Goal: Task Accomplishment & Management: Complete application form

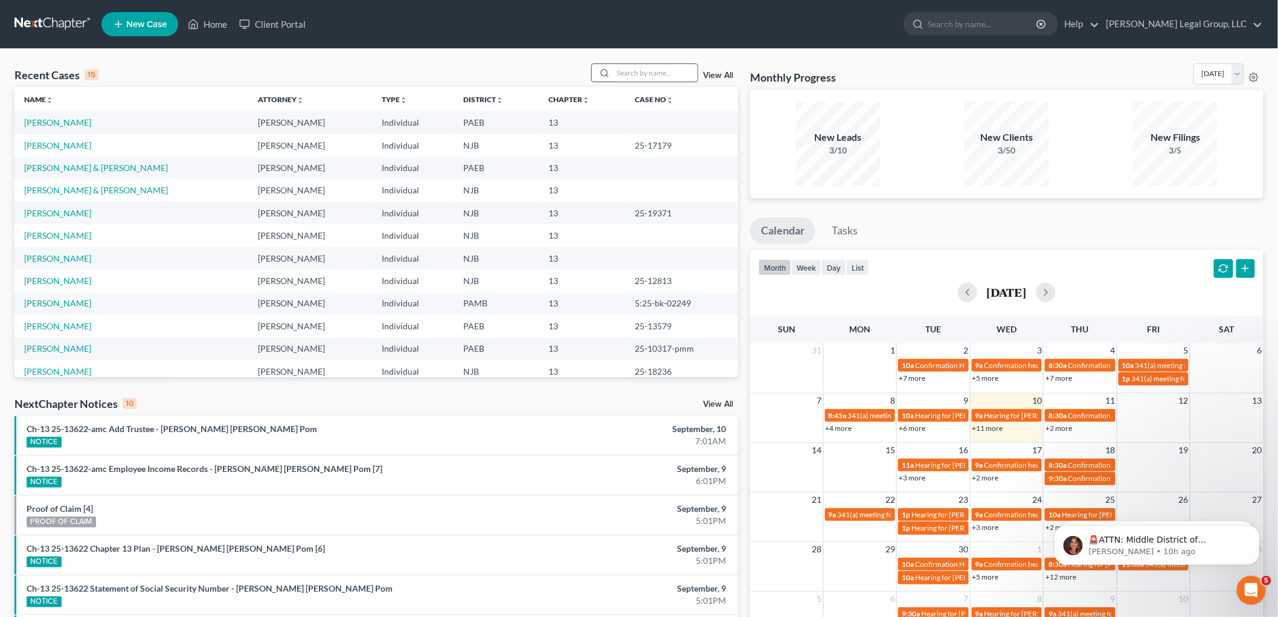
click at [635, 70] on input "search" at bounding box center [655, 73] width 85 height 18
type input "[PERSON_NAME]"
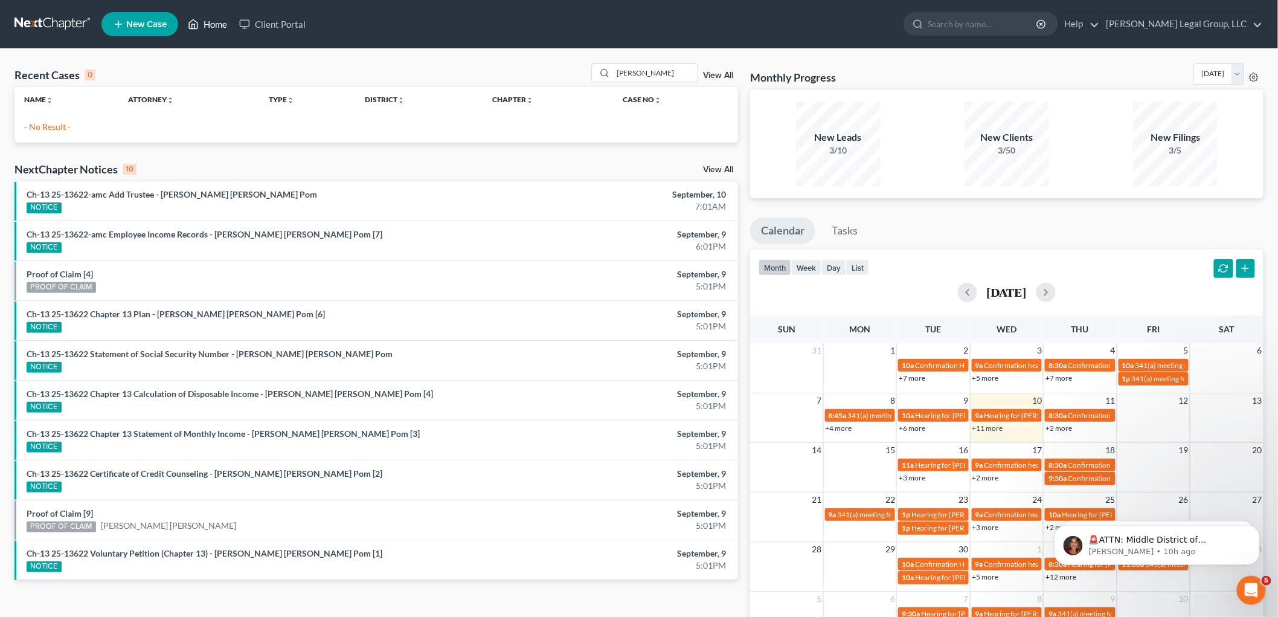
click at [214, 22] on link "Home" at bounding box center [207, 24] width 51 height 22
drag, startPoint x: 633, startPoint y: 69, endPoint x: 556, endPoint y: 63, distance: 77.6
click at [558, 69] on div "Recent Cases 0 [PERSON_NAME] View All" at bounding box center [376, 75] width 724 height 24
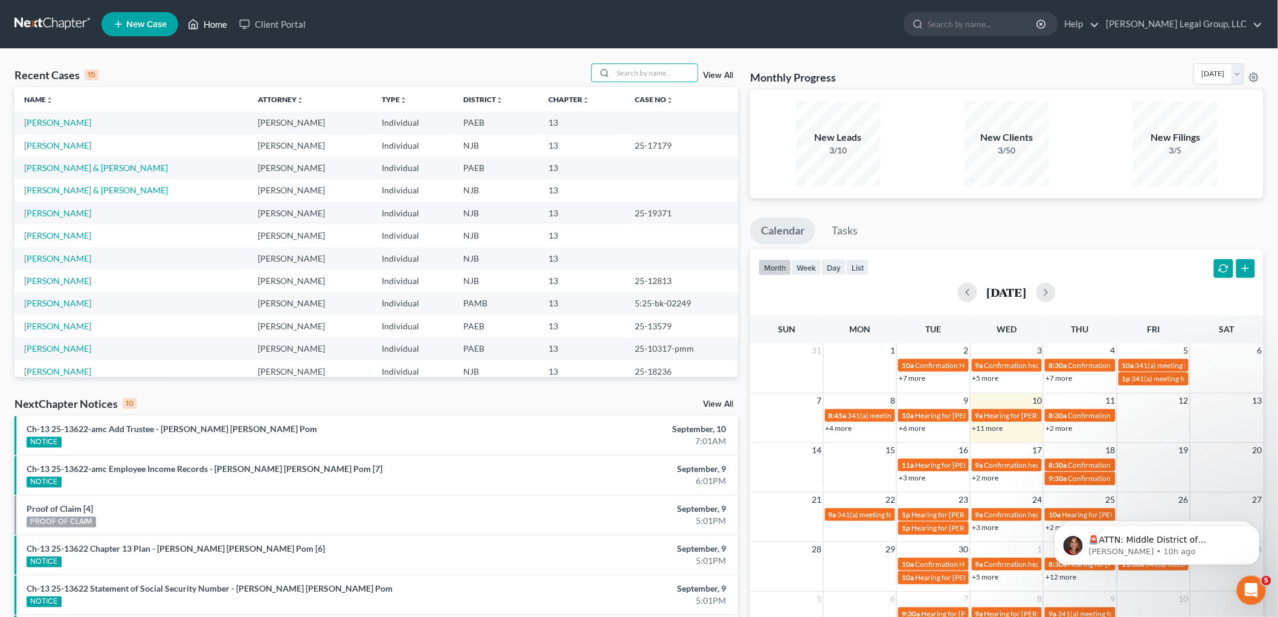
click at [203, 22] on link "Home" at bounding box center [207, 24] width 51 height 22
click at [1160, 540] on p "🚨ATTN: Middle District of [US_STATE] The court has added a new Credit Counselin…" at bounding box center [1166, 539] width 156 height 12
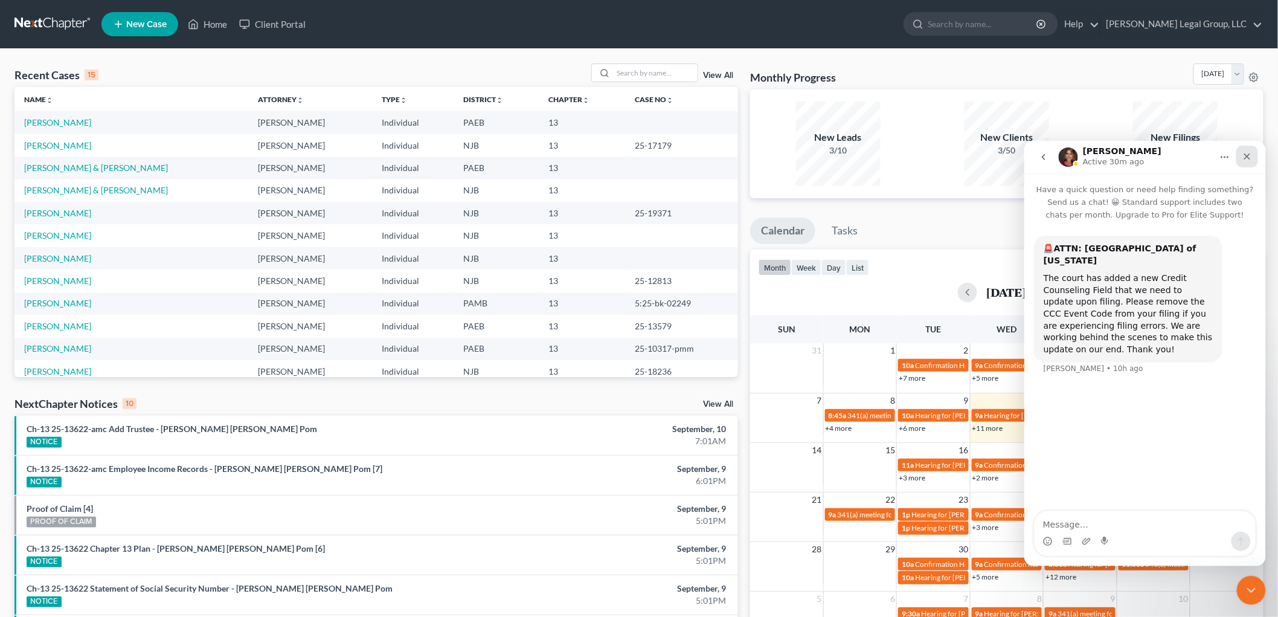
click at [1246, 156] on icon "Close" at bounding box center [1247, 156] width 10 height 10
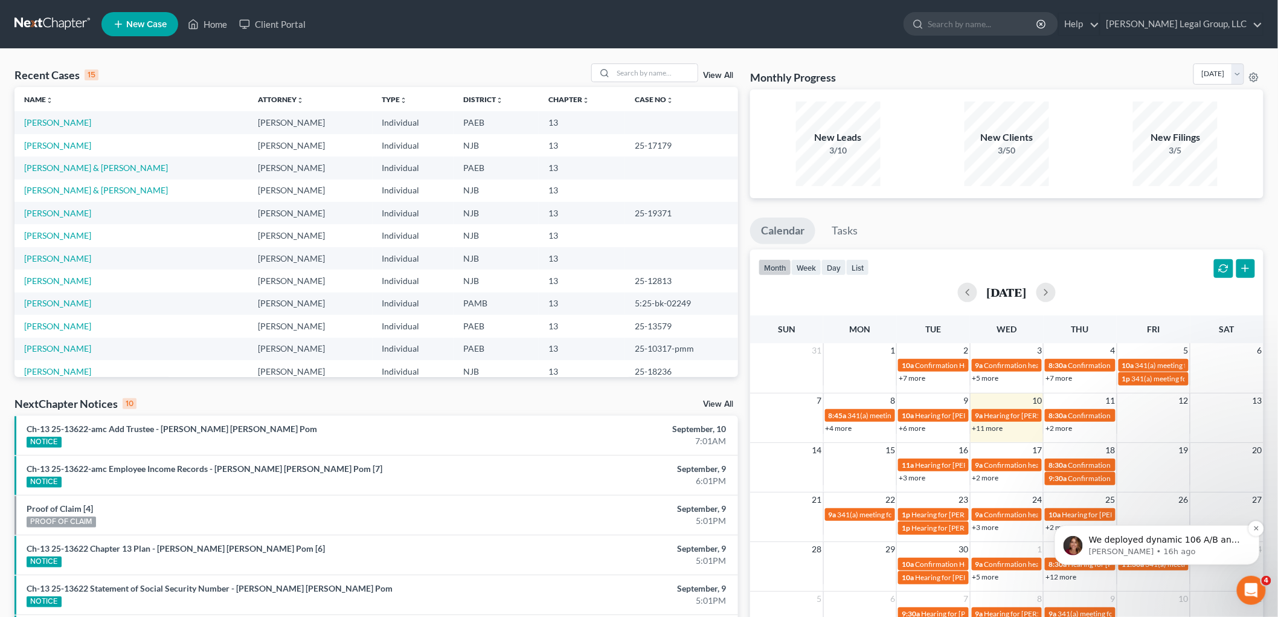
click at [1170, 544] on p "We deployed dynamic 106 A/B and I think that was causing issues so I just rever…" at bounding box center [1166, 539] width 156 height 12
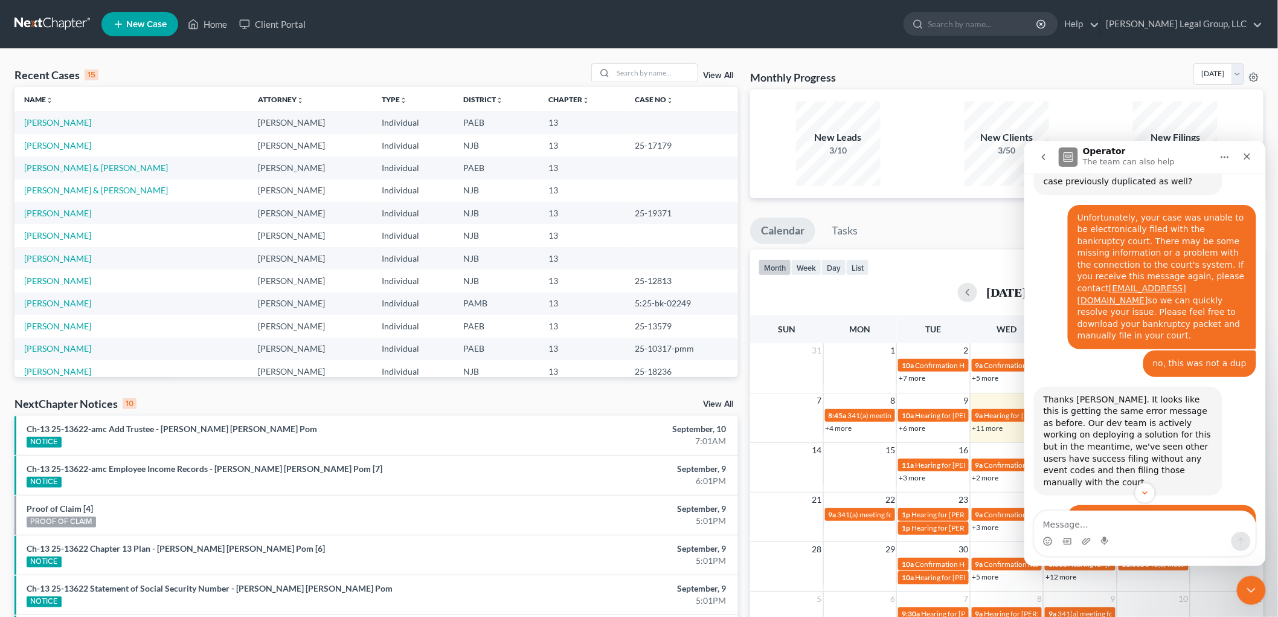
scroll to position [1184, 0]
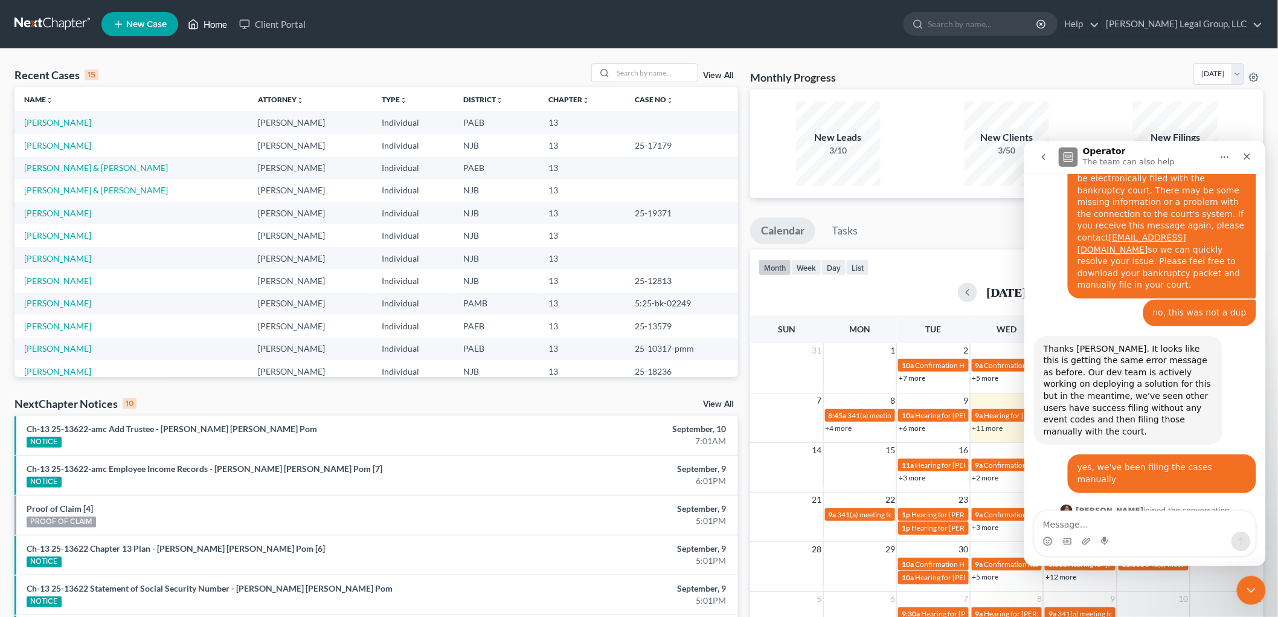
click at [213, 23] on link "Home" at bounding box center [207, 24] width 51 height 22
click at [1086, 522] on textarea "Message…" at bounding box center [1144, 520] width 221 height 21
type textarea "app refreshed"
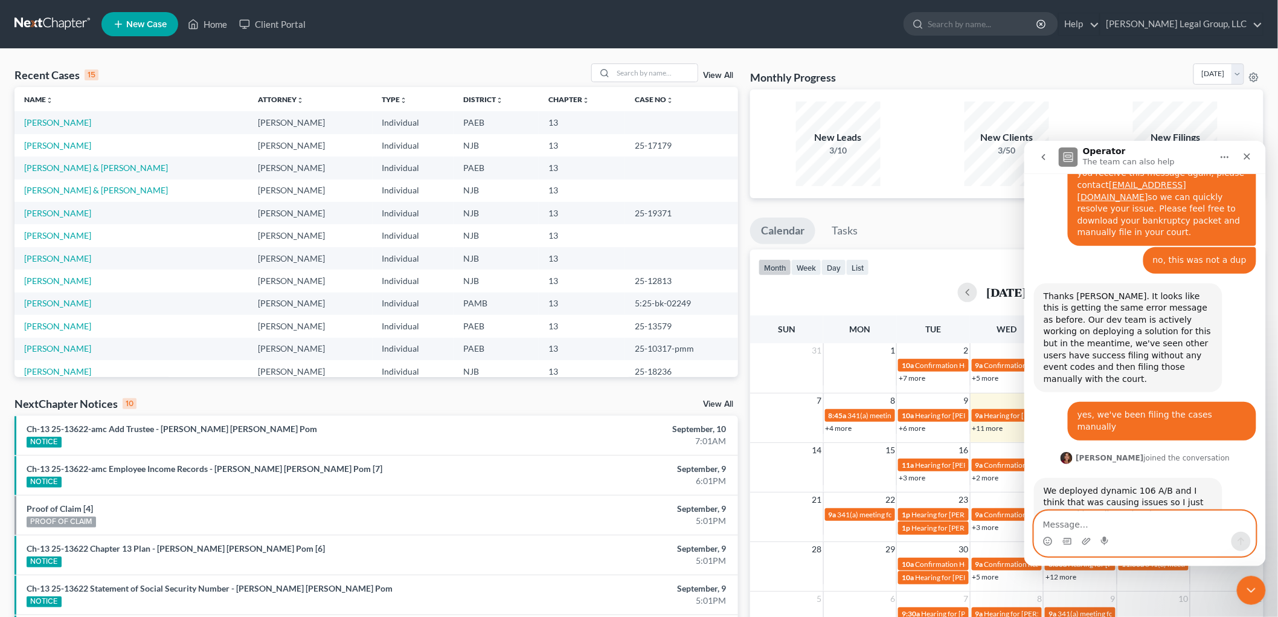
scroll to position [1236, 0]
click at [1248, 159] on icon "Close" at bounding box center [1247, 156] width 10 height 10
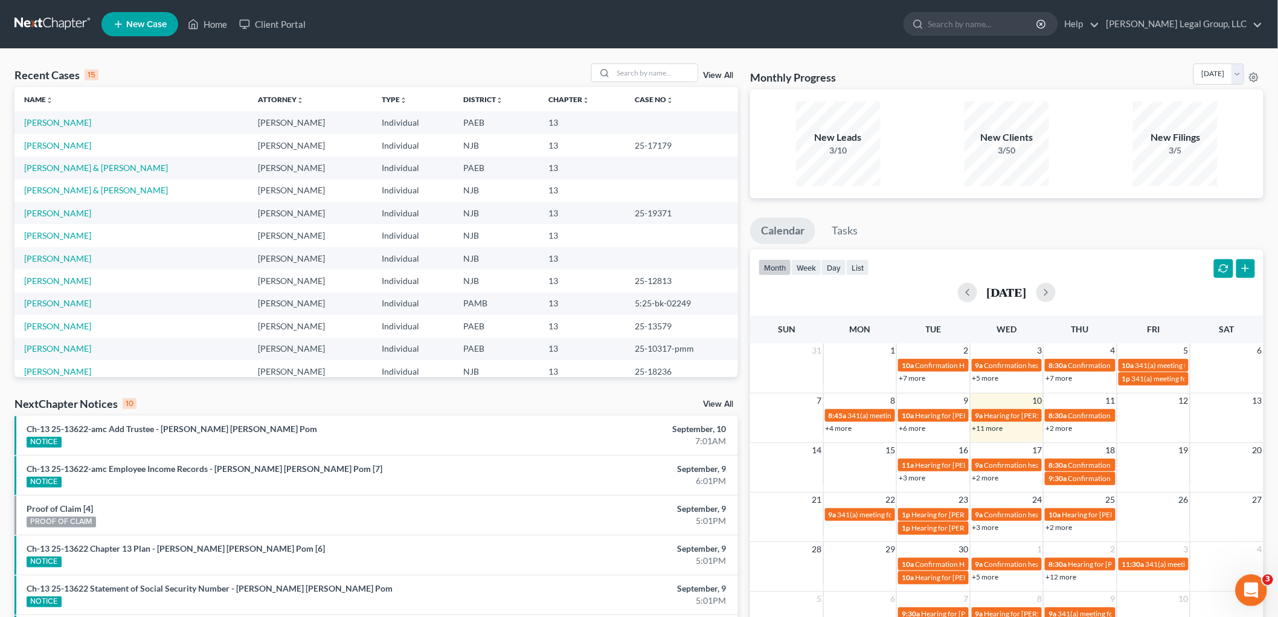
click at [1249, 582] on icon "Open Intercom Messenger" at bounding box center [1250, 589] width 20 height 20
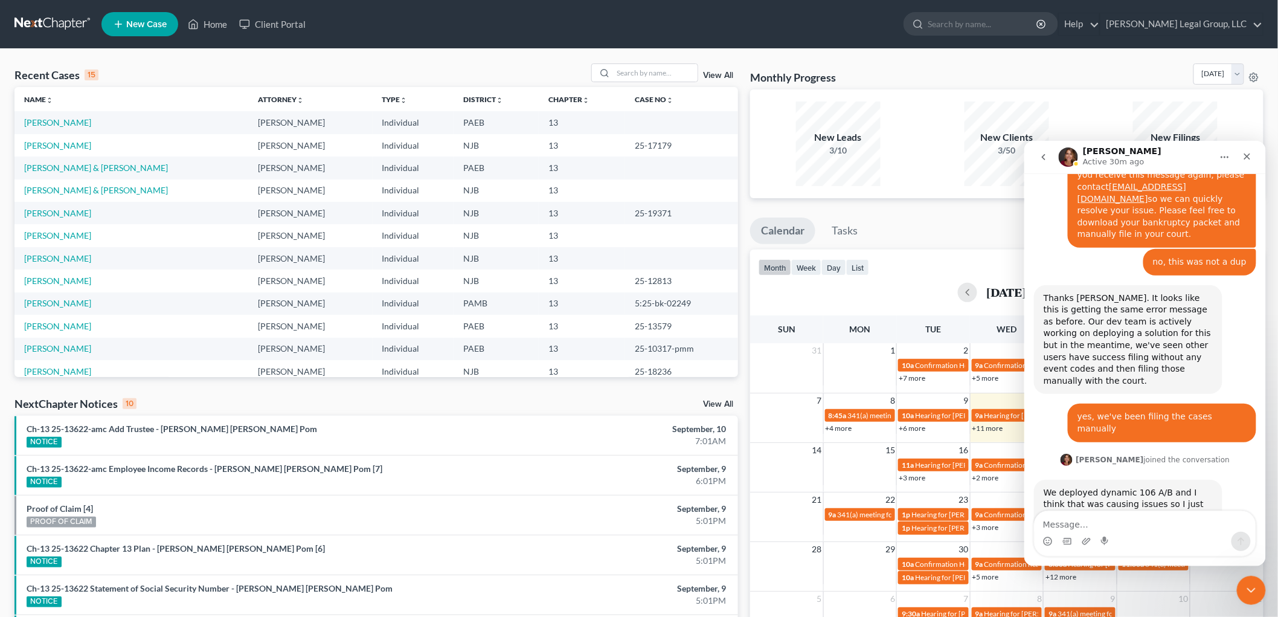
click at [1043, 152] on icon "go back" at bounding box center [1043, 157] width 10 height 10
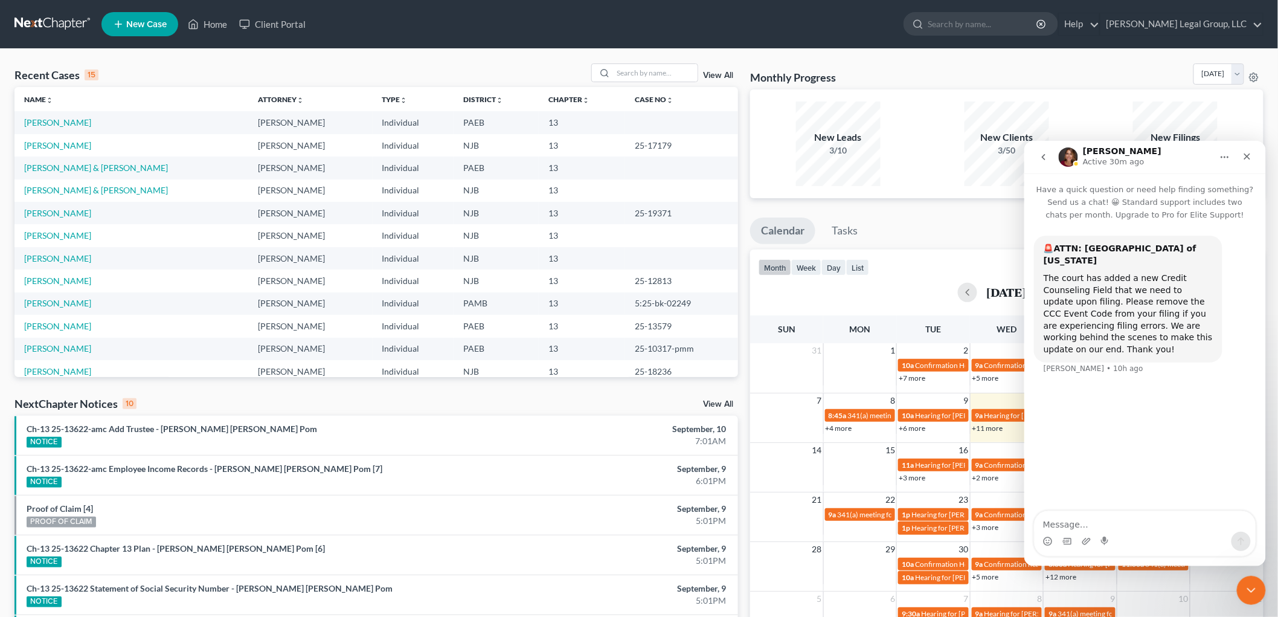
click at [1045, 158] on icon "go back" at bounding box center [1043, 157] width 10 height 10
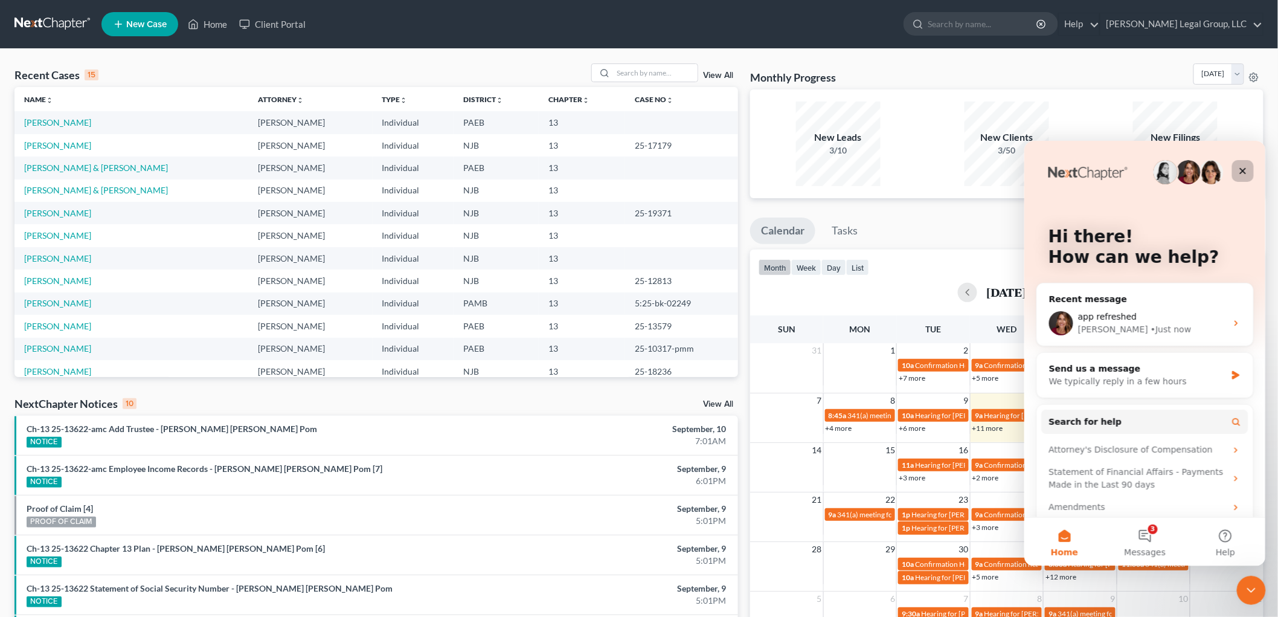
click at [1244, 169] on icon "Close" at bounding box center [1243, 171] width 10 height 10
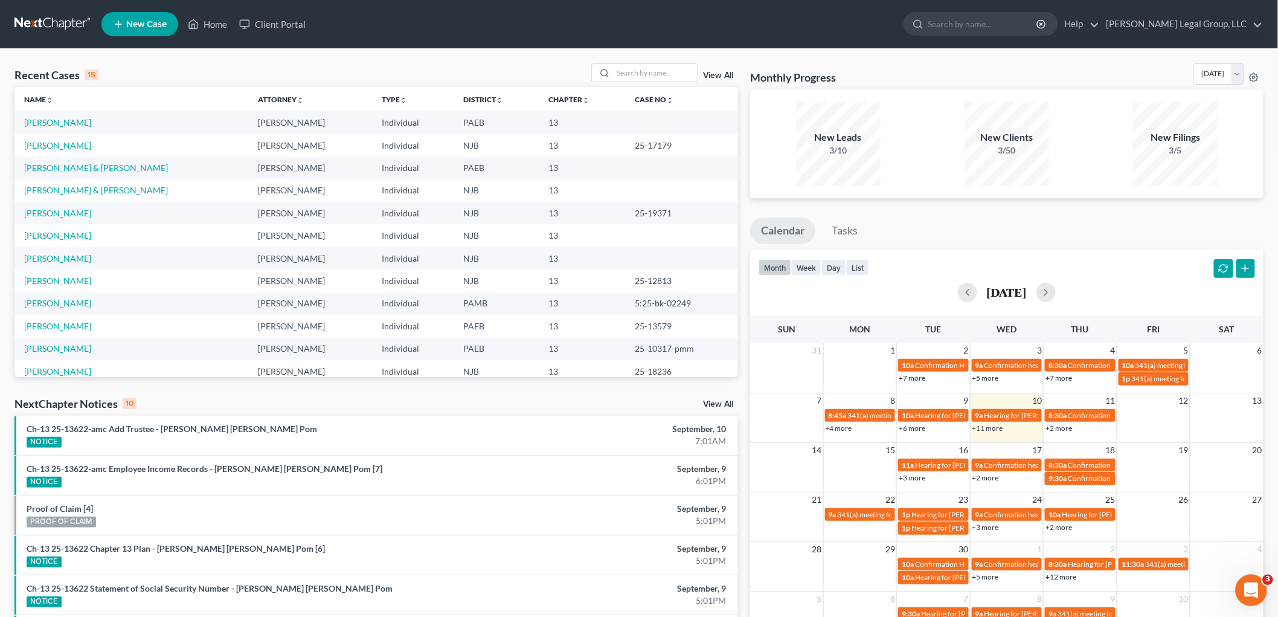
click at [1242, 587] on icon "Open Intercom Messenger" at bounding box center [1250, 589] width 20 height 20
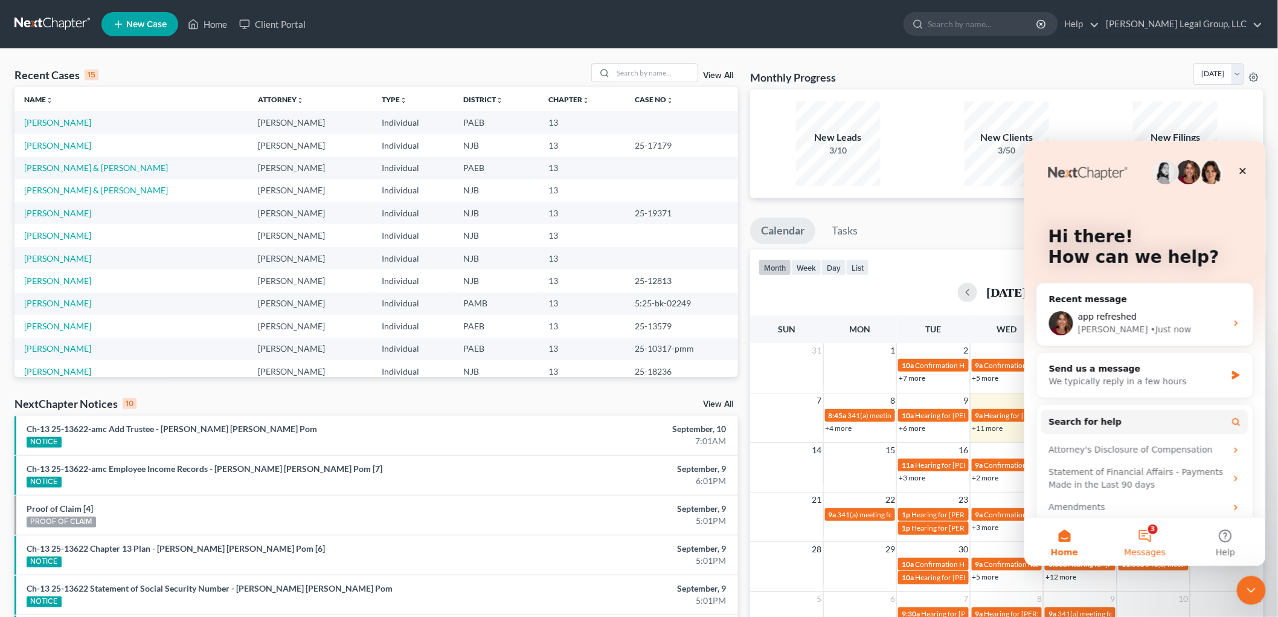
click at [1142, 541] on button "3 Messages" at bounding box center [1144, 541] width 80 height 48
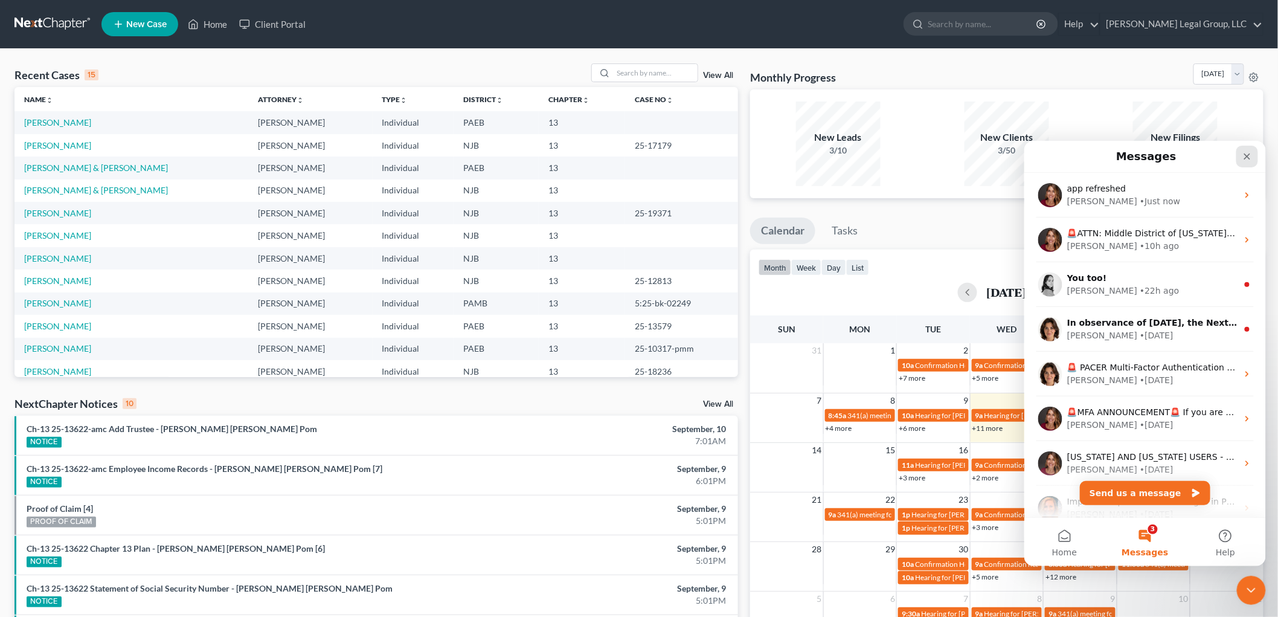
click at [1246, 158] on icon "Close" at bounding box center [1247, 156] width 10 height 10
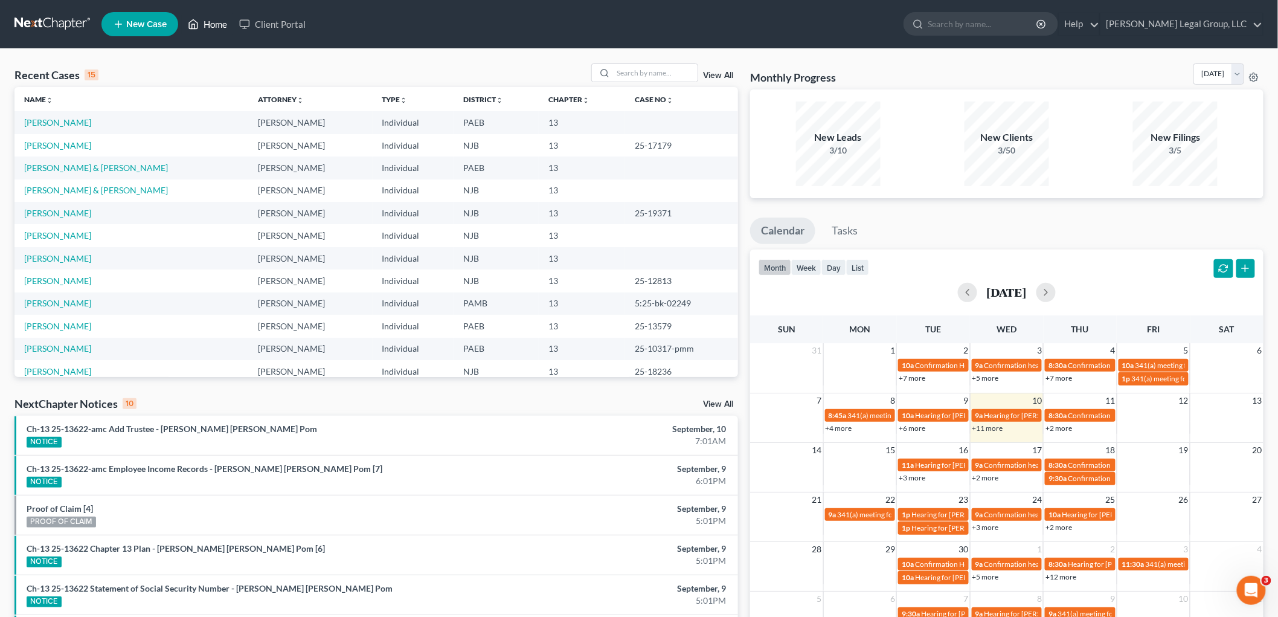
click at [224, 22] on link "Home" at bounding box center [207, 24] width 51 height 22
click at [643, 69] on input "search" at bounding box center [655, 73] width 85 height 18
type input "angel"
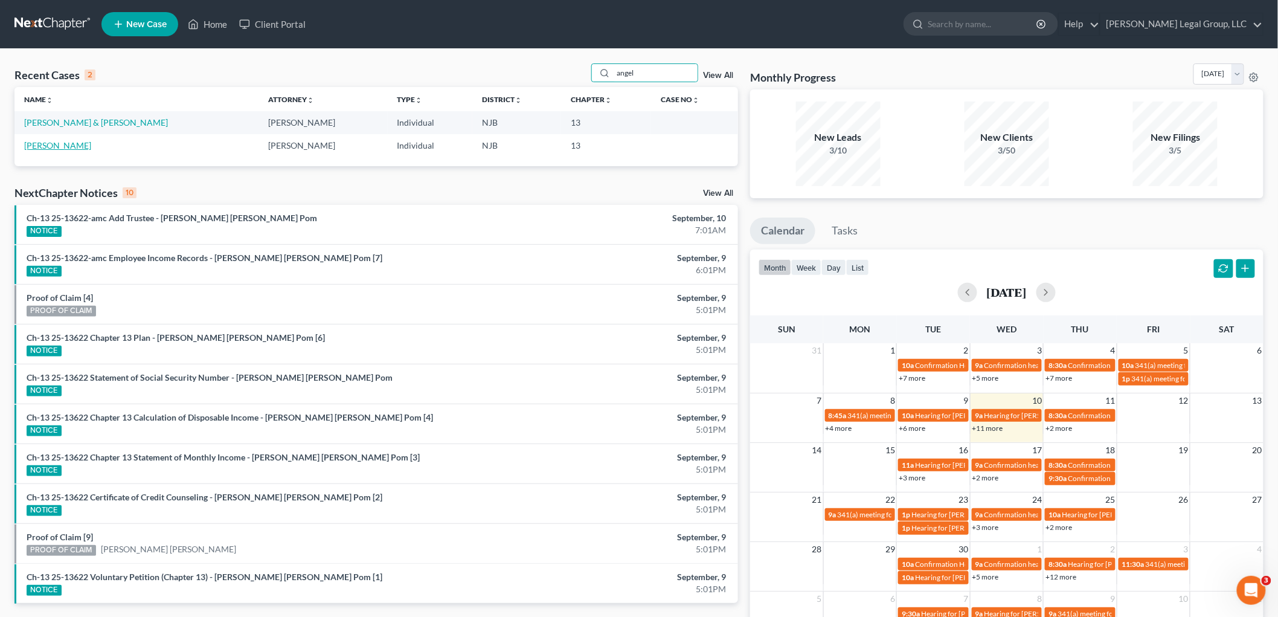
click at [69, 146] on link "[PERSON_NAME]" at bounding box center [57, 145] width 67 height 10
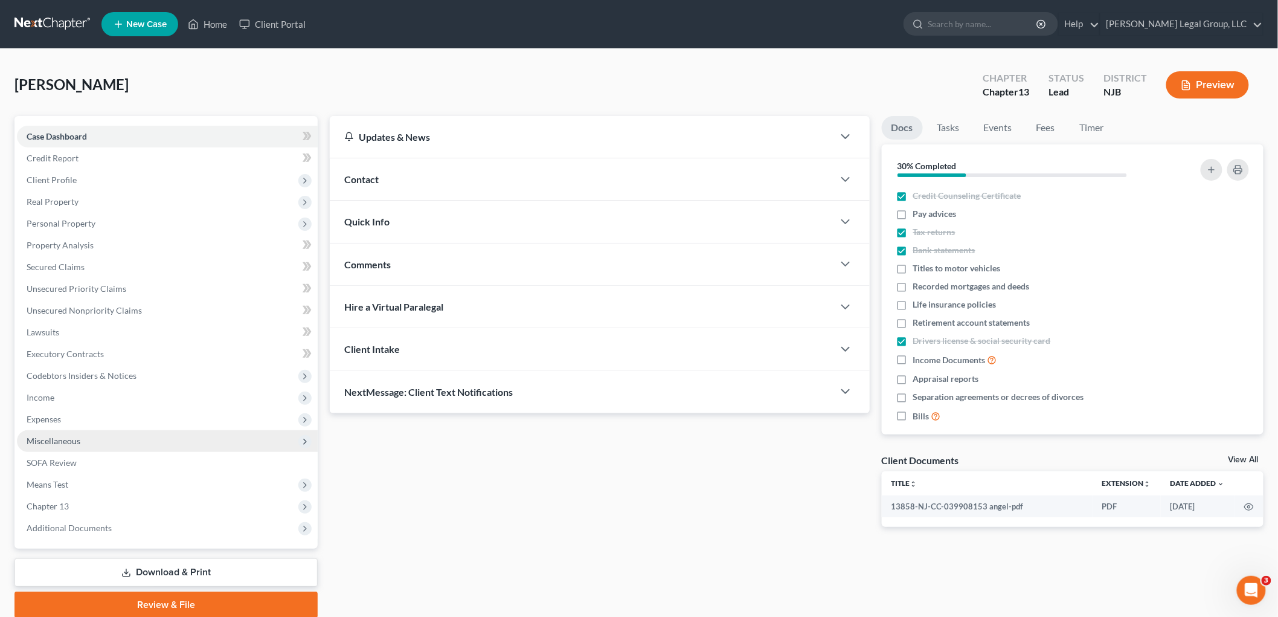
click at [68, 443] on span "Miscellaneous" at bounding box center [54, 441] width 54 height 10
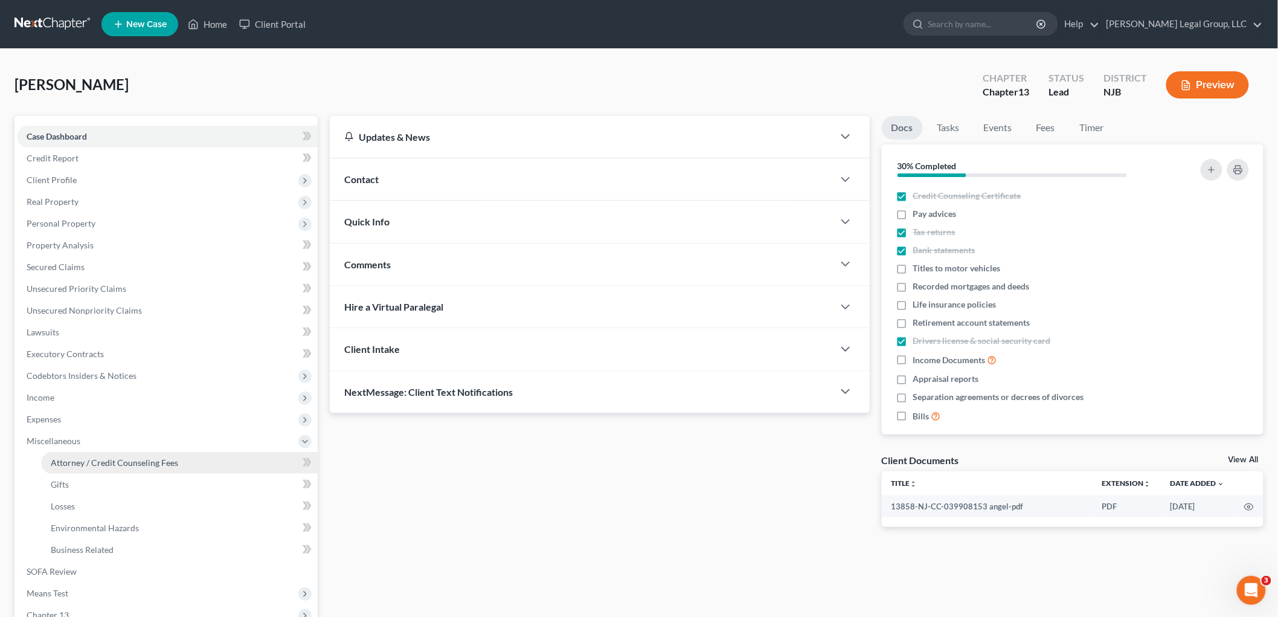
click at [103, 457] on span "Attorney / Credit Counseling Fees" at bounding box center [114, 462] width 127 height 10
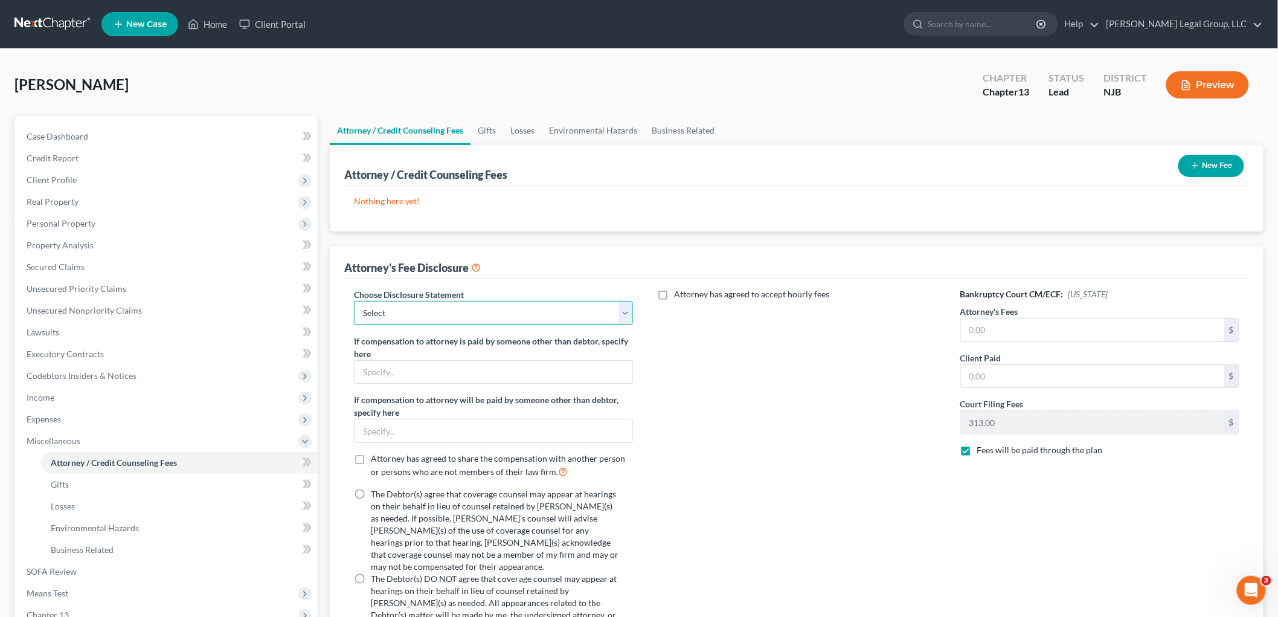
drag, startPoint x: 462, startPoint y: 309, endPoint x: 463, endPoint y: 316, distance: 7.3
click at [462, 311] on select "Select Chapter 7 Attorney Comp Chapter 13 Attorrney Comp" at bounding box center [493, 313] width 279 height 24
select select "1"
click at [354, 301] on select "Select Chapter 7 Attorney Comp Chapter 13 Attorrney Comp" at bounding box center [493, 313] width 279 height 24
click at [371, 492] on label "The Debtor(s) agree that coverage counsel may appear at hearings on their behal…" at bounding box center [495, 530] width 248 height 85
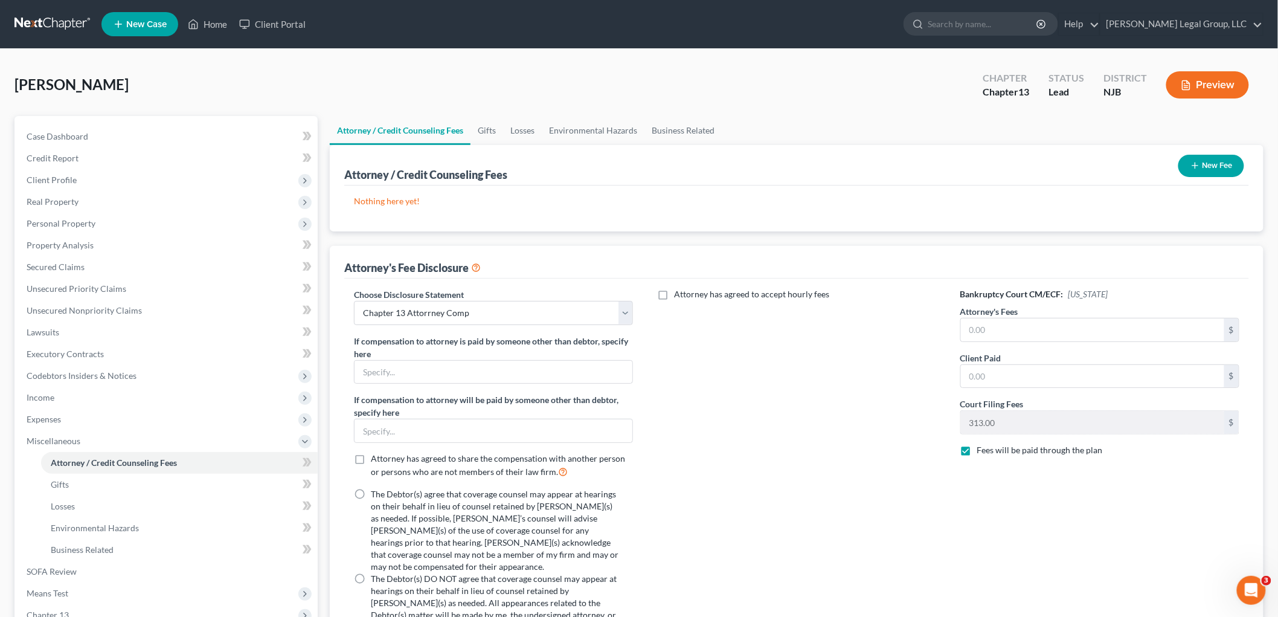
click at [376, 492] on input "The Debtor(s) agree that coverage counsel may appear at hearings on their behal…" at bounding box center [380, 492] width 8 height 8
radio input "true"
click at [1236, 162] on button "New Fee" at bounding box center [1211, 166] width 66 height 22
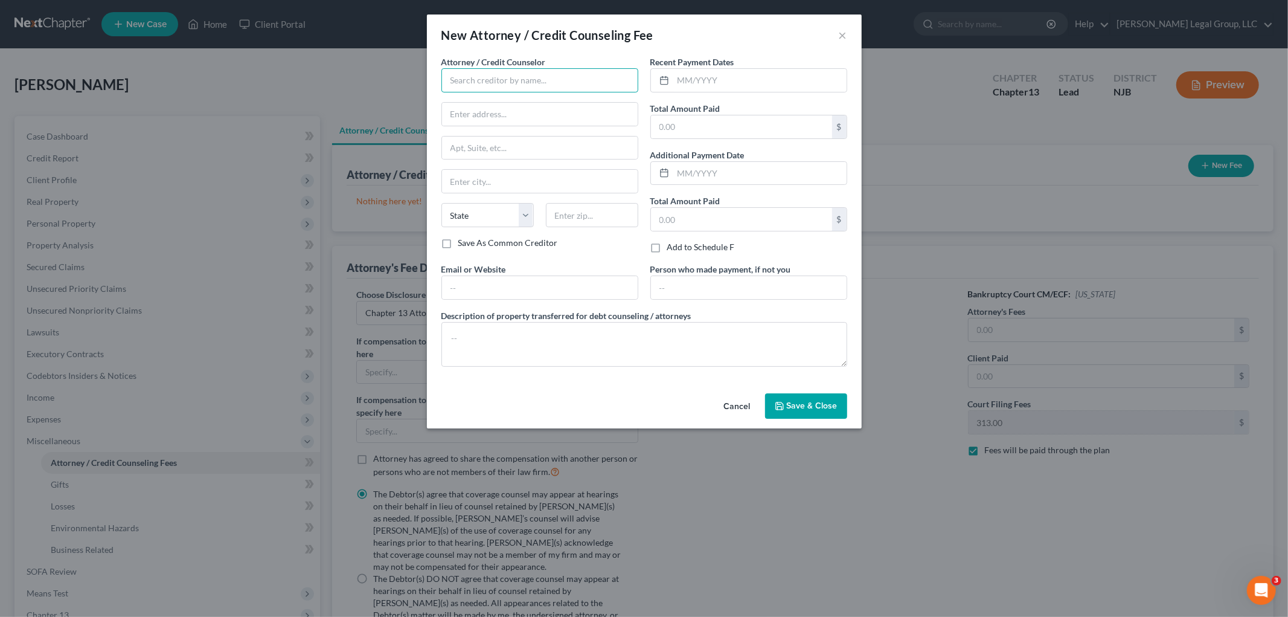
click at [457, 86] on input "text" at bounding box center [540, 80] width 197 height 24
click at [524, 97] on div "[PERSON_NAME] Legal Group, LLC" at bounding box center [517, 101] width 132 height 12
type input "[PERSON_NAME] Legal Group, LLC"
type input "[STREET_ADDRESS]"
type input "Maple Shade"
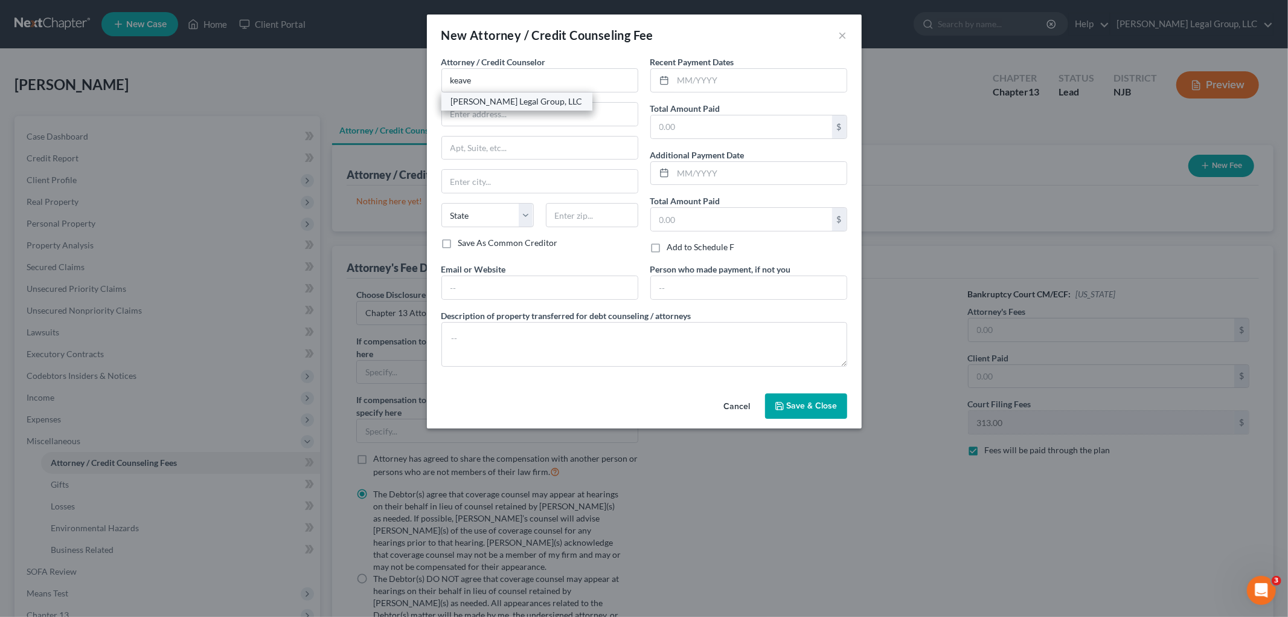
select select "33"
type input "08052-1931"
drag, startPoint x: 636, startPoint y: 108, endPoint x: 338, endPoint y: 112, distance: 297.8
click at [338, 112] on div "New Attorney / Credit Counseling Fee × Attorney / Credit Counselor * [PERSON_NA…" at bounding box center [644, 308] width 1288 height 617
type input "4"
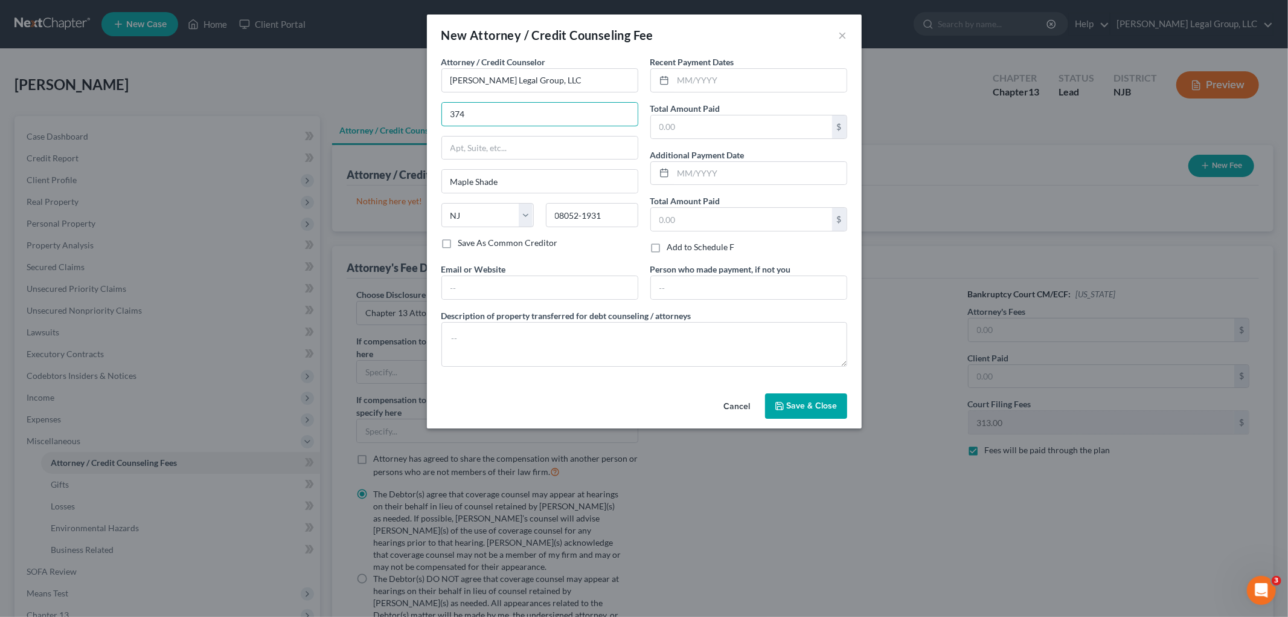
type input "[STREET_ADDRESS]"
type input "Suite 103"
type input "[GEOGRAPHIC_DATA]"
type input "08054"
click at [759, 86] on input "text" at bounding box center [760, 80] width 173 height 23
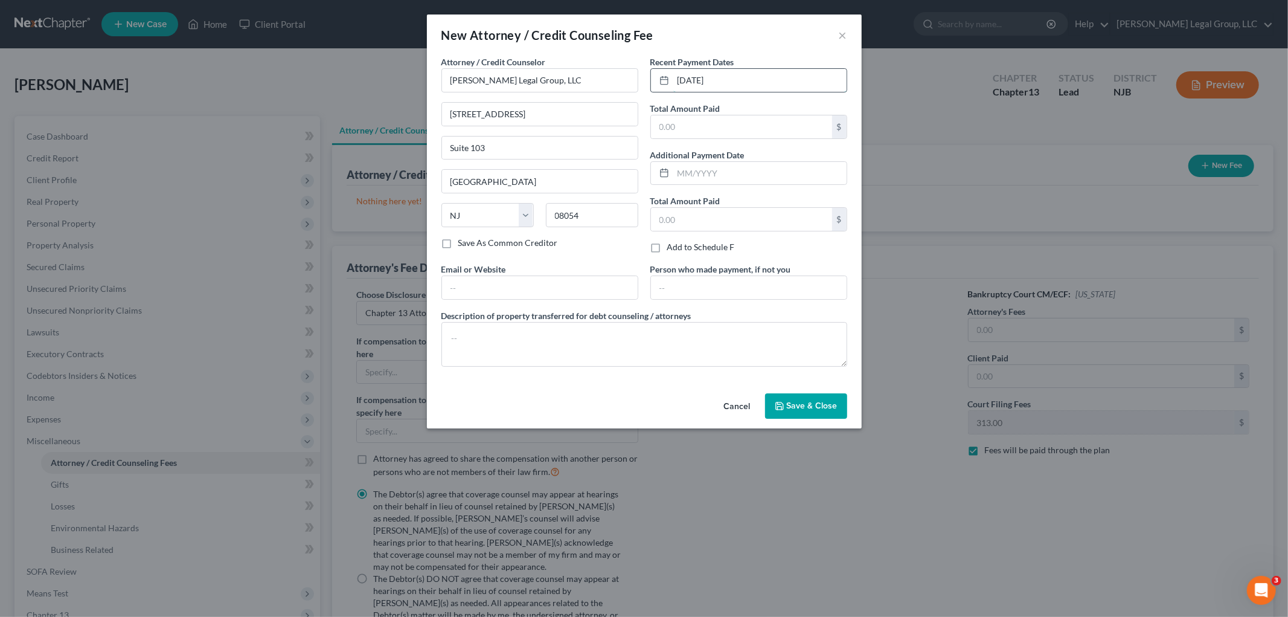
type input "[DATE]"
type input "1,900"
click at [580, 345] on textarea at bounding box center [645, 344] width 406 height 45
click at [493, 333] on textarea "$" at bounding box center [645, 344] width 406 height 45
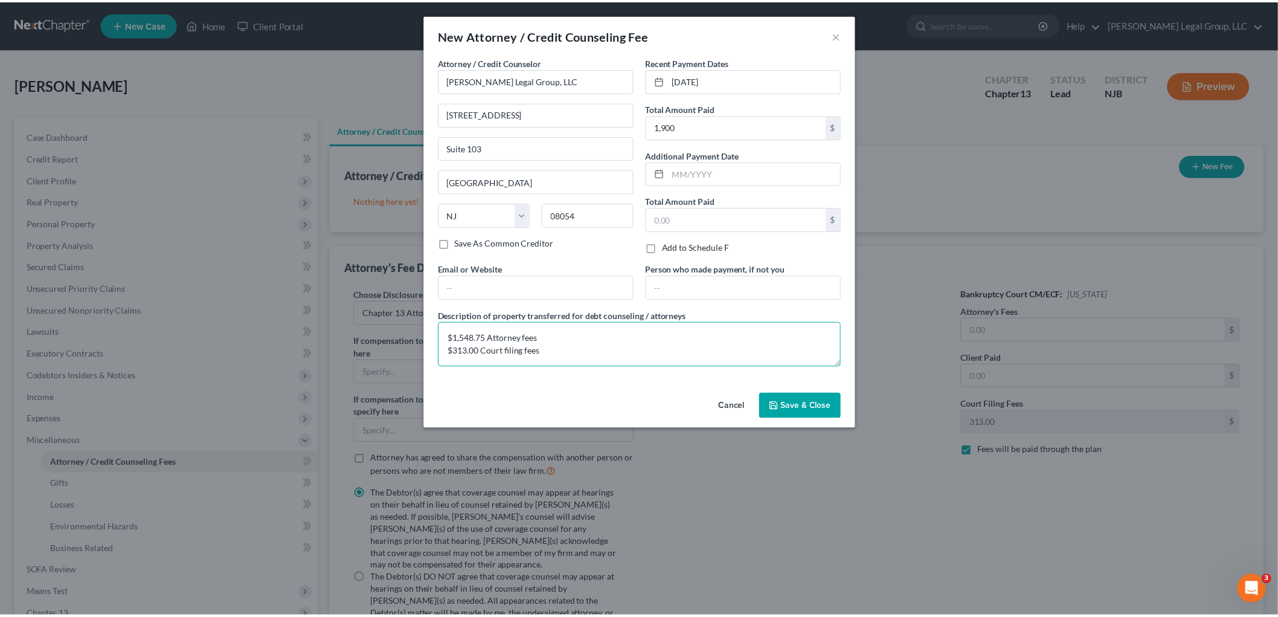
scroll to position [2, 0]
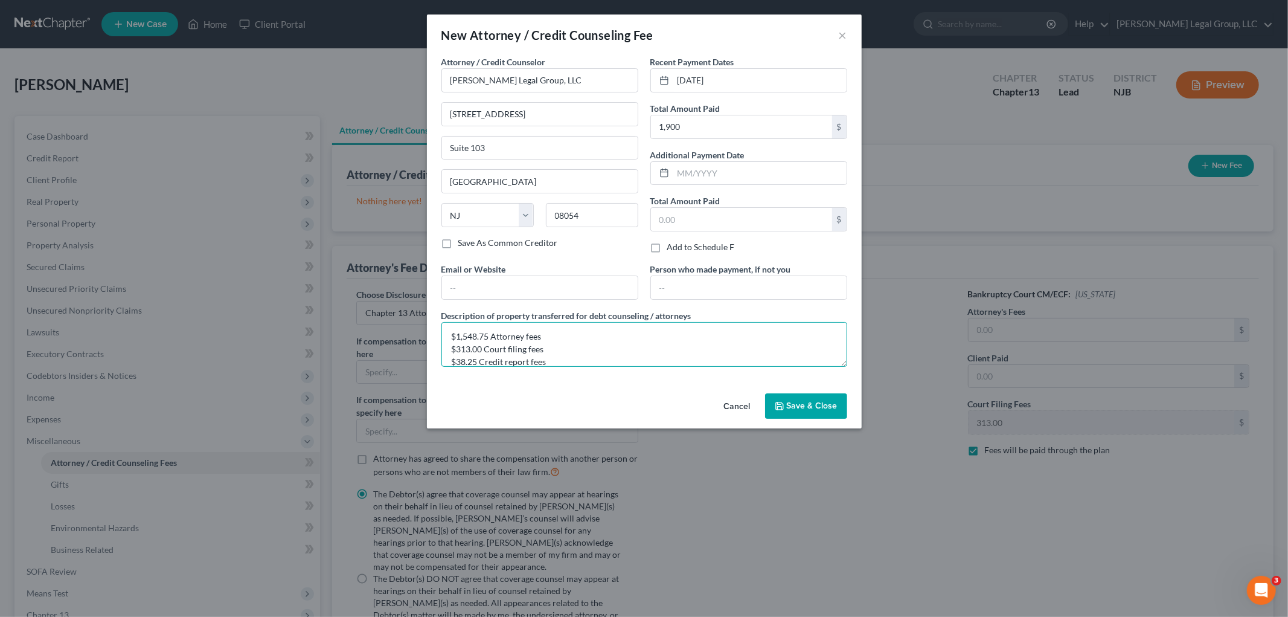
type textarea "$1,548.75 Attorney fees $313.00 Court filing fees $38.25 Credit report fees"
click at [820, 402] on span "Save & Close" at bounding box center [812, 405] width 51 height 10
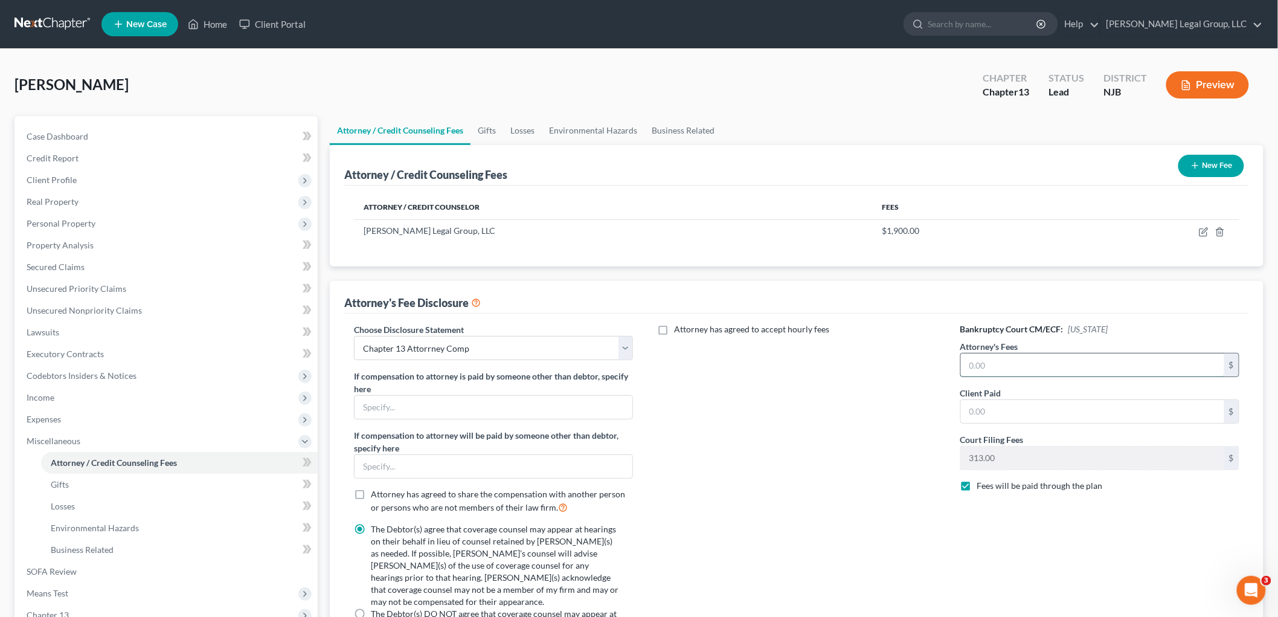
click at [986, 355] on input "text" at bounding box center [1092, 364] width 263 height 23
type input "4,750"
type input "1,548.75"
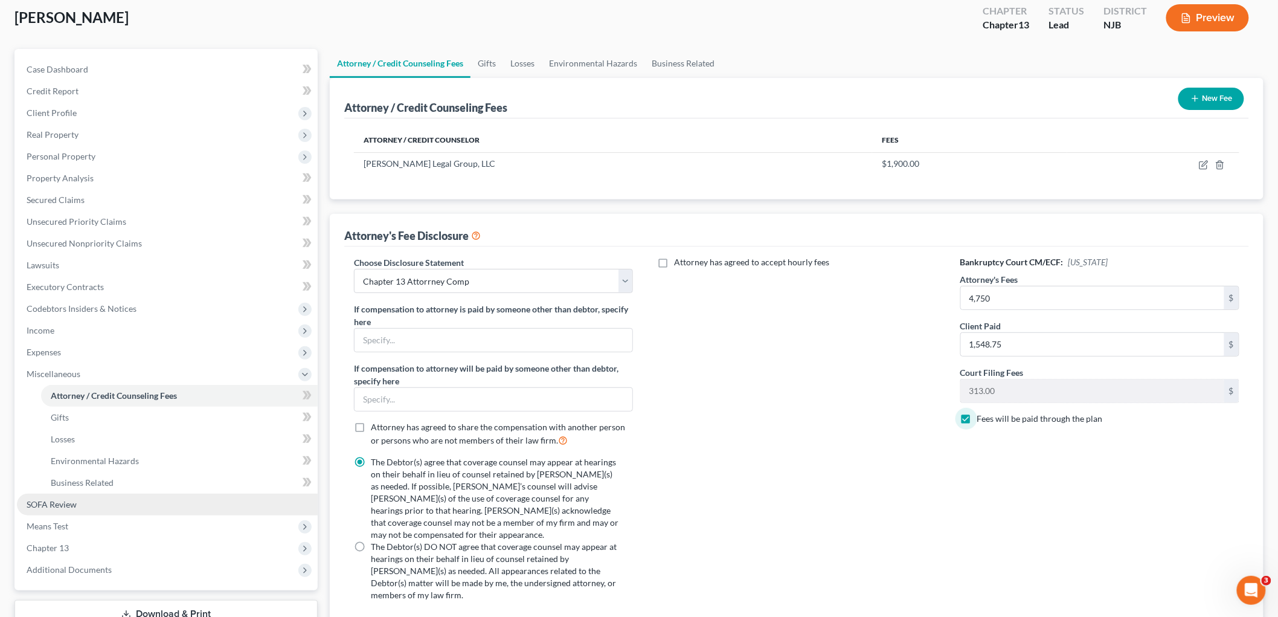
click at [60, 504] on span "SOFA Review" at bounding box center [52, 504] width 50 height 10
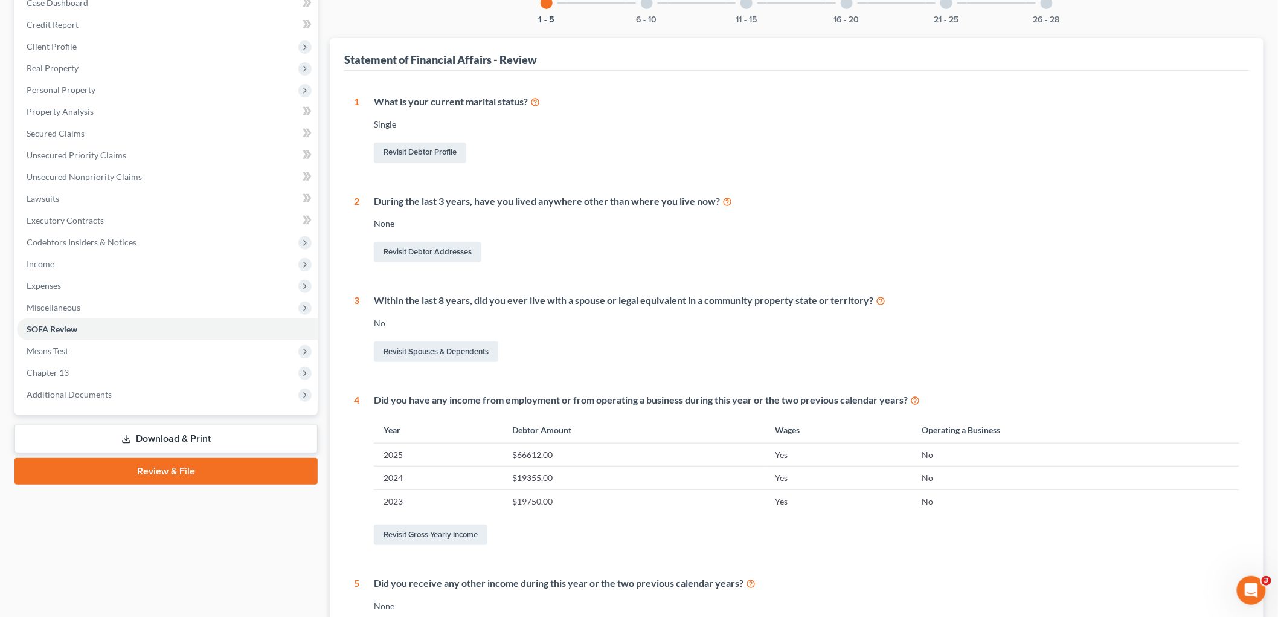
scroll to position [134, 0]
click at [89, 349] on span "Means Test" at bounding box center [167, 350] width 301 height 22
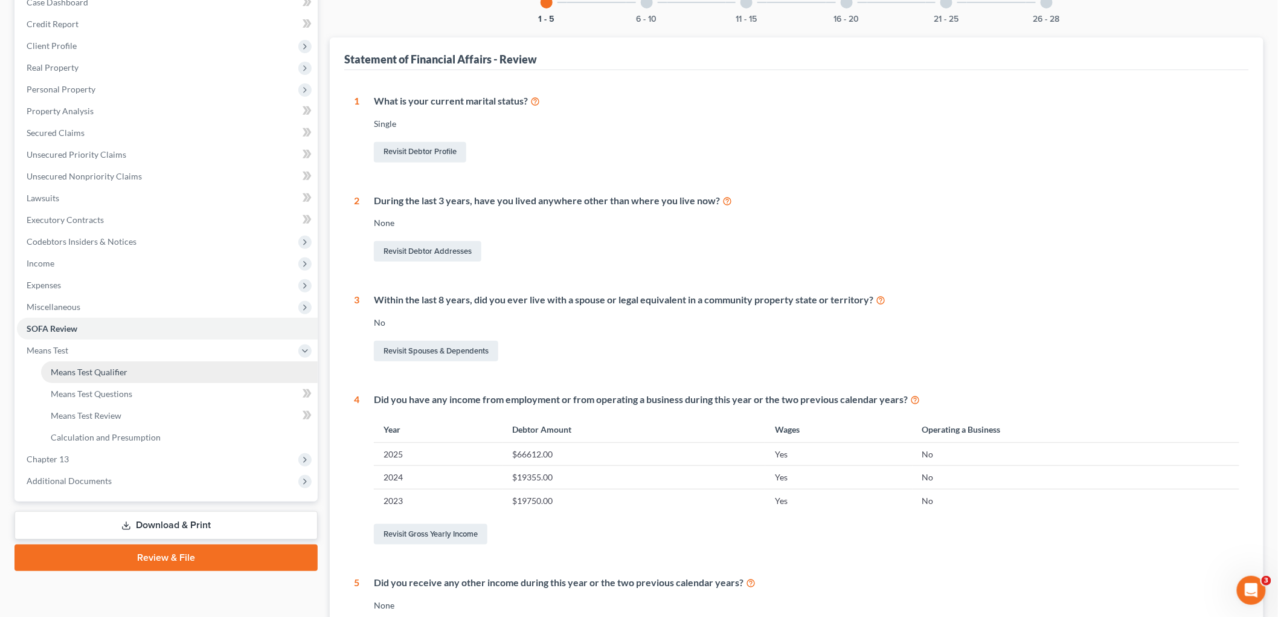
click at [103, 371] on span "Means Test Qualifier" at bounding box center [89, 372] width 77 height 10
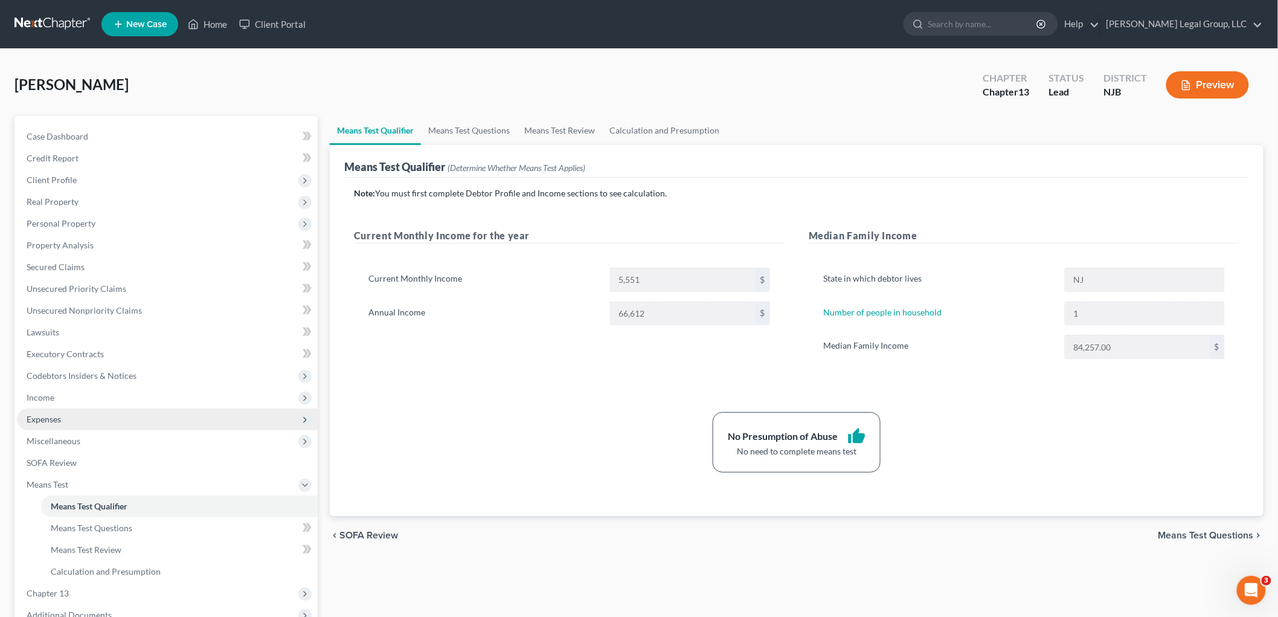
click at [53, 422] on span "Expenses" at bounding box center [44, 419] width 34 height 10
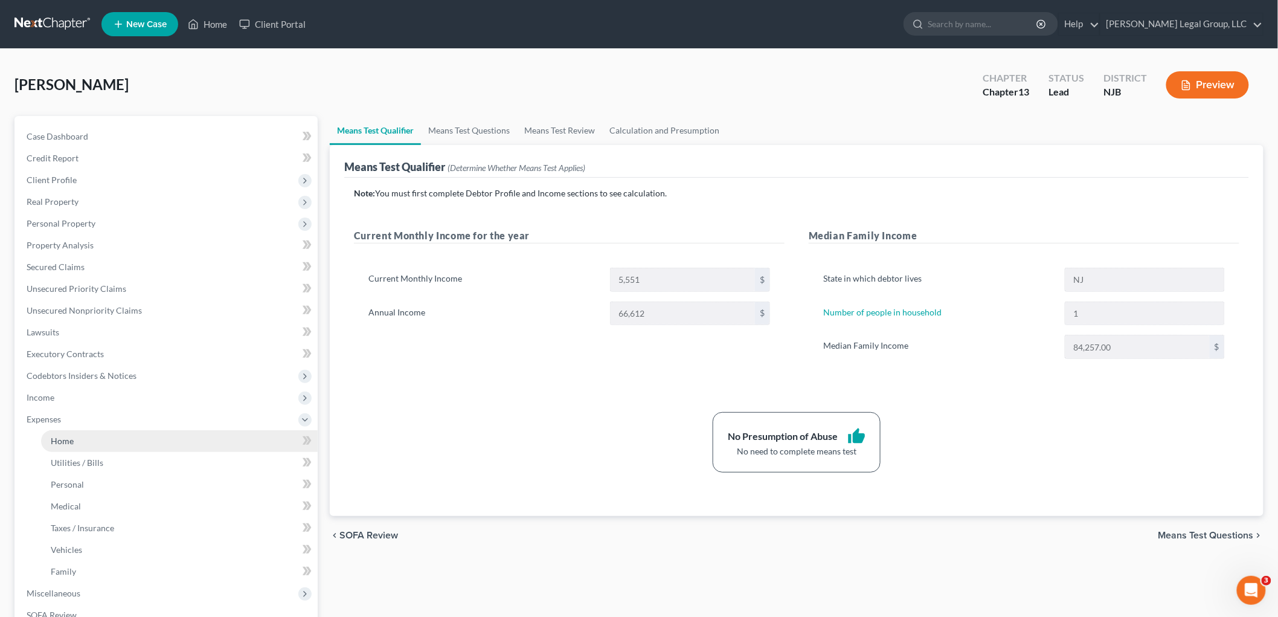
click at [100, 437] on link "Home" at bounding box center [179, 441] width 277 height 22
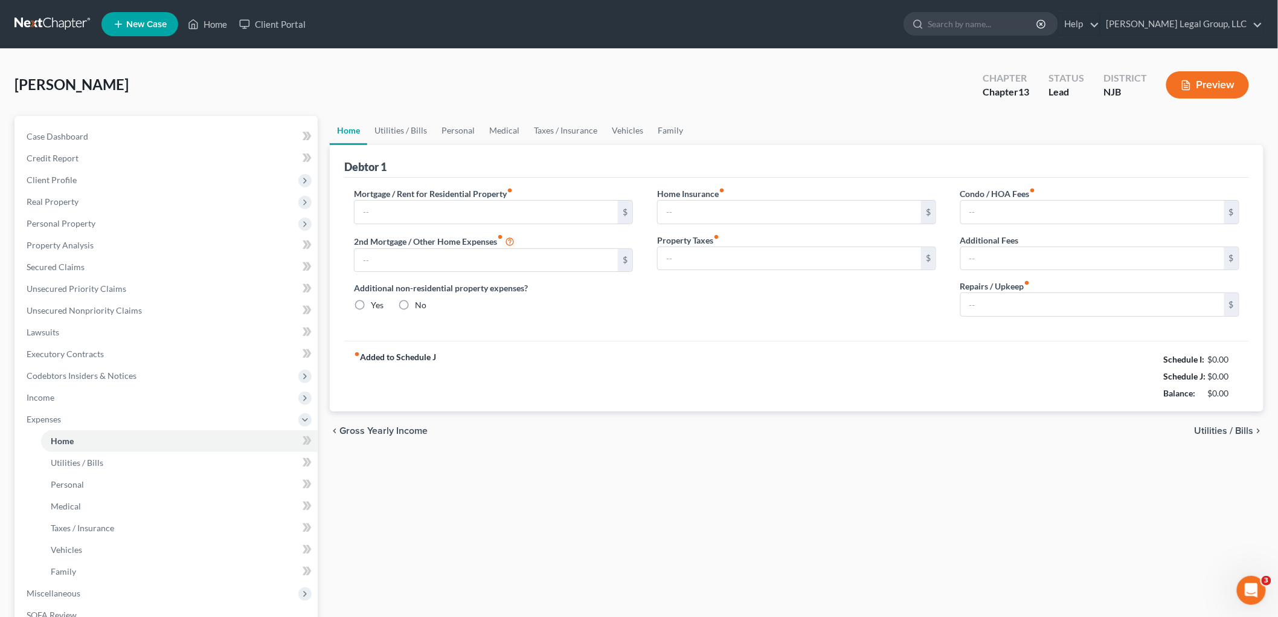
type input "0.00"
radio input "true"
type input "185.00"
type input "300.00"
type input "0.00"
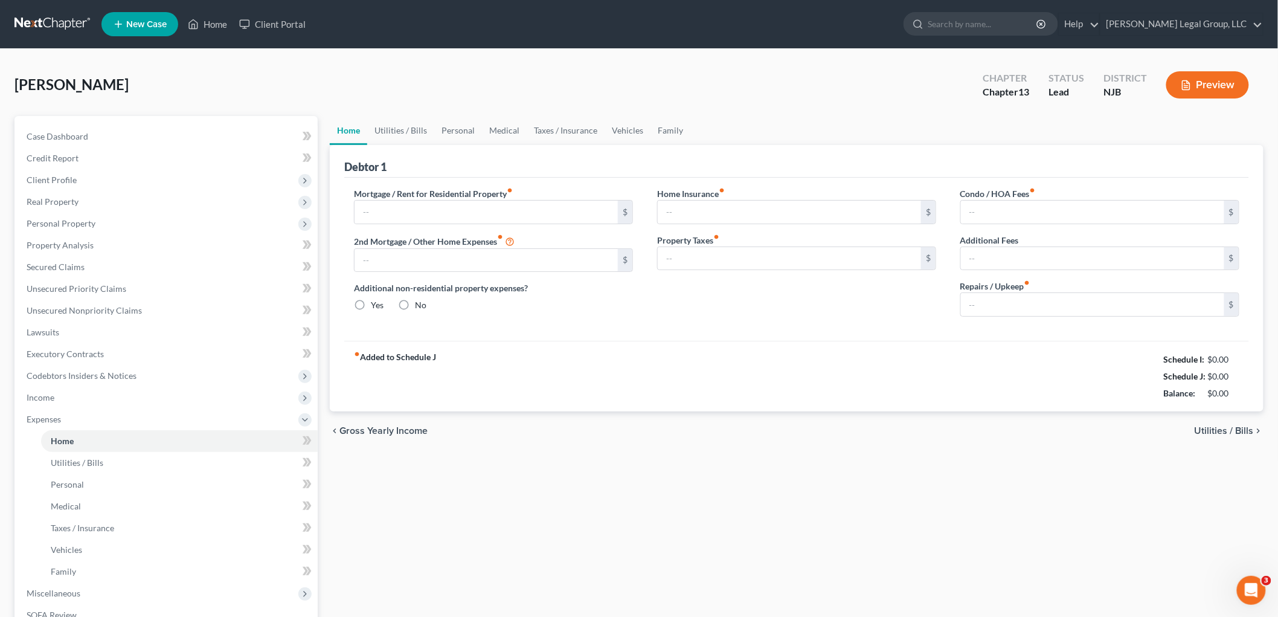
type input "0.00"
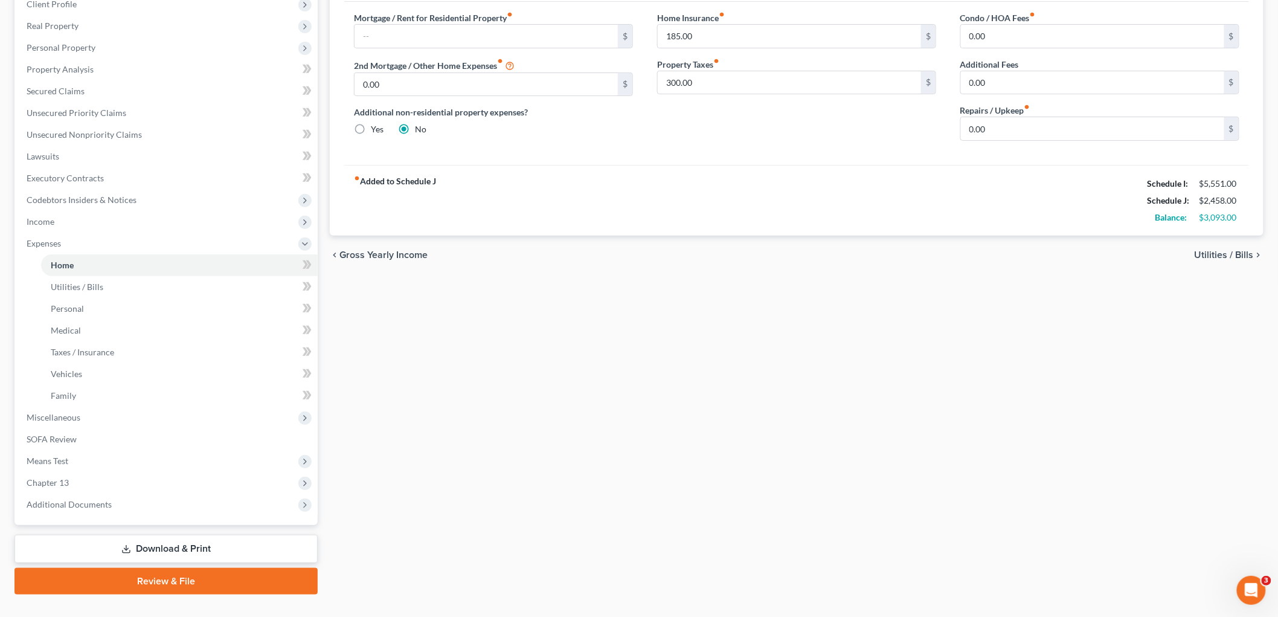
scroll to position [198, 0]
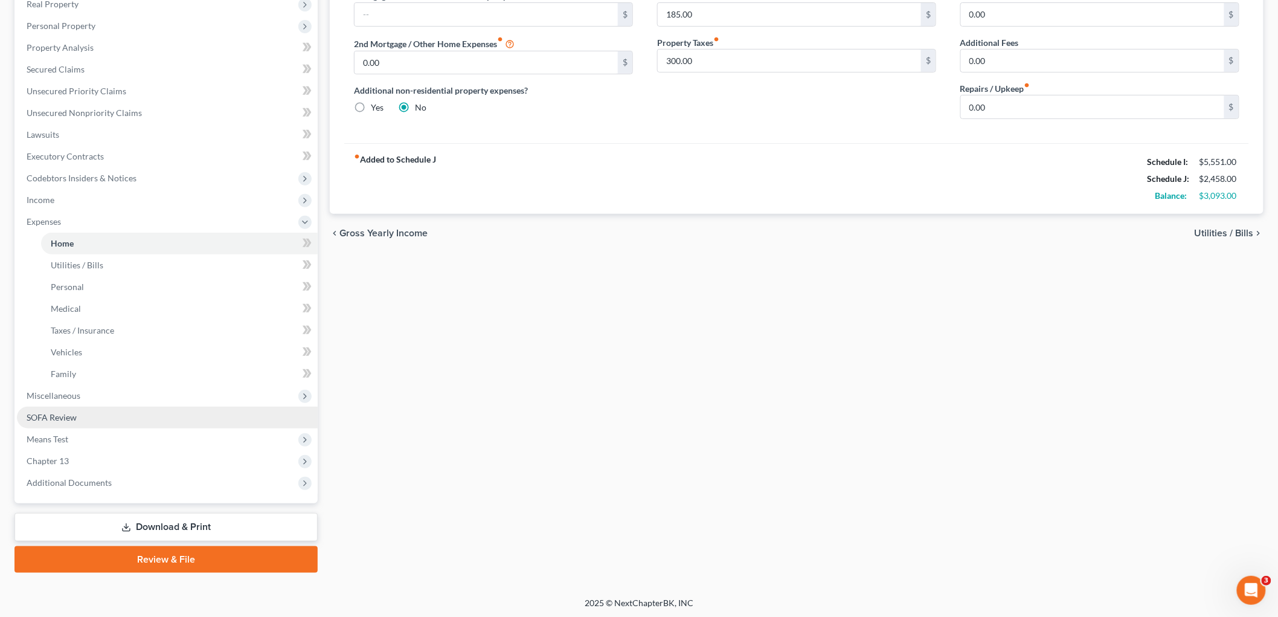
click at [73, 420] on link "SOFA Review" at bounding box center [167, 418] width 301 height 22
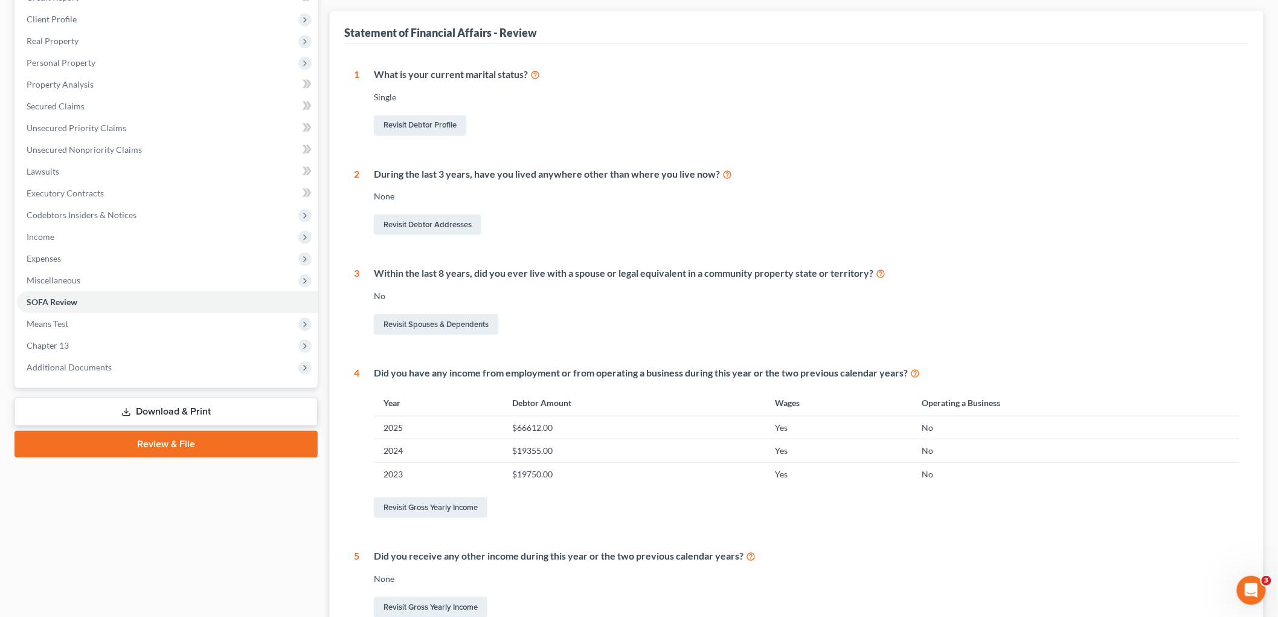
scroll to position [201, 0]
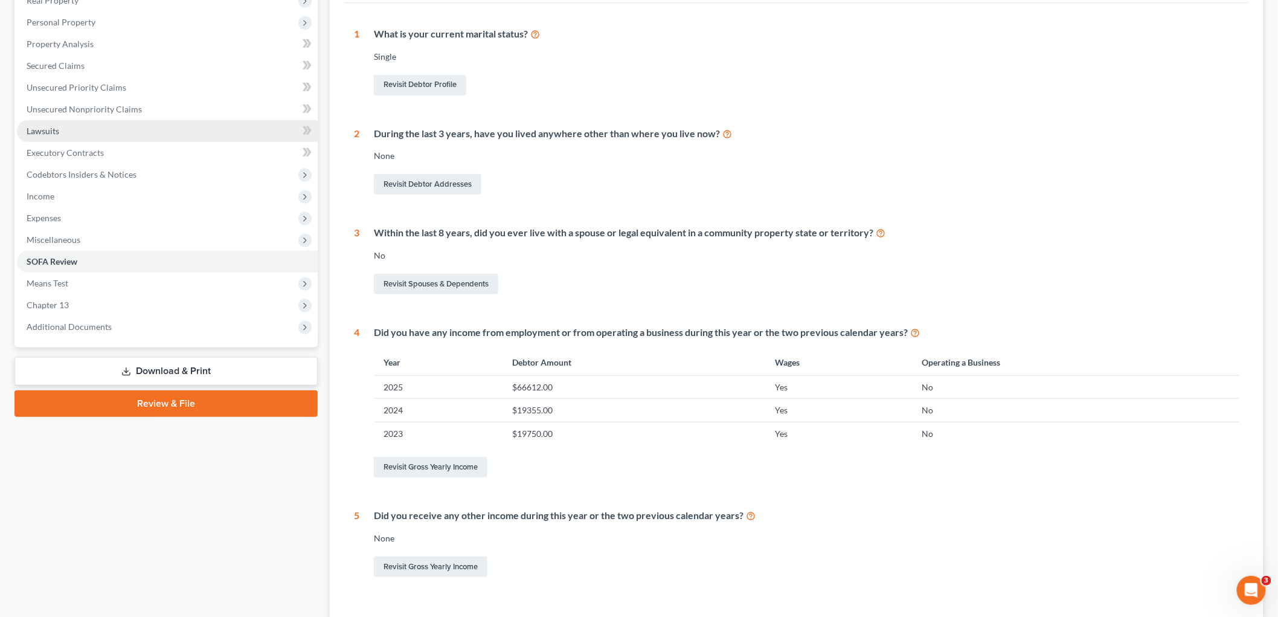
click at [65, 136] on link "Lawsuits" at bounding box center [167, 131] width 301 height 22
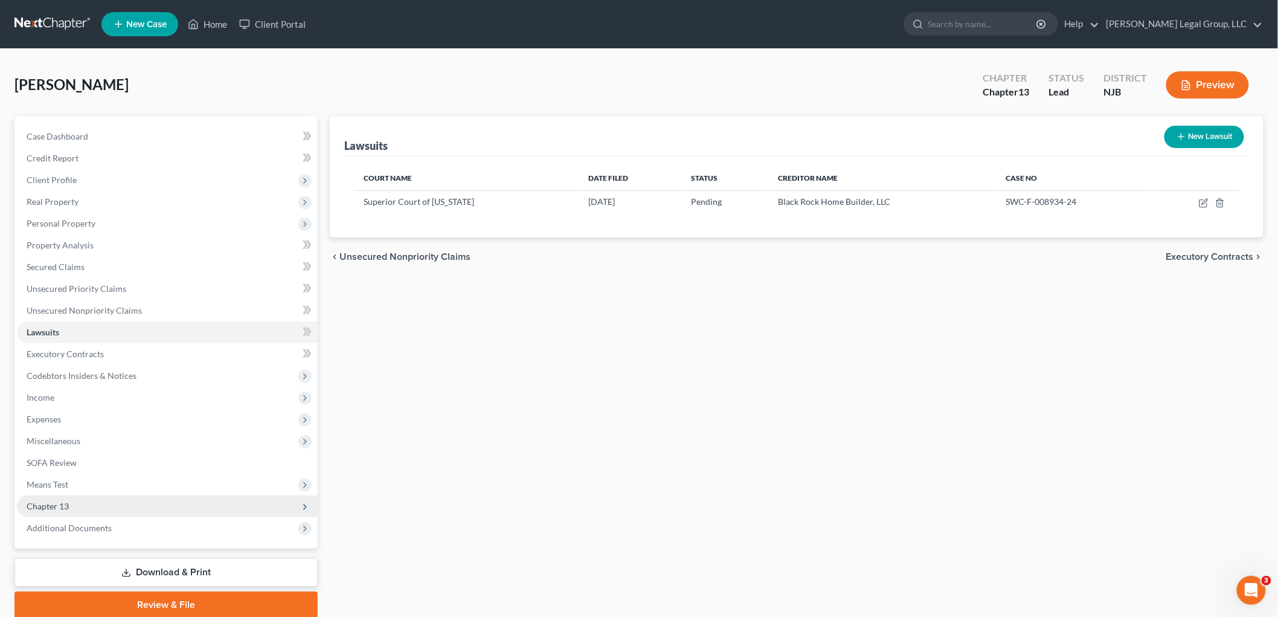
click at [37, 507] on span "Chapter 13" at bounding box center [48, 506] width 42 height 10
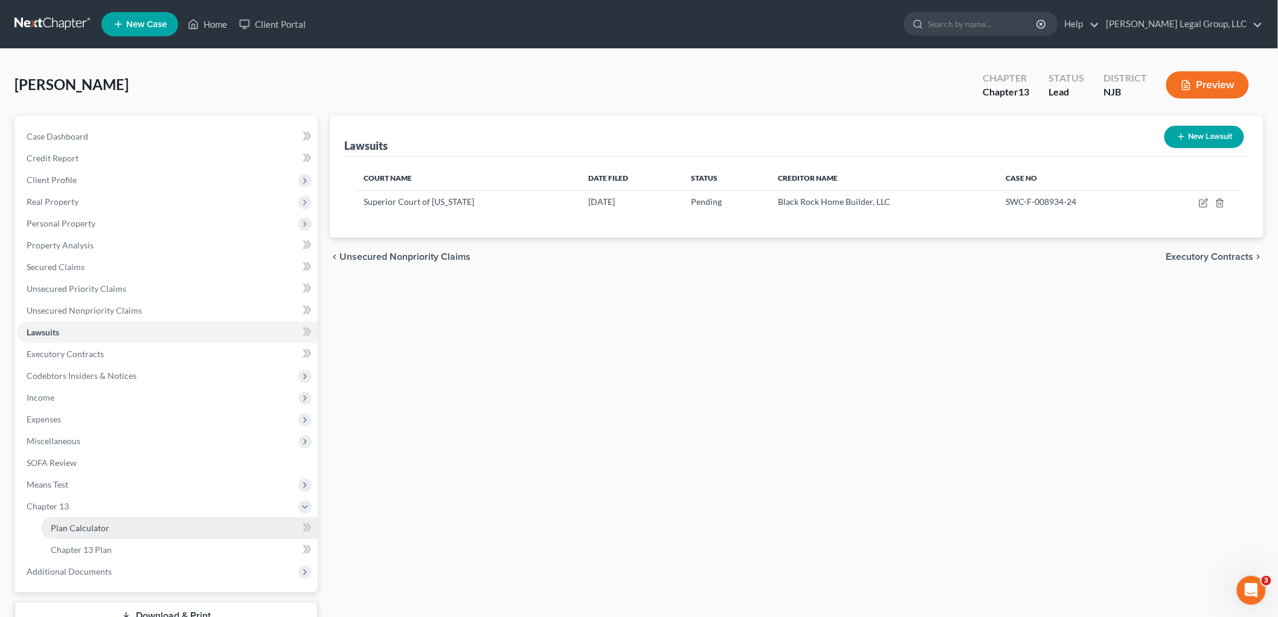
click at [79, 526] on span "Plan Calculator" at bounding box center [80, 527] width 59 height 10
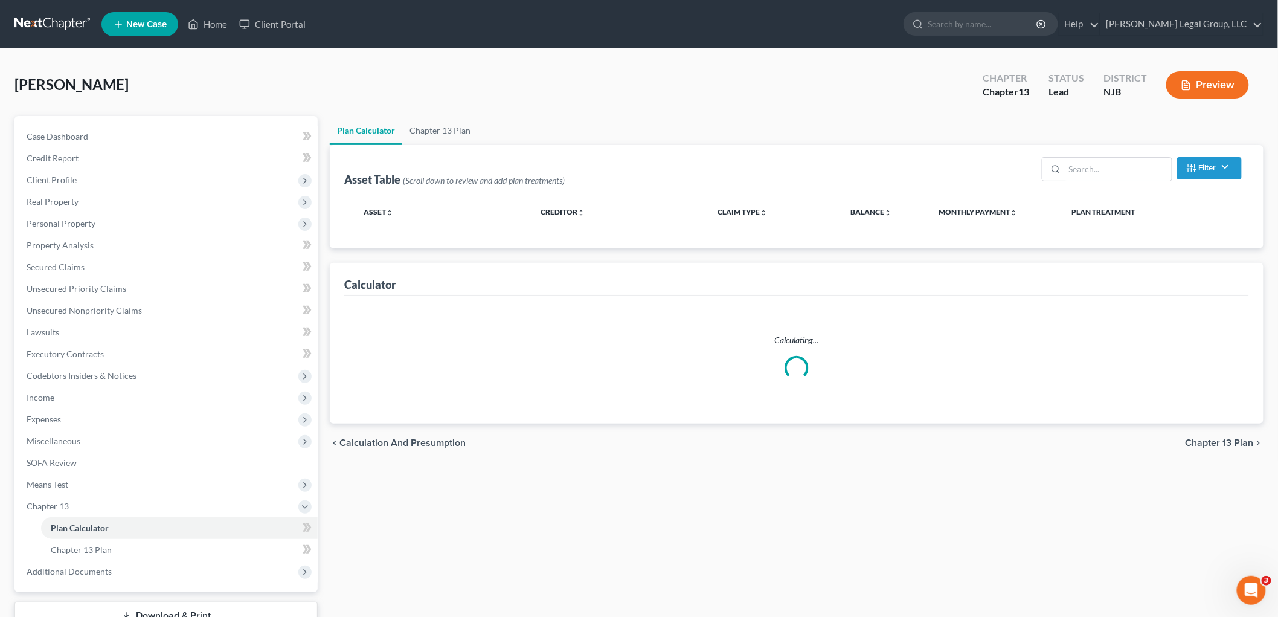
select select "59"
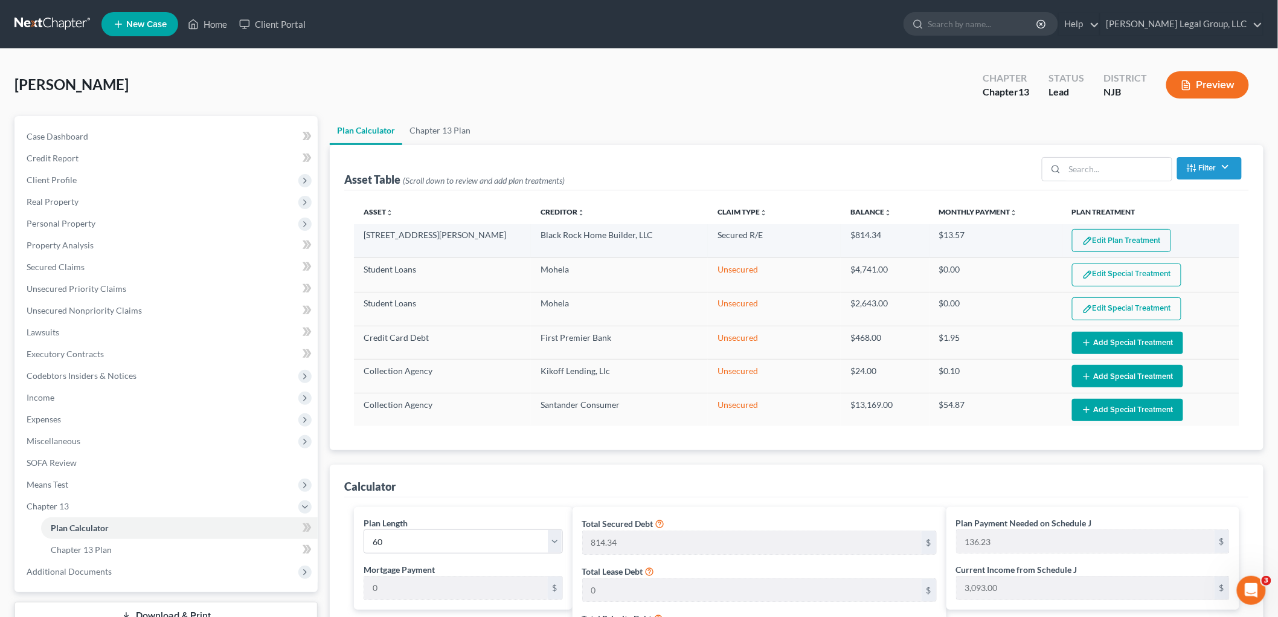
click at [1117, 243] on button "Edit Plan Treatment" at bounding box center [1121, 240] width 99 height 23
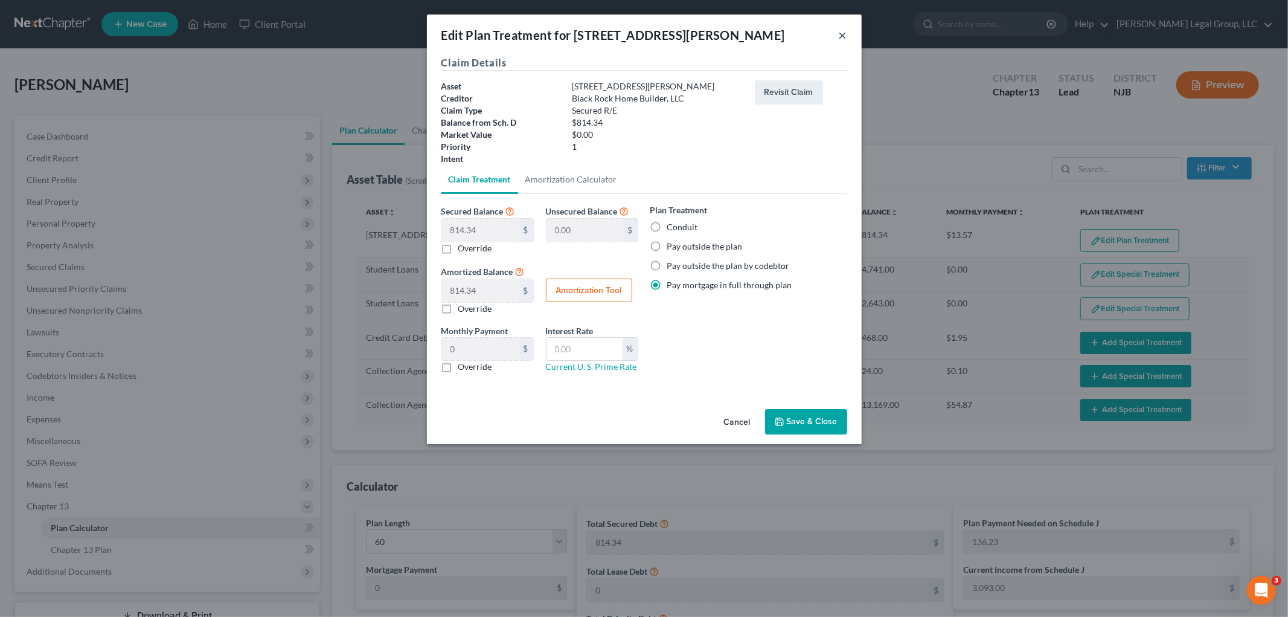
click at [843, 30] on button "×" at bounding box center [843, 35] width 8 height 14
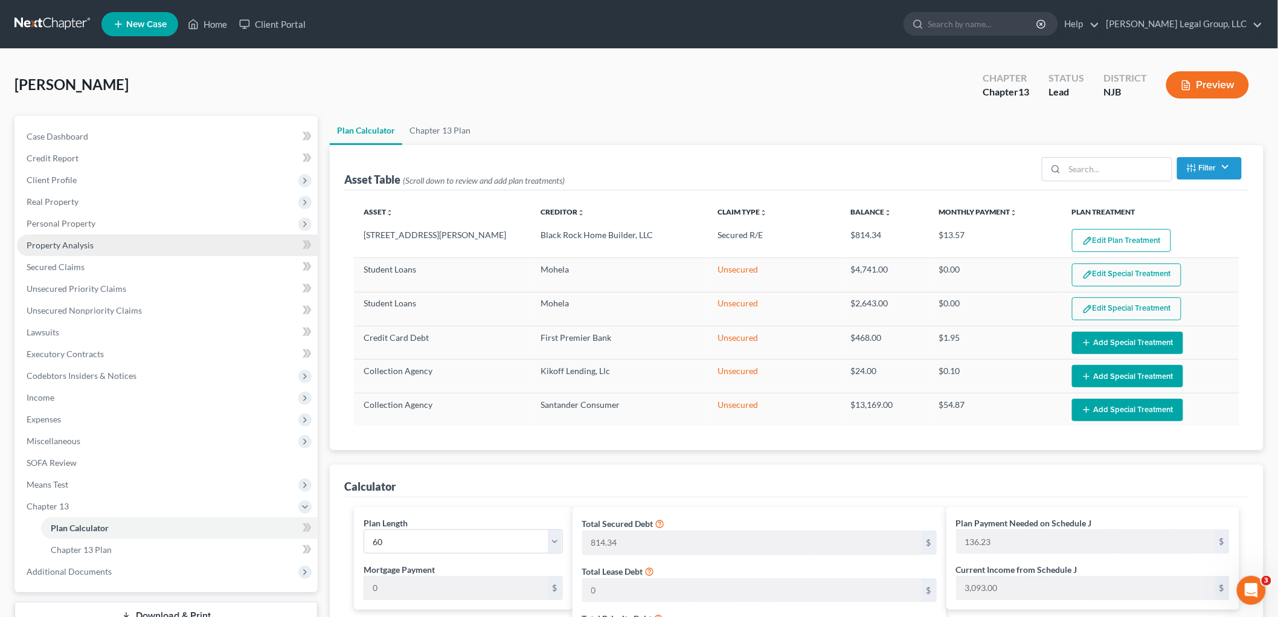
click at [79, 245] on span "Property Analysis" at bounding box center [60, 245] width 67 height 10
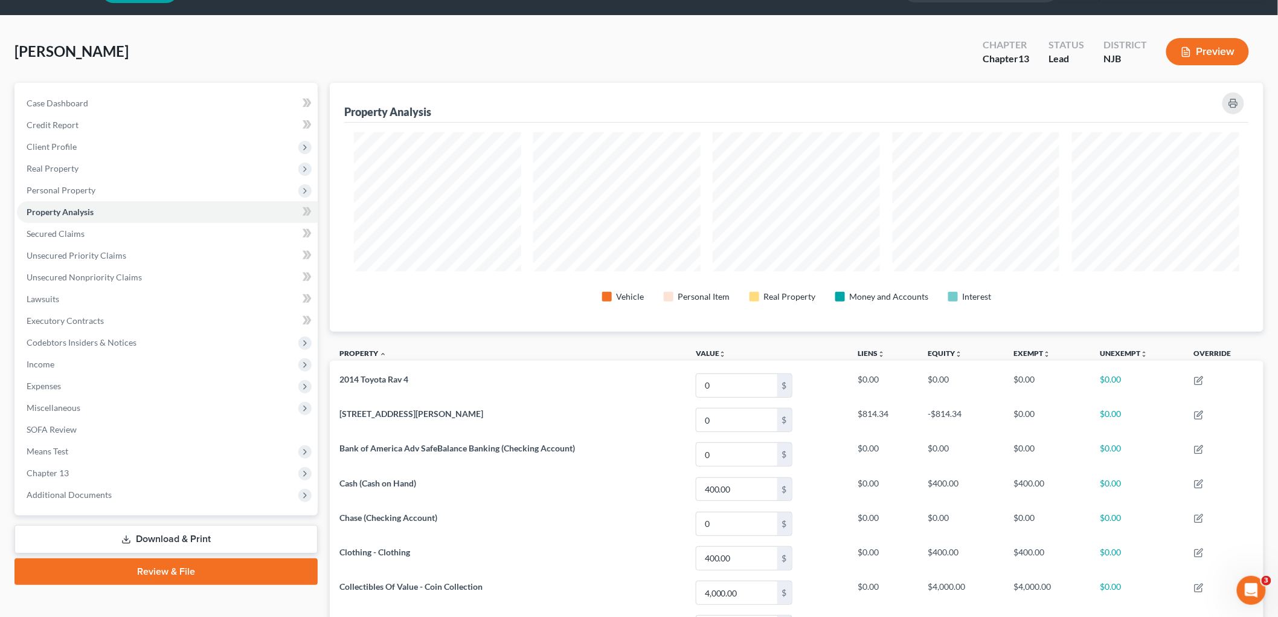
scroll to position [67, 0]
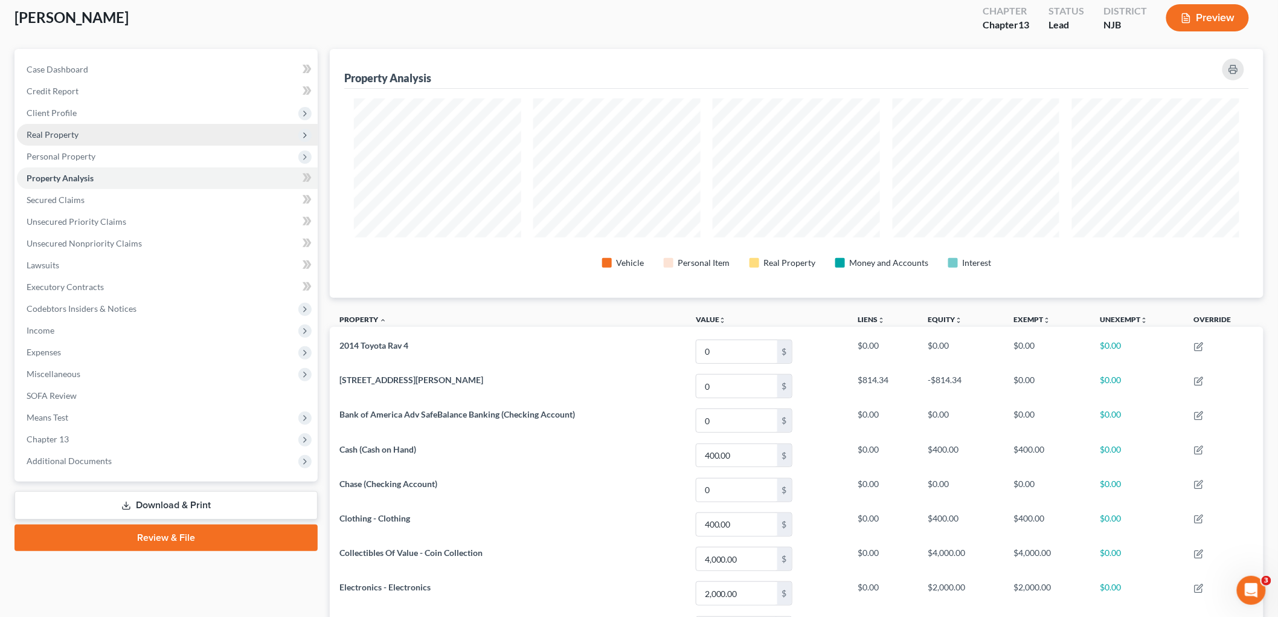
click at [59, 133] on span "Real Property" at bounding box center [53, 134] width 52 height 10
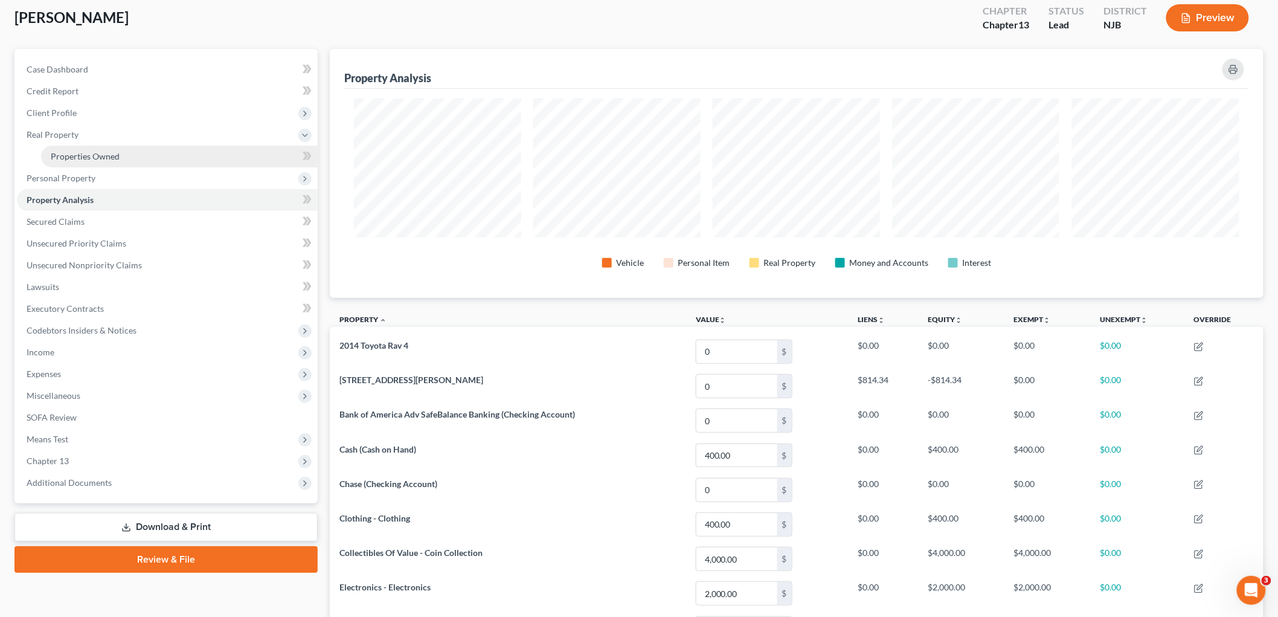
click at [97, 162] on link "Properties Owned" at bounding box center [179, 157] width 277 height 22
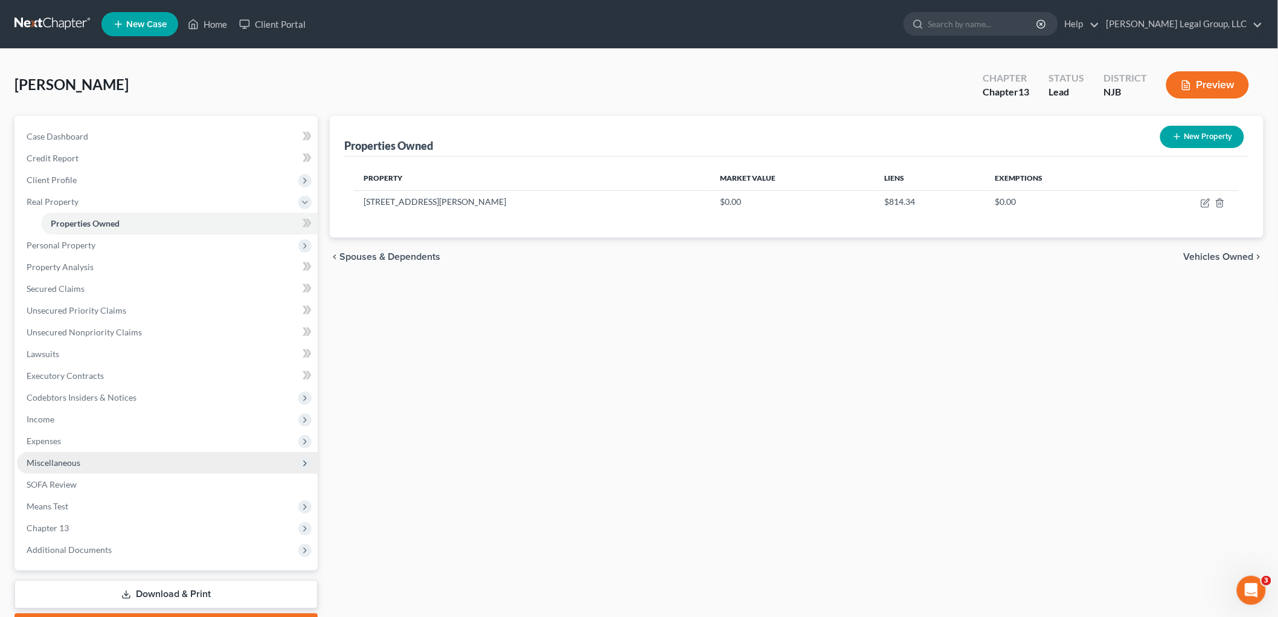
click at [57, 460] on span "Miscellaneous" at bounding box center [54, 462] width 54 height 10
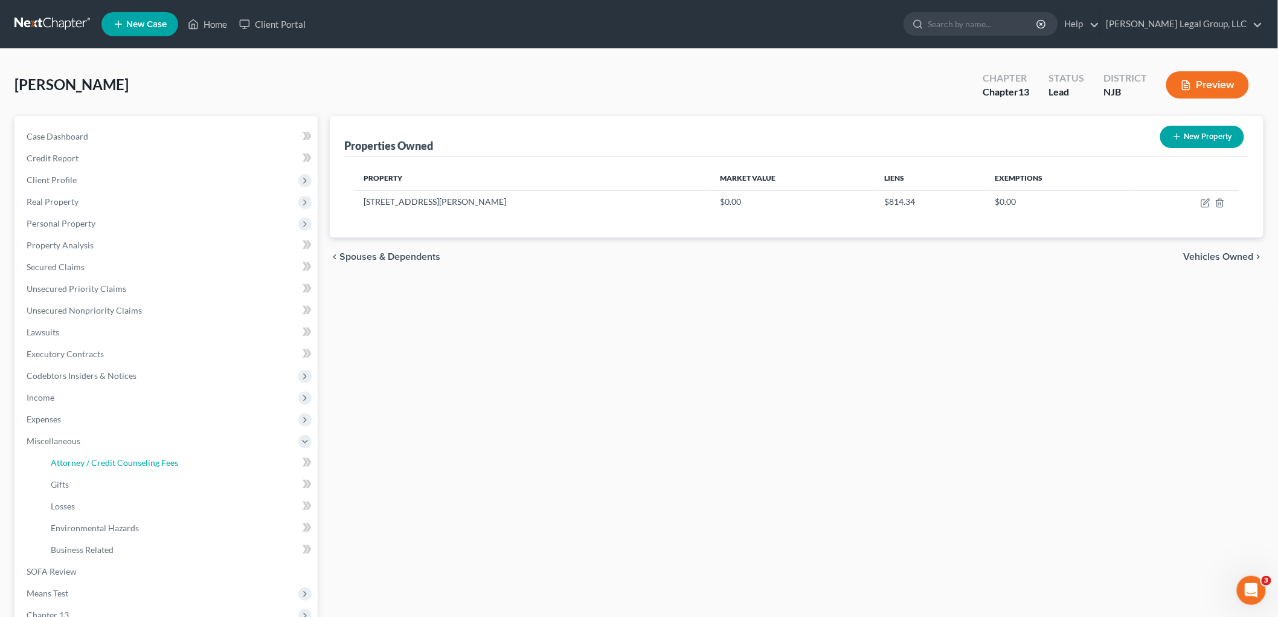
click at [119, 465] on span "Attorney / Credit Counseling Fees" at bounding box center [114, 462] width 127 height 10
select select "1"
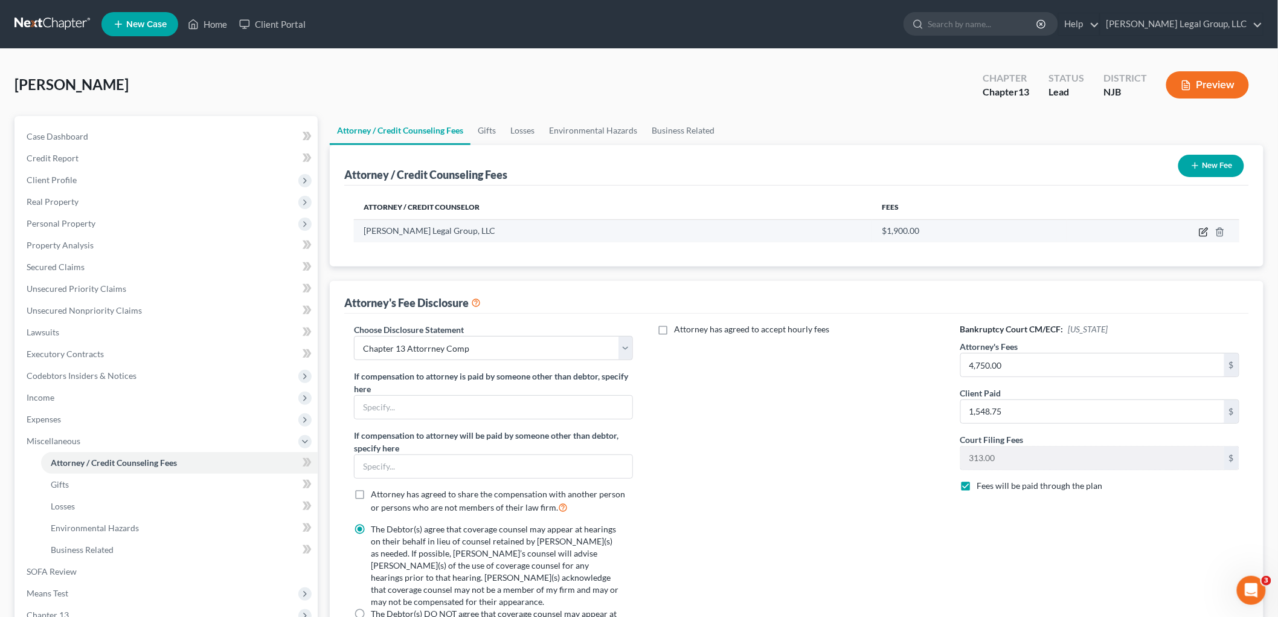
click at [1204, 236] on td at bounding box center [1153, 230] width 172 height 23
click at [1207, 232] on icon "button" at bounding box center [1203, 232] width 7 height 7
select select "33"
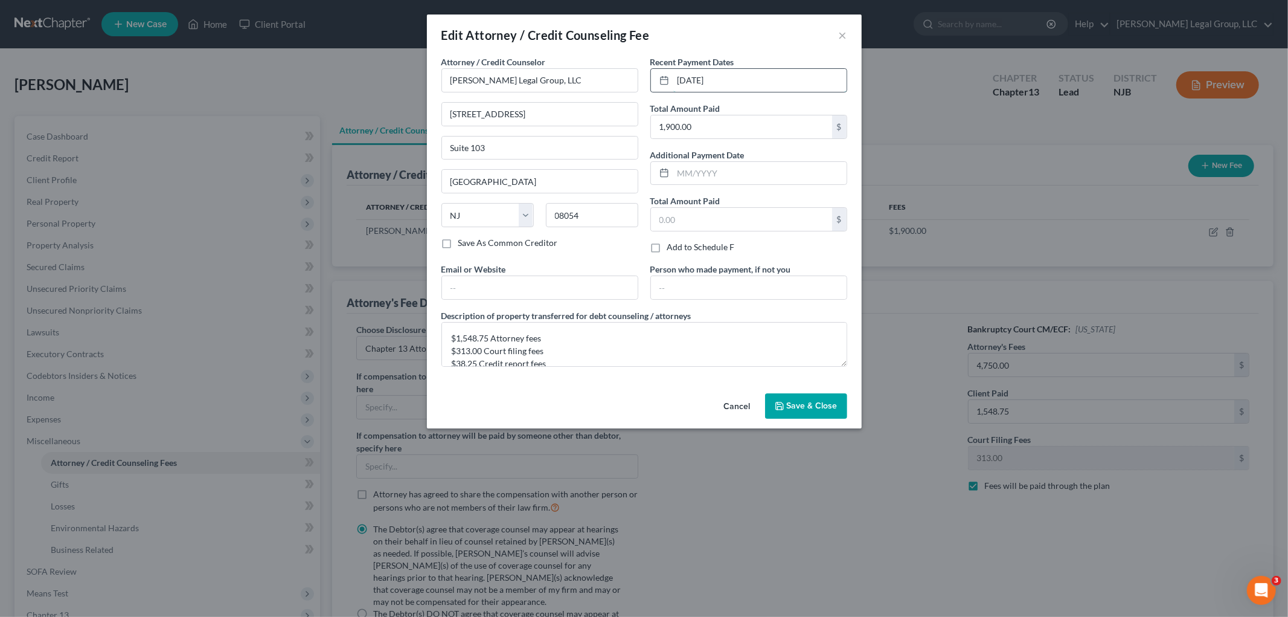
click at [762, 83] on input "[DATE]" at bounding box center [760, 80] width 173 height 23
drag, startPoint x: 762, startPoint y: 83, endPoint x: 661, endPoint y: 76, distance: 101.1
click at [661, 76] on div "[DATE]" at bounding box center [749, 80] width 197 height 24
type input "[DATE]"
click at [783, 408] on icon "button" at bounding box center [780, 406] width 10 height 10
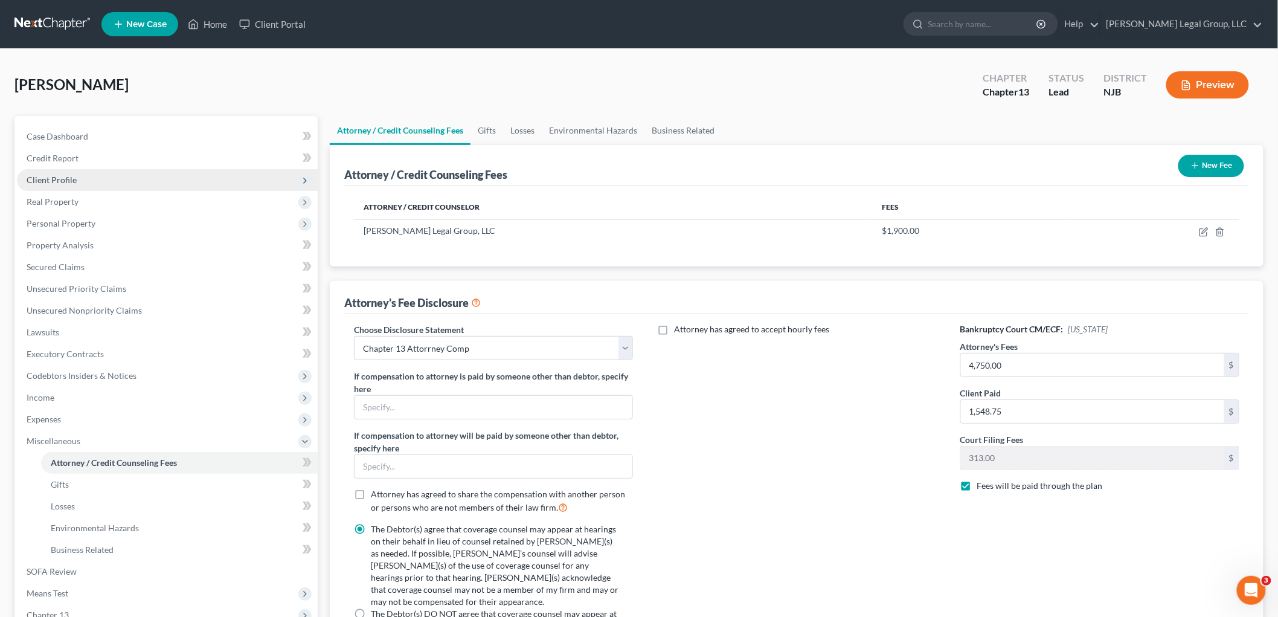
click at [61, 184] on span "Client Profile" at bounding box center [52, 180] width 50 height 10
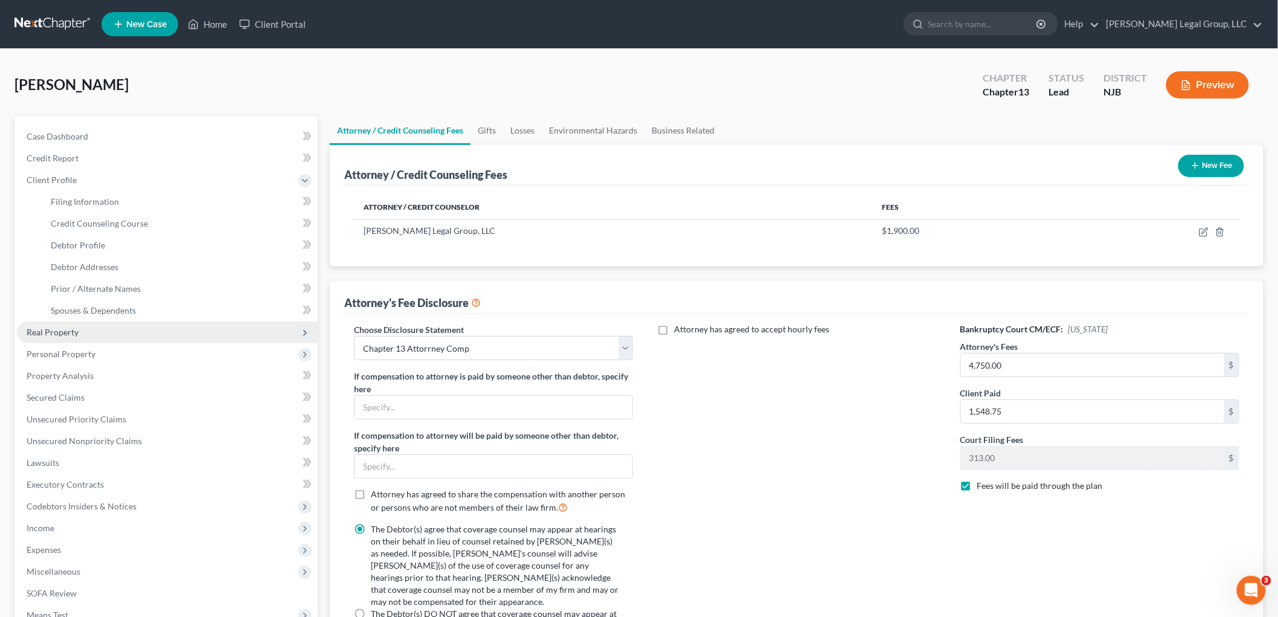
click at [82, 329] on span "Real Property" at bounding box center [167, 332] width 301 height 22
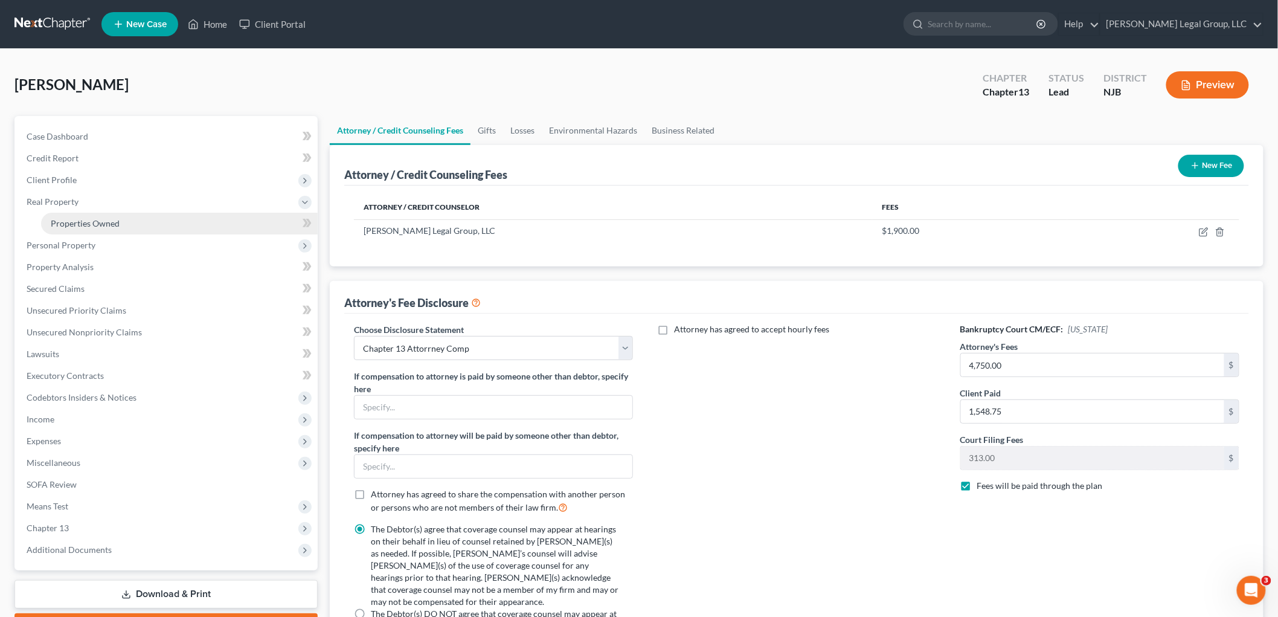
click at [97, 222] on span "Properties Owned" at bounding box center [85, 223] width 69 height 10
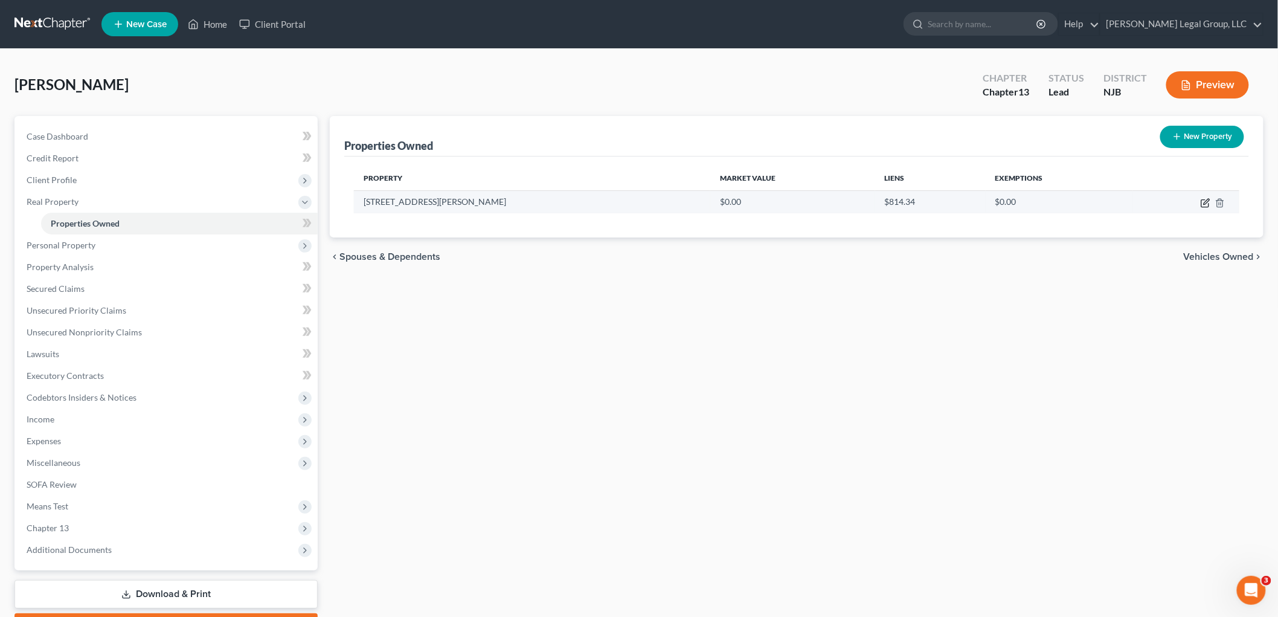
click at [1206, 200] on icon "button" at bounding box center [1206, 201] width 5 height 5
select select "33"
select select "3"
select select "0"
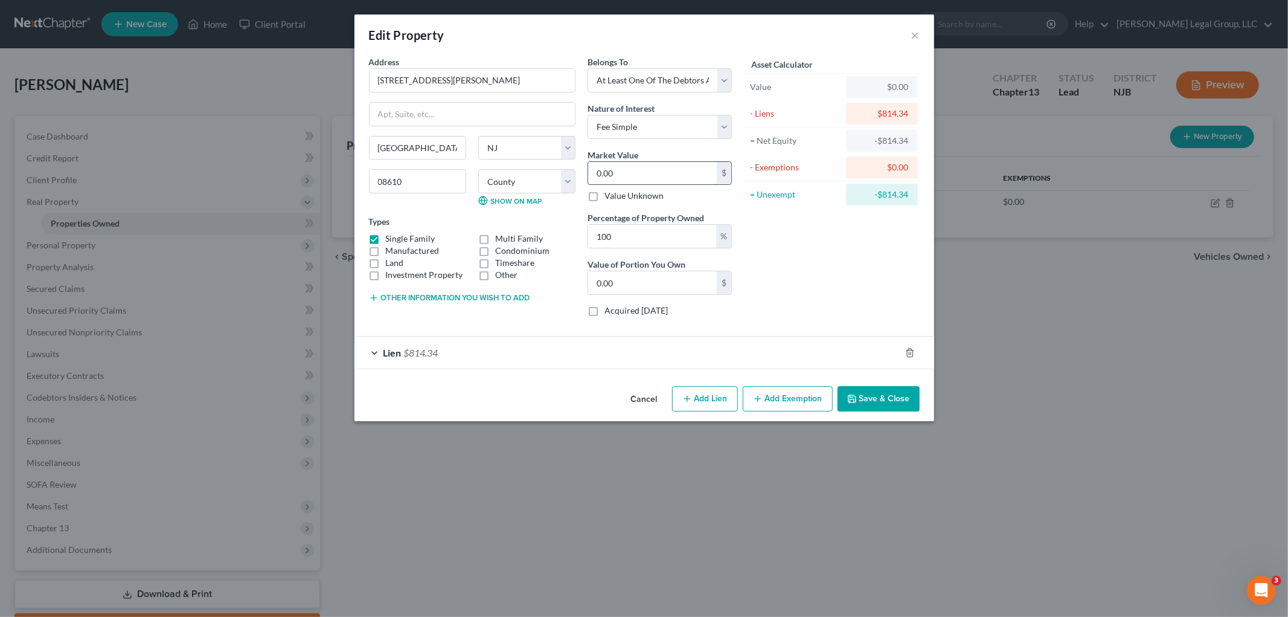
click at [637, 173] on input "0.00" at bounding box center [652, 173] width 129 height 23
type input "1"
type input "1.00"
type input "17"
type input "17.00"
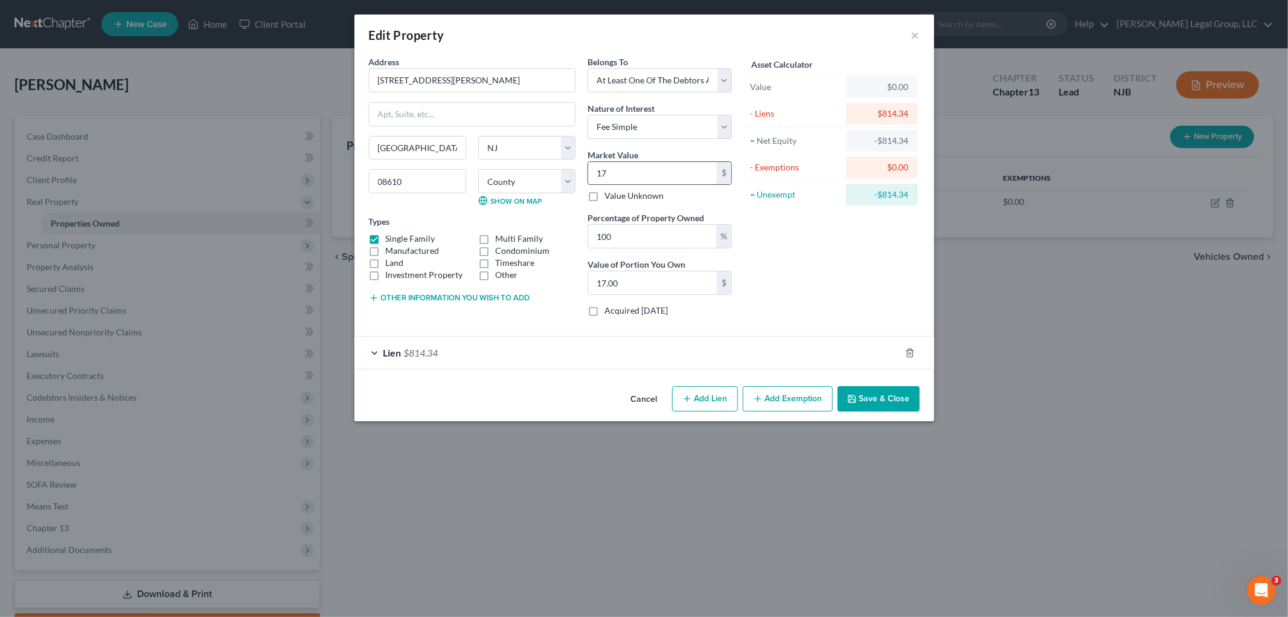
type input "174"
type input "174.00"
type input "1740"
type input "1,740.00"
type input "1,7400"
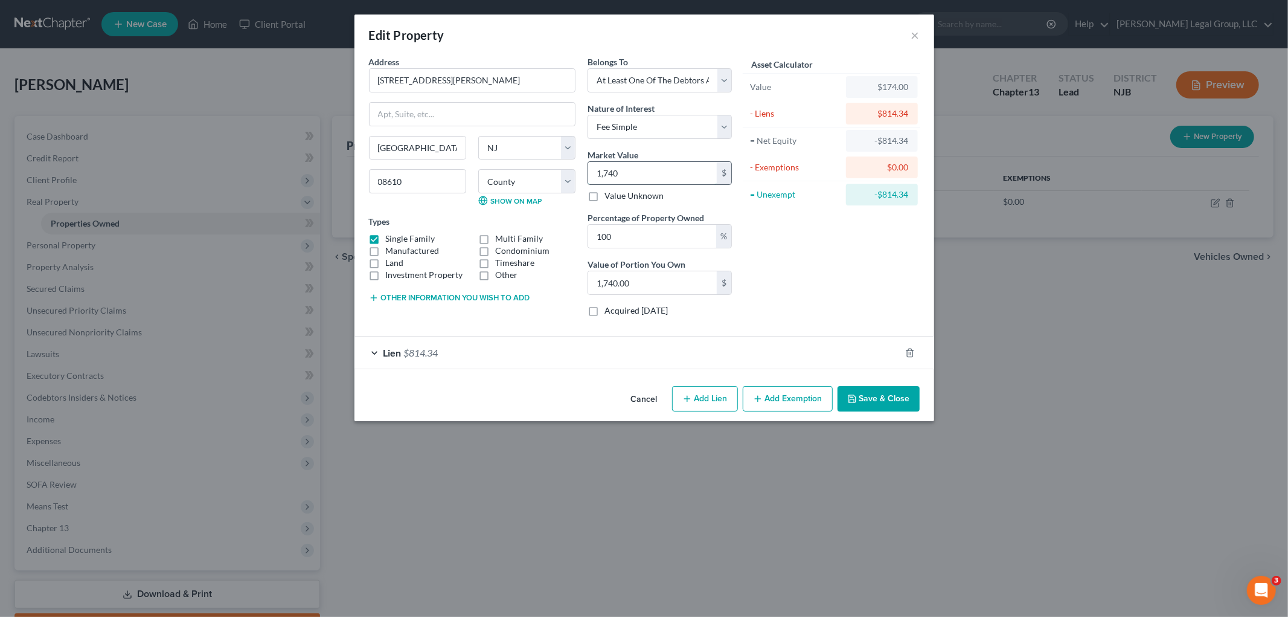
type input "17,400.00"
type input "17,4000"
type input "174,000.00"
type input "174,000"
click at [790, 402] on button "Add Exemption" at bounding box center [788, 398] width 90 height 25
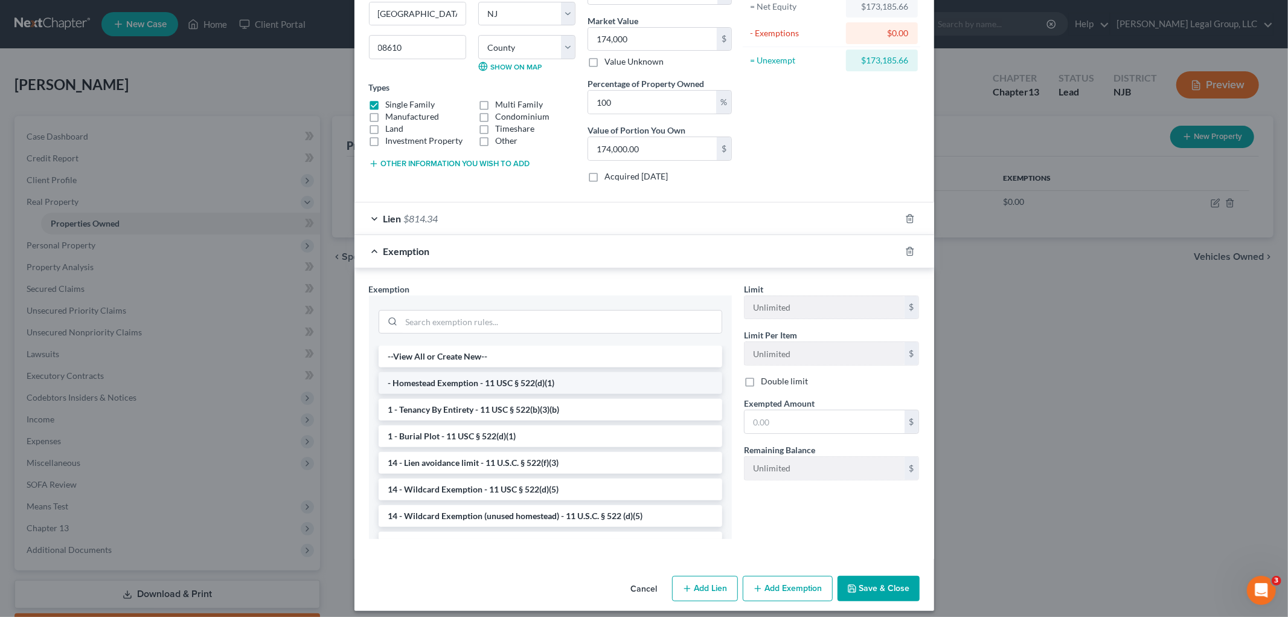
click at [509, 388] on li "- Homestead Exemption - 11 USC § 522(d)(1)" at bounding box center [551, 383] width 344 height 22
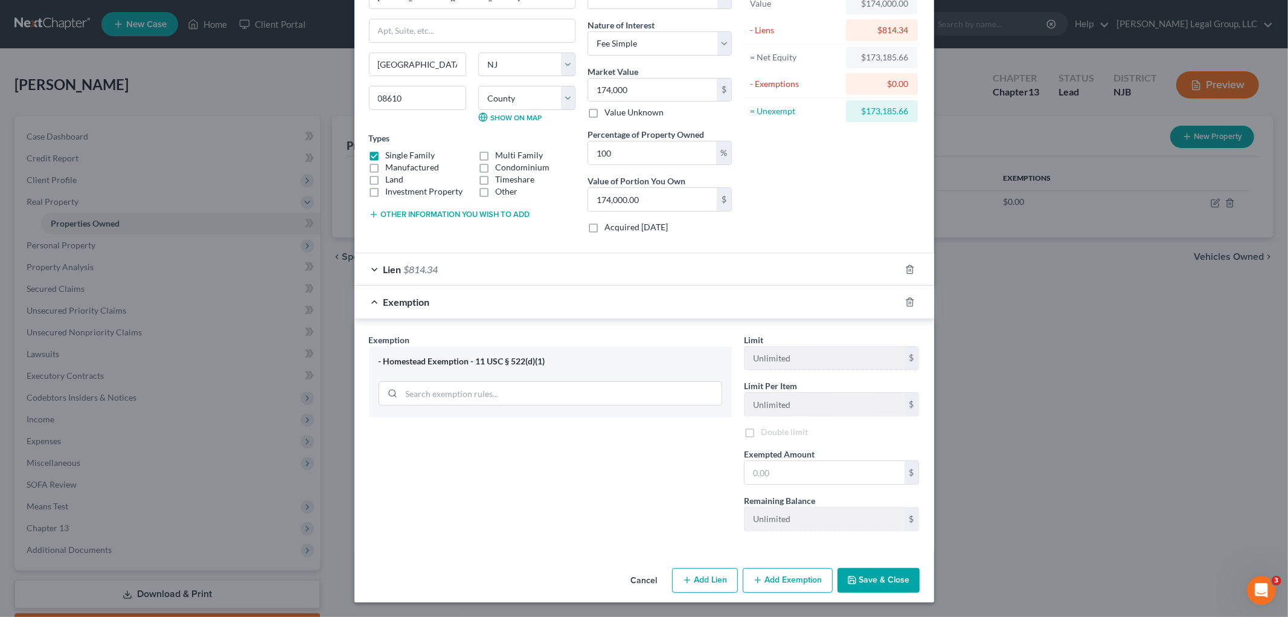
scroll to position [85, 0]
click at [826, 477] on input "text" at bounding box center [825, 472] width 160 height 23
type input "31,575"
click at [909, 580] on button "Save & Close" at bounding box center [879, 580] width 82 height 25
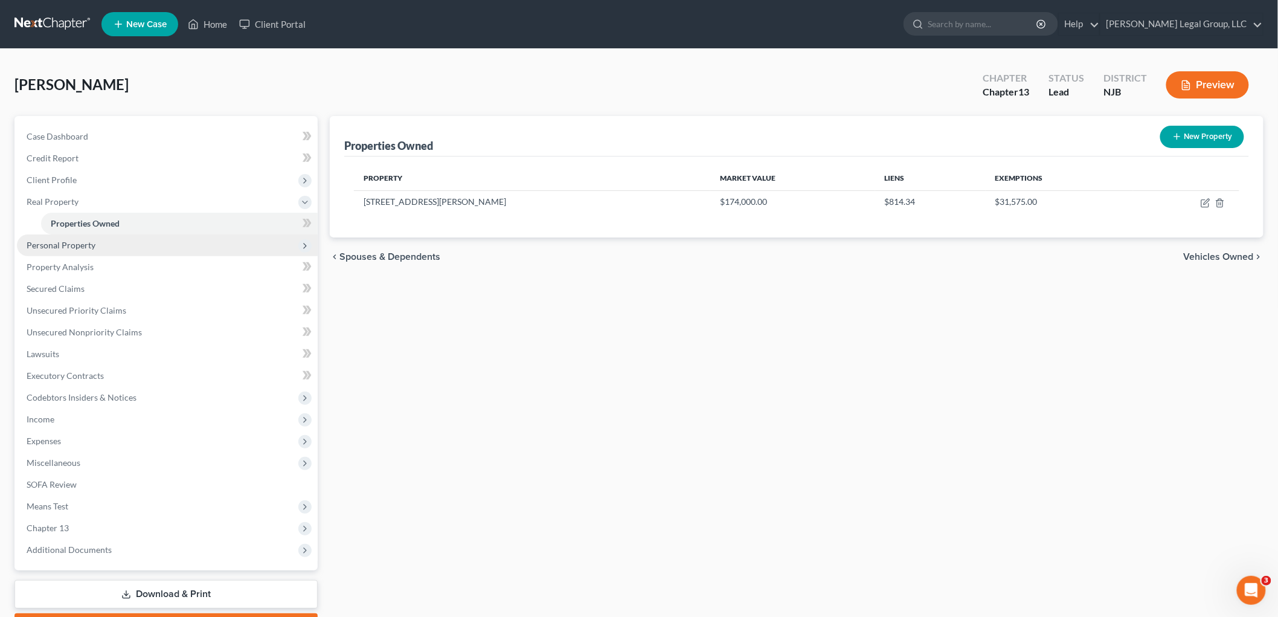
click at [85, 250] on span "Personal Property" at bounding box center [167, 245] width 301 height 22
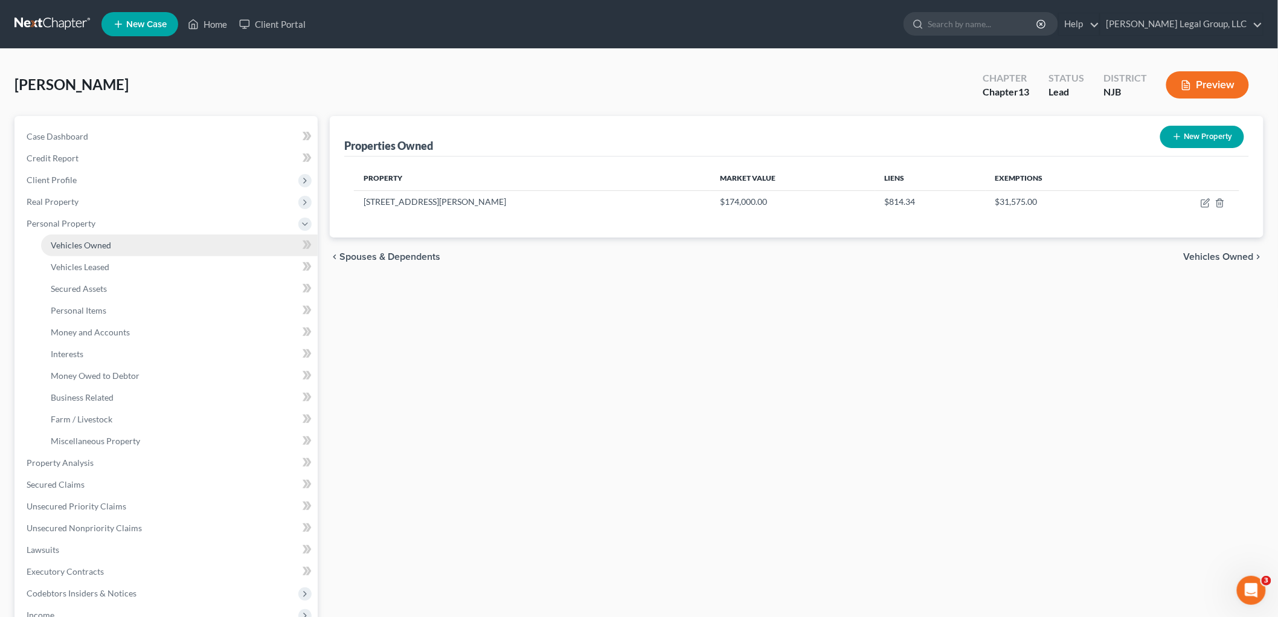
click at [100, 249] on link "Vehicles Owned" at bounding box center [179, 245] width 277 height 22
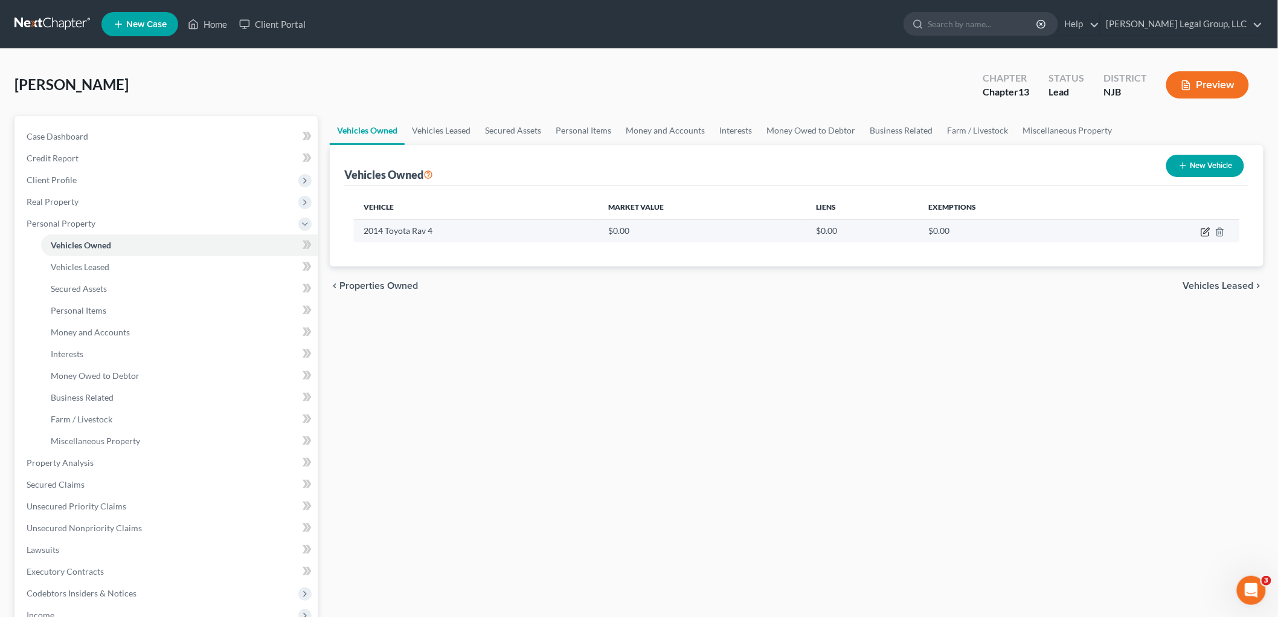
click at [1207, 233] on icon "button" at bounding box center [1206, 232] width 10 height 10
select select "0"
select select "12"
select select "0"
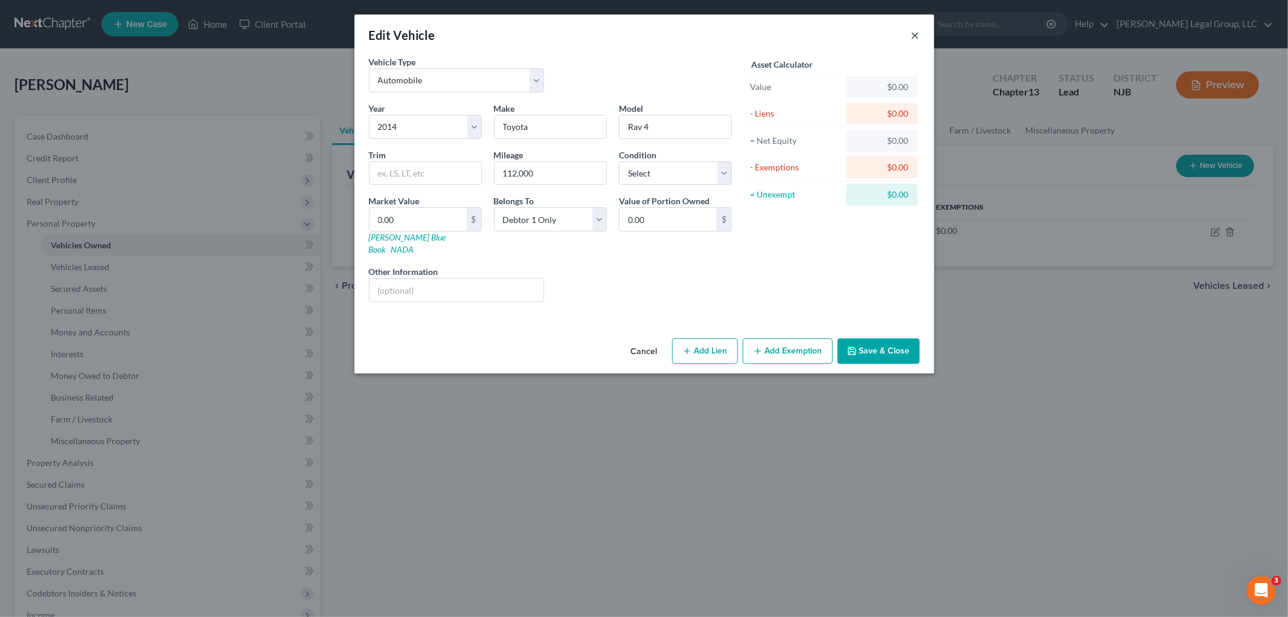
click at [917, 32] on button "×" at bounding box center [916, 35] width 8 height 14
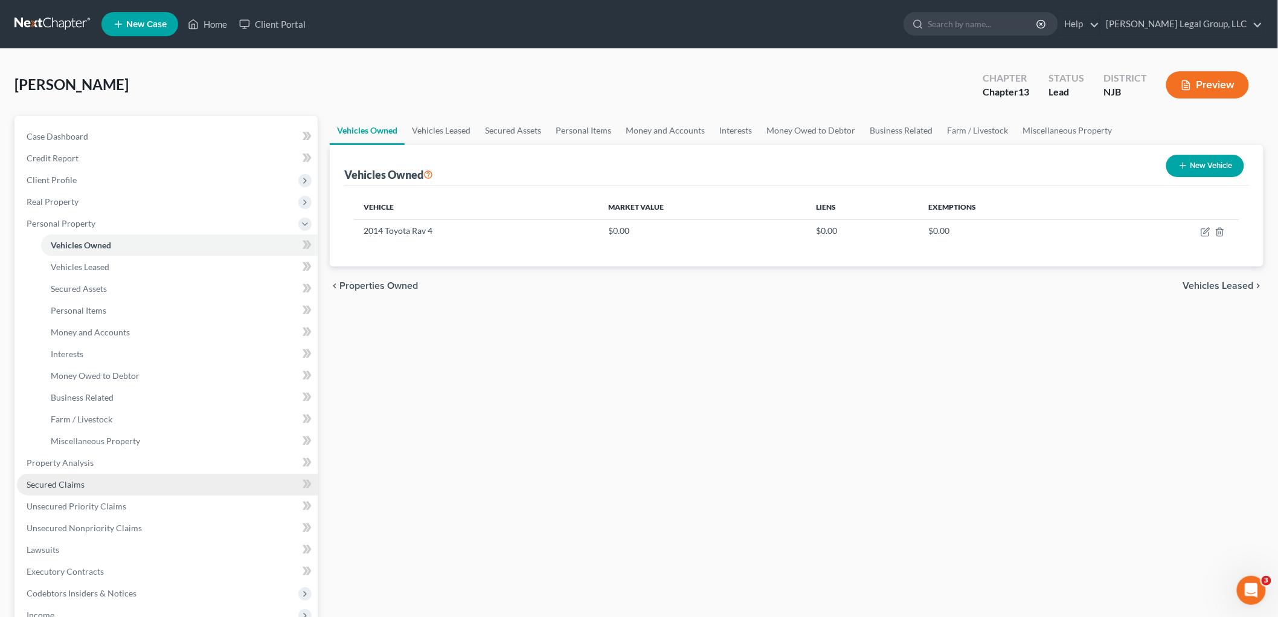
click at [52, 481] on span "Secured Claims" at bounding box center [56, 484] width 58 height 10
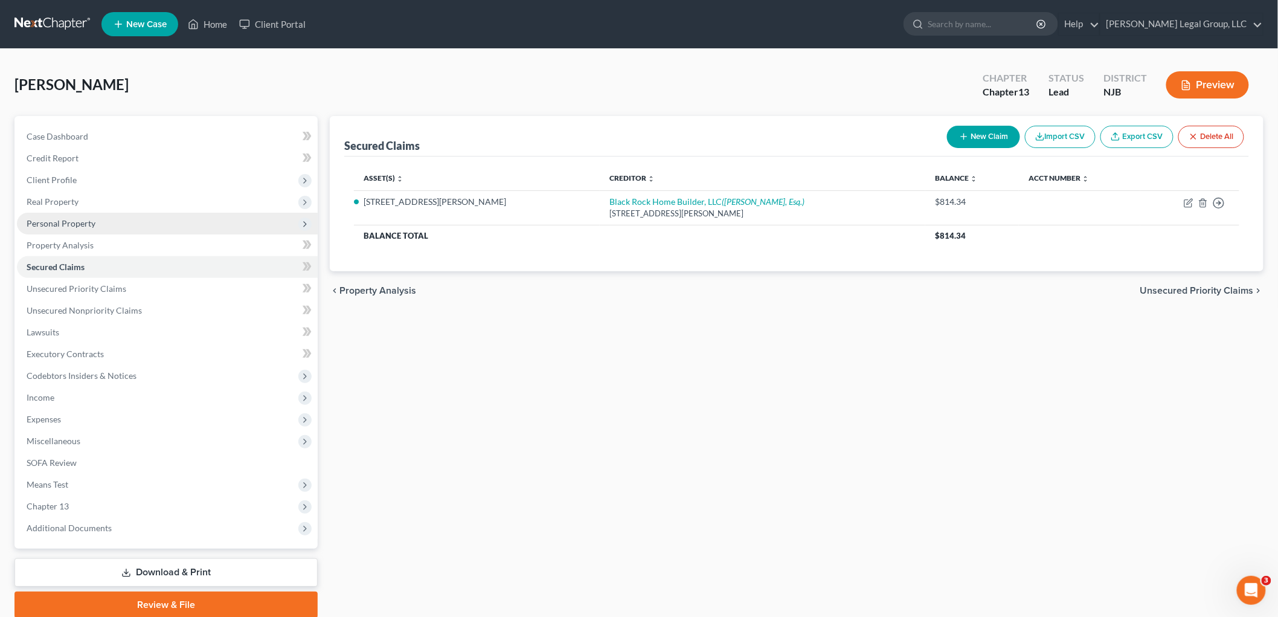
click at [62, 220] on span "Personal Property" at bounding box center [61, 223] width 69 height 10
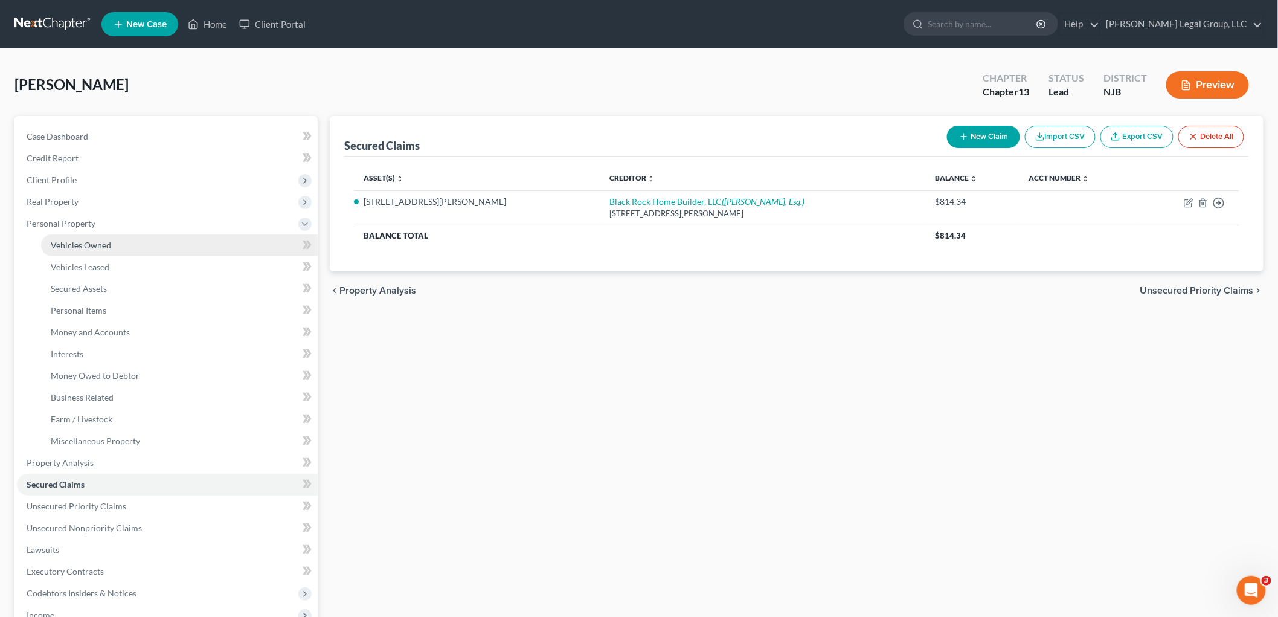
click at [117, 243] on link "Vehicles Owned" at bounding box center [179, 245] width 277 height 22
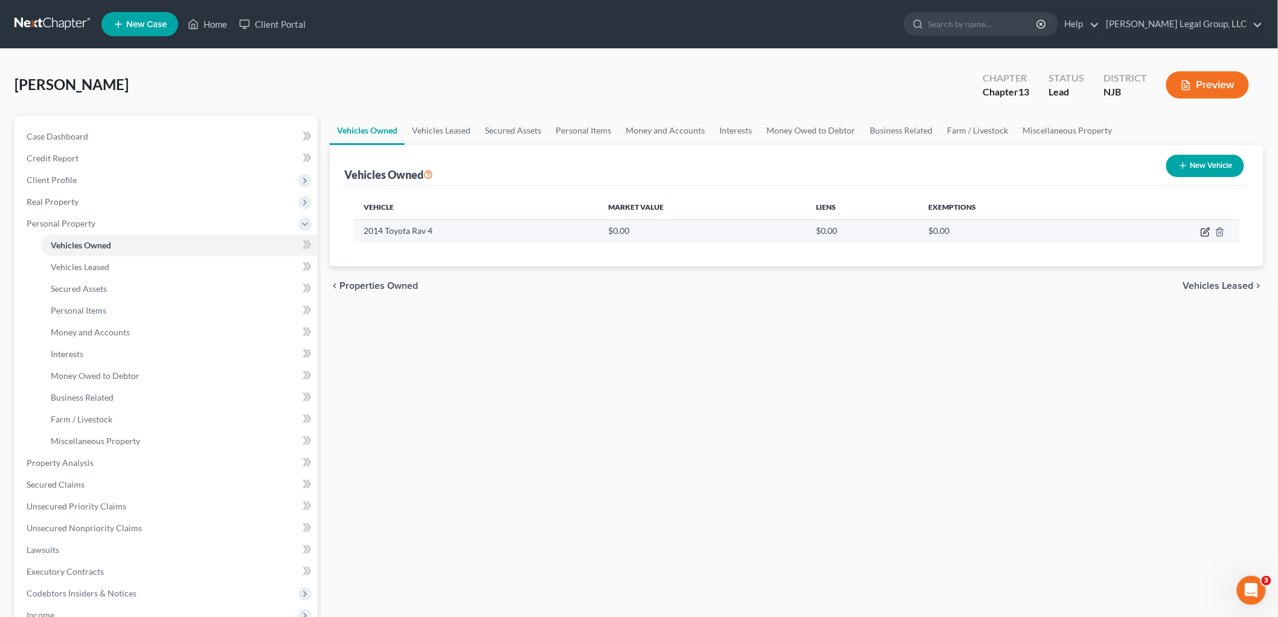
click at [1201, 233] on icon "button" at bounding box center [1206, 232] width 10 height 10
select select "0"
select select "12"
select select "0"
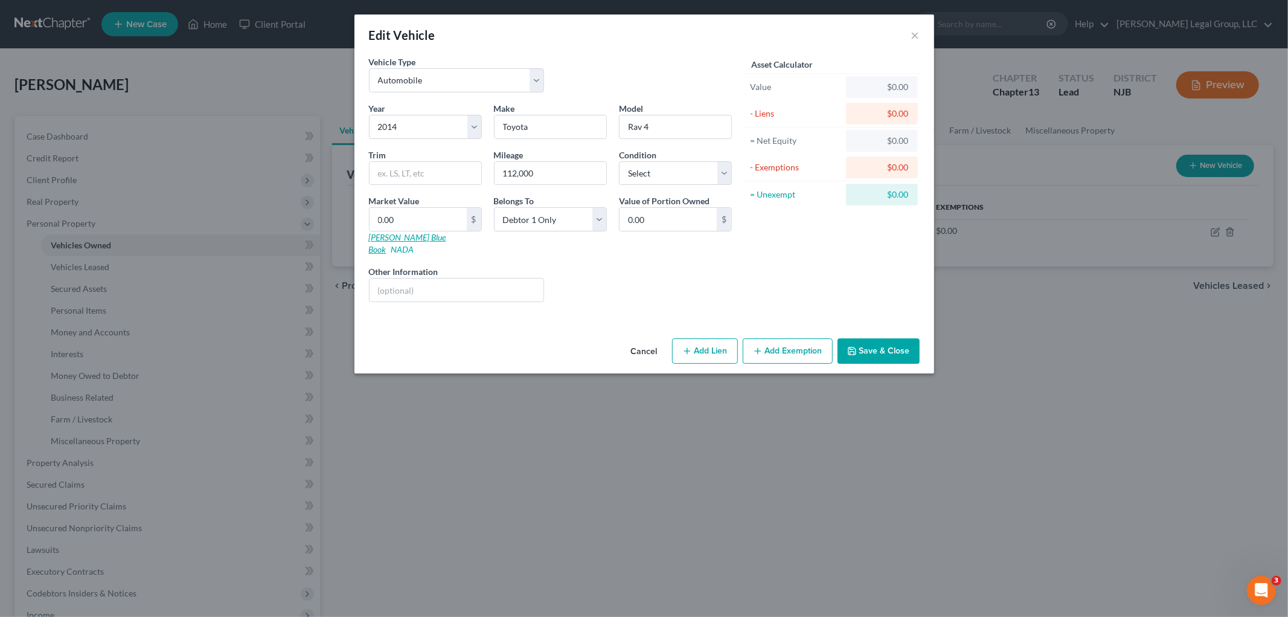
click at [399, 234] on link "[PERSON_NAME] Blue Book" at bounding box center [407, 243] width 77 height 22
click at [562, 173] on input "112,000" at bounding box center [551, 173] width 112 height 23
drag, startPoint x: 562, startPoint y: 173, endPoint x: 499, endPoint y: 167, distance: 63.7
click at [499, 167] on input "112,000" at bounding box center [551, 173] width 112 height 23
click at [417, 236] on link "[PERSON_NAME] Blue Book" at bounding box center [407, 243] width 77 height 22
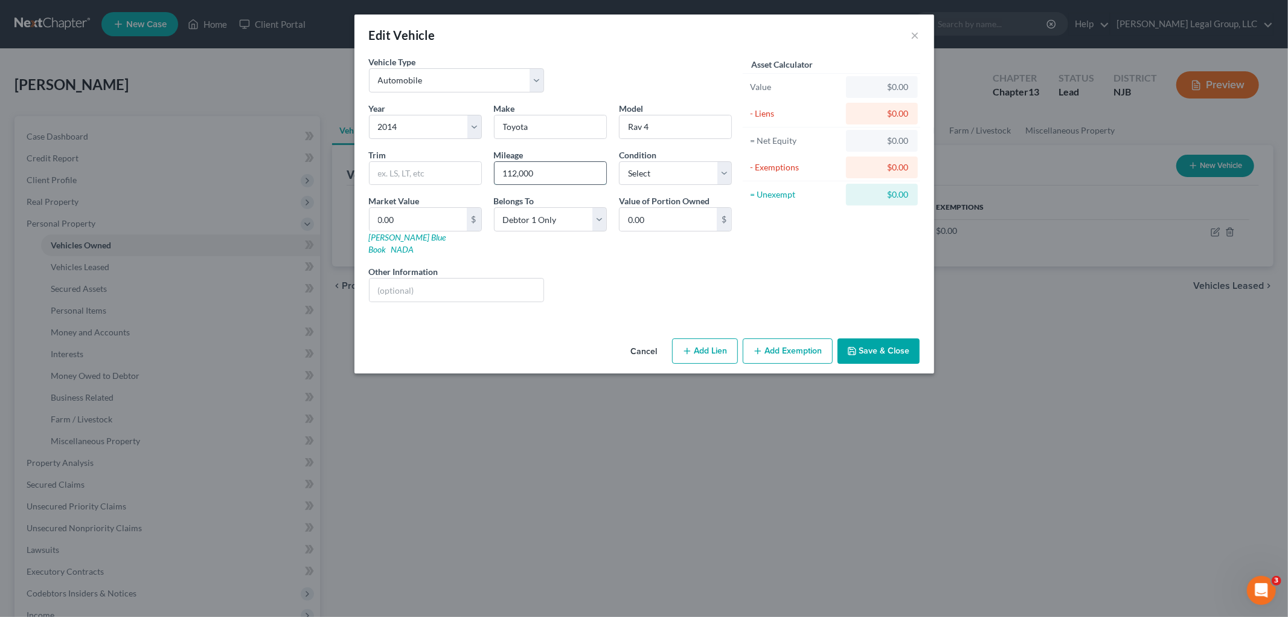
click at [574, 172] on input "112,000" at bounding box center [551, 173] width 112 height 23
drag, startPoint x: 574, startPoint y: 172, endPoint x: 482, endPoint y: 172, distance: 91.8
click at [482, 172] on div "Year Select 2026 2025 2024 2023 2022 2021 2020 2019 2018 2017 2016 2015 2014 20…" at bounding box center [550, 207] width 375 height 210
click at [455, 216] on input "0.00" at bounding box center [418, 219] width 97 height 23
type input "9"
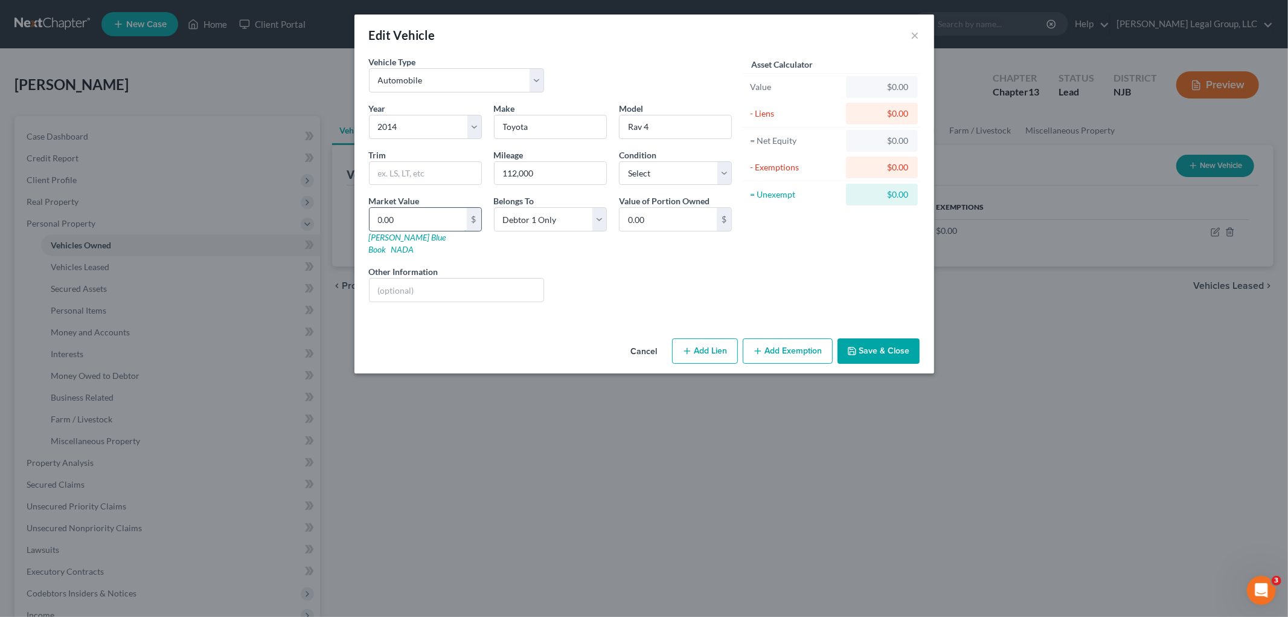
type input "9.00"
type input "96"
type input "96.00"
type input "969"
type input "969.00"
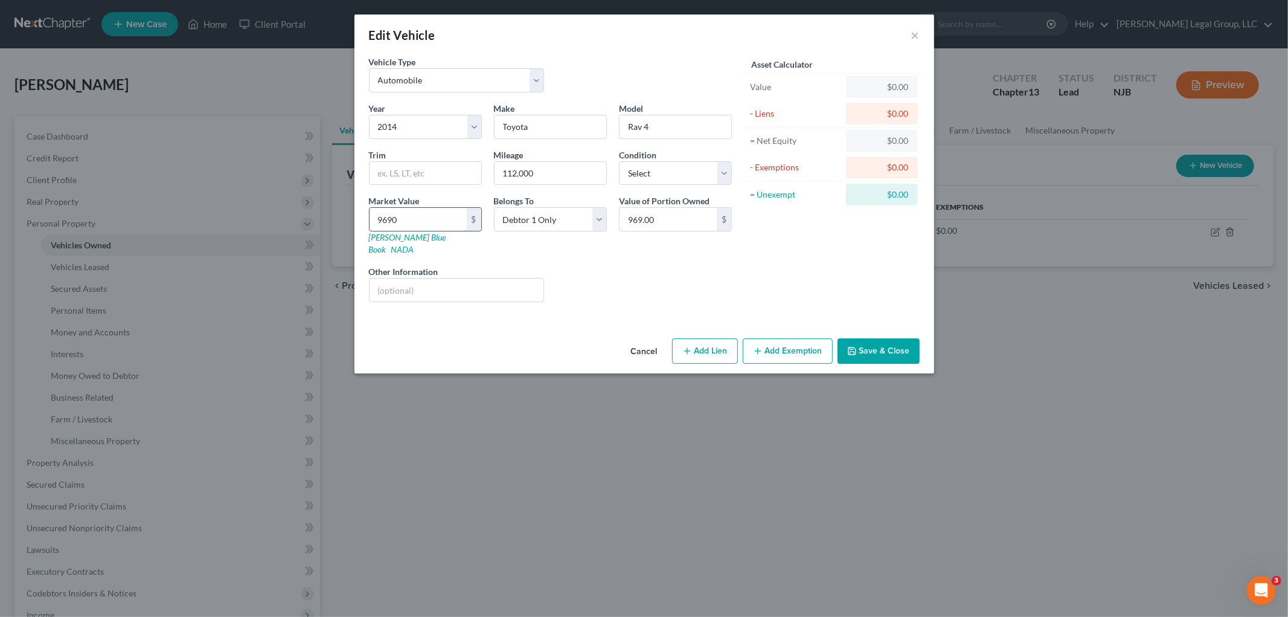
type input "9,690"
type input "9,690.00"
type input "9,690"
click at [785, 345] on button "Add Exemption" at bounding box center [788, 350] width 90 height 25
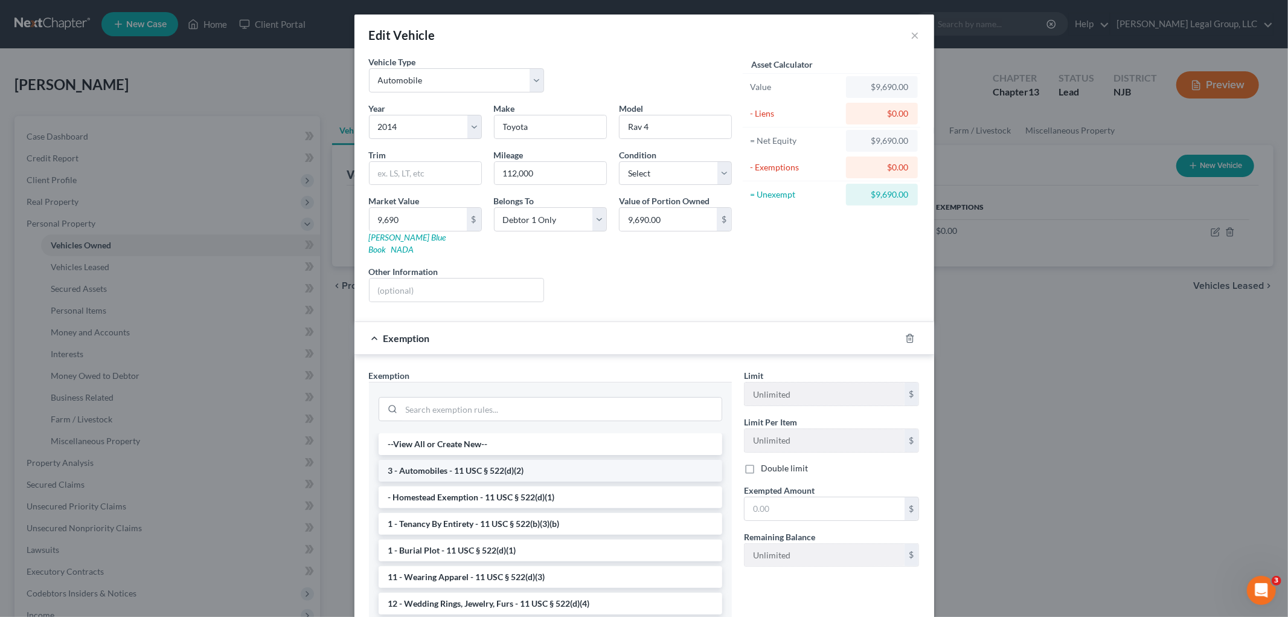
click at [504, 460] on li "3 - Automobiles - 11 USC § 522(d)(2)" at bounding box center [551, 471] width 344 height 22
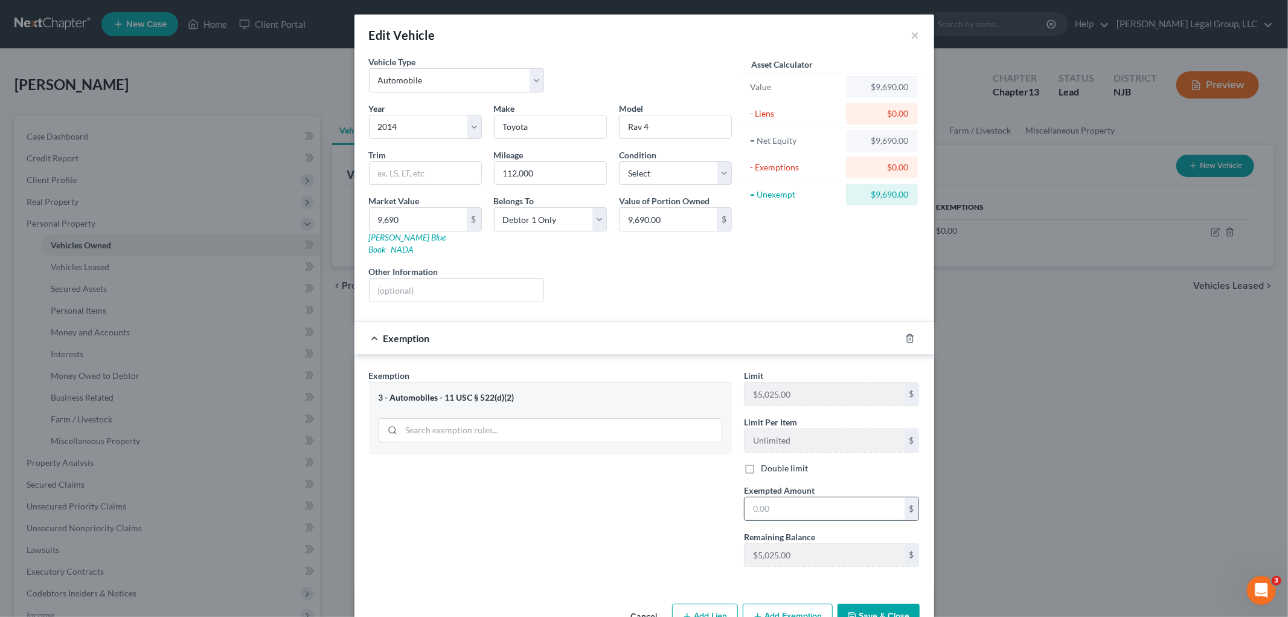
click at [820, 497] on input "text" at bounding box center [825, 508] width 160 height 23
type input "5,025"
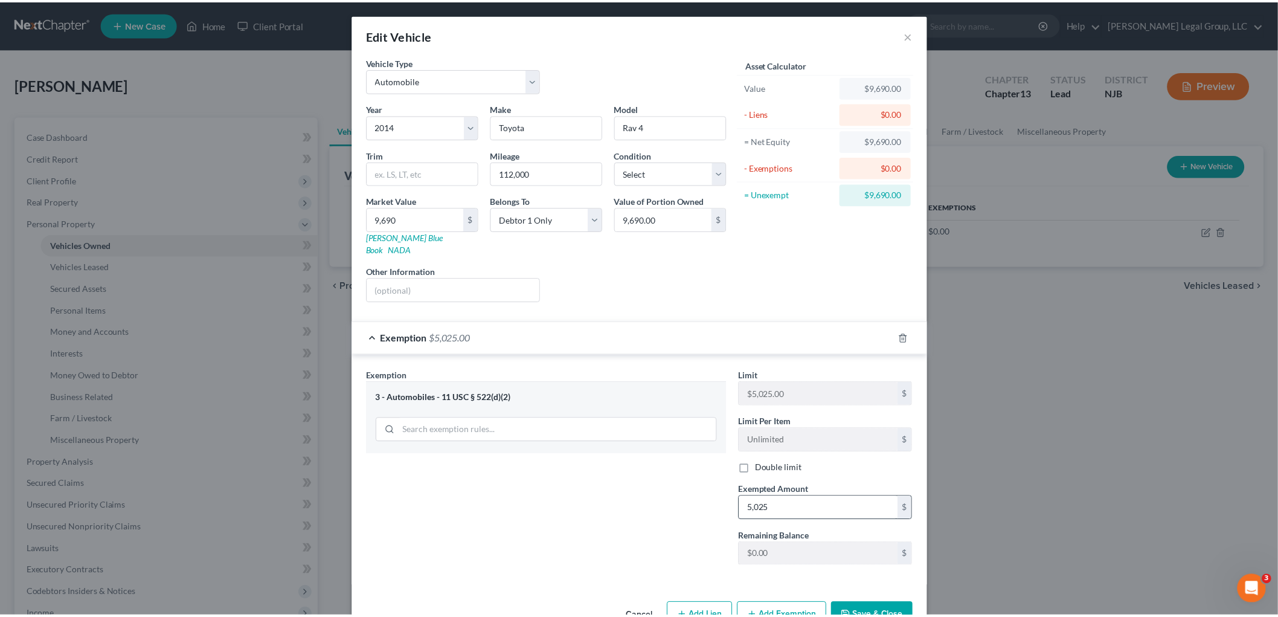
scroll to position [1, 0]
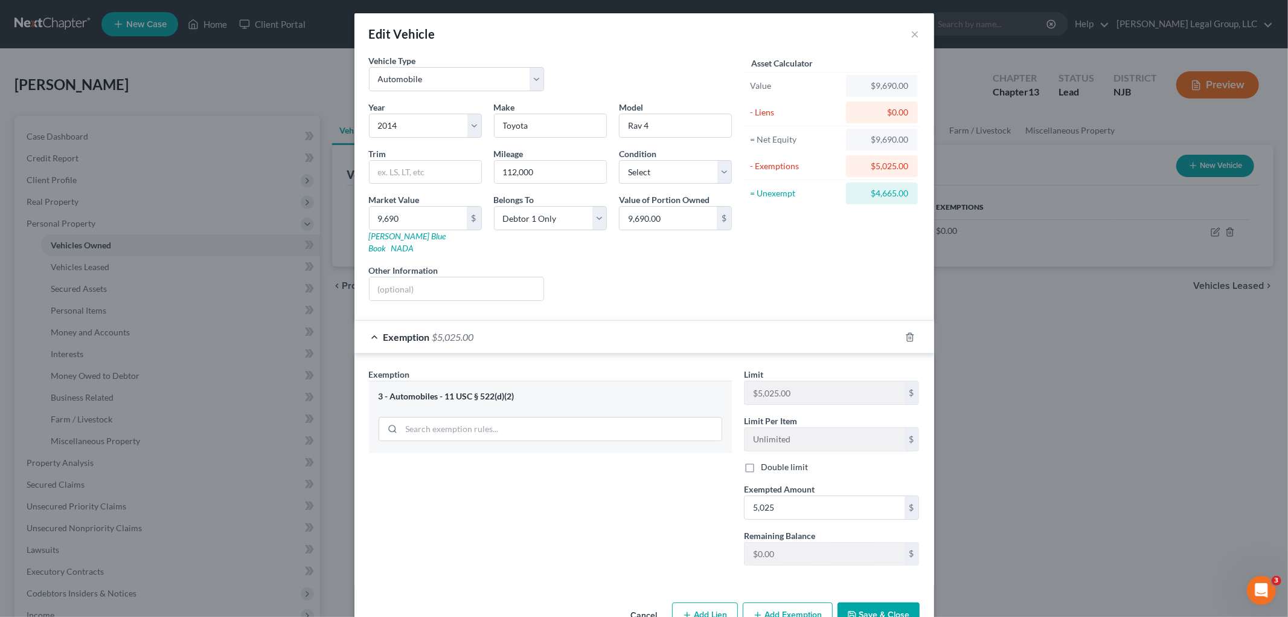
click at [867, 602] on button "Save & Close" at bounding box center [879, 614] width 82 height 25
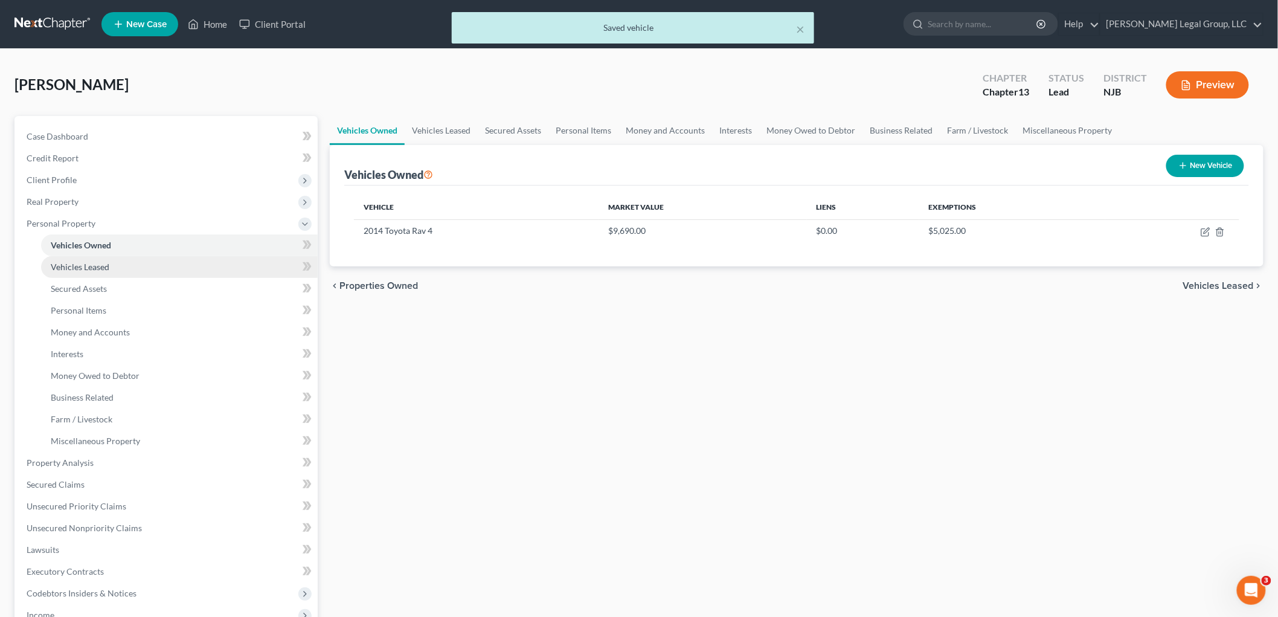
click at [109, 268] on span "Vehicles Leased" at bounding box center [80, 267] width 59 height 10
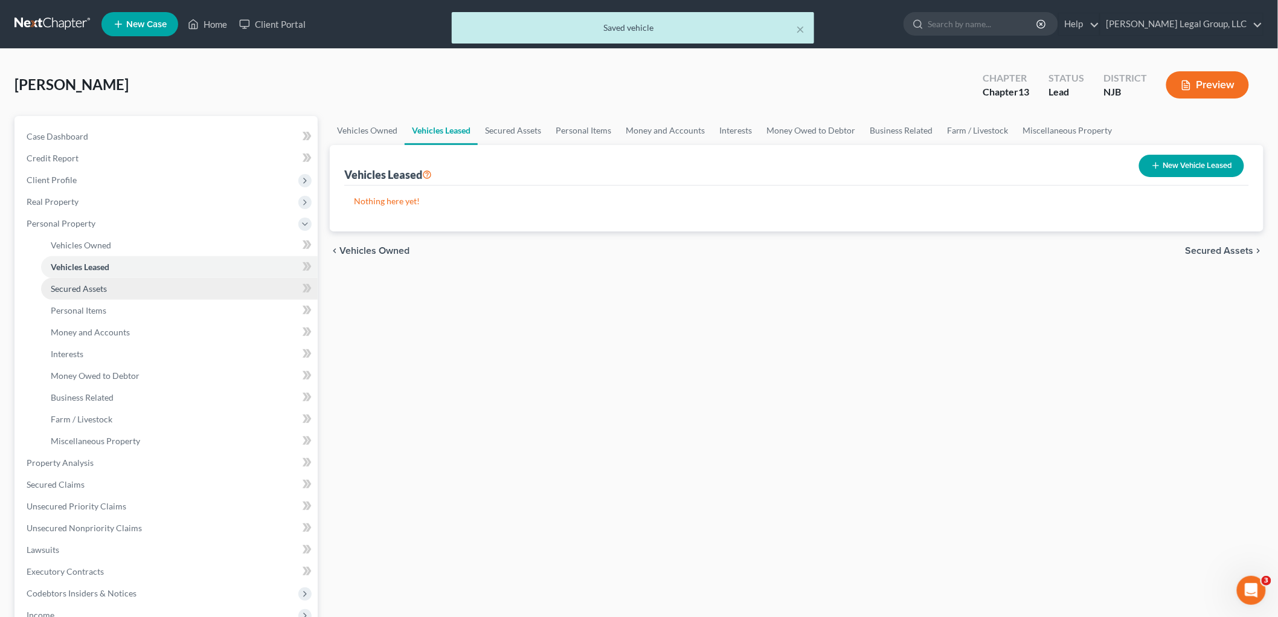
click at [98, 292] on span "Secured Assets" at bounding box center [79, 288] width 56 height 10
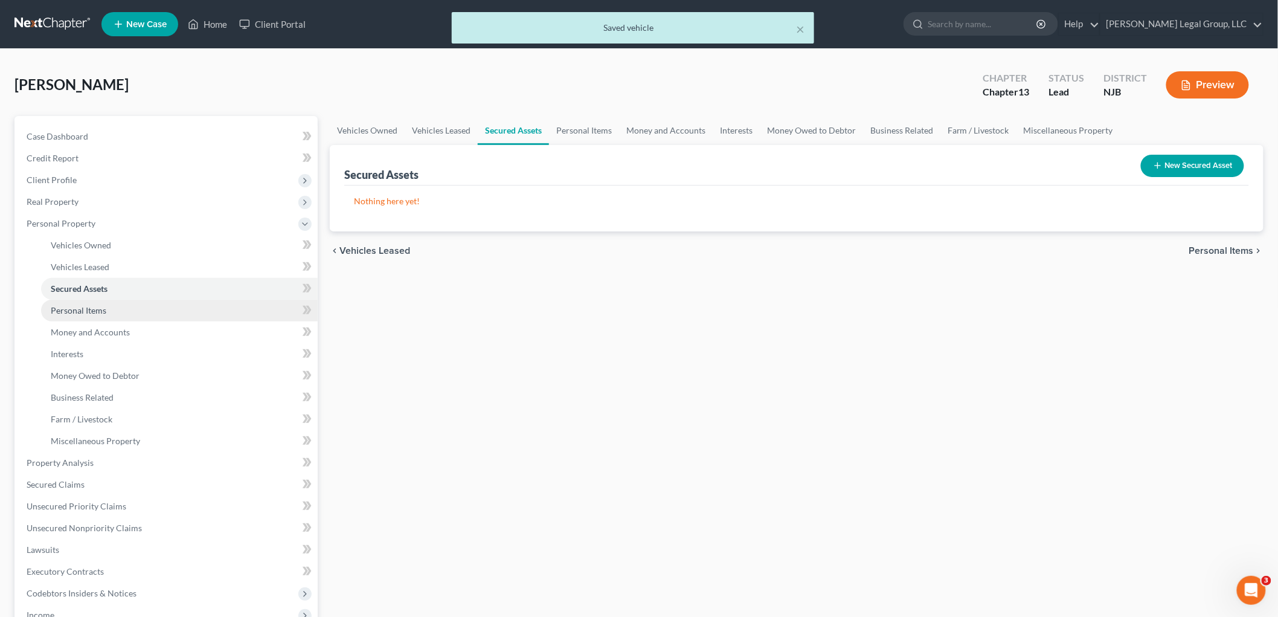
click at [92, 306] on span "Personal Items" at bounding box center [79, 310] width 56 height 10
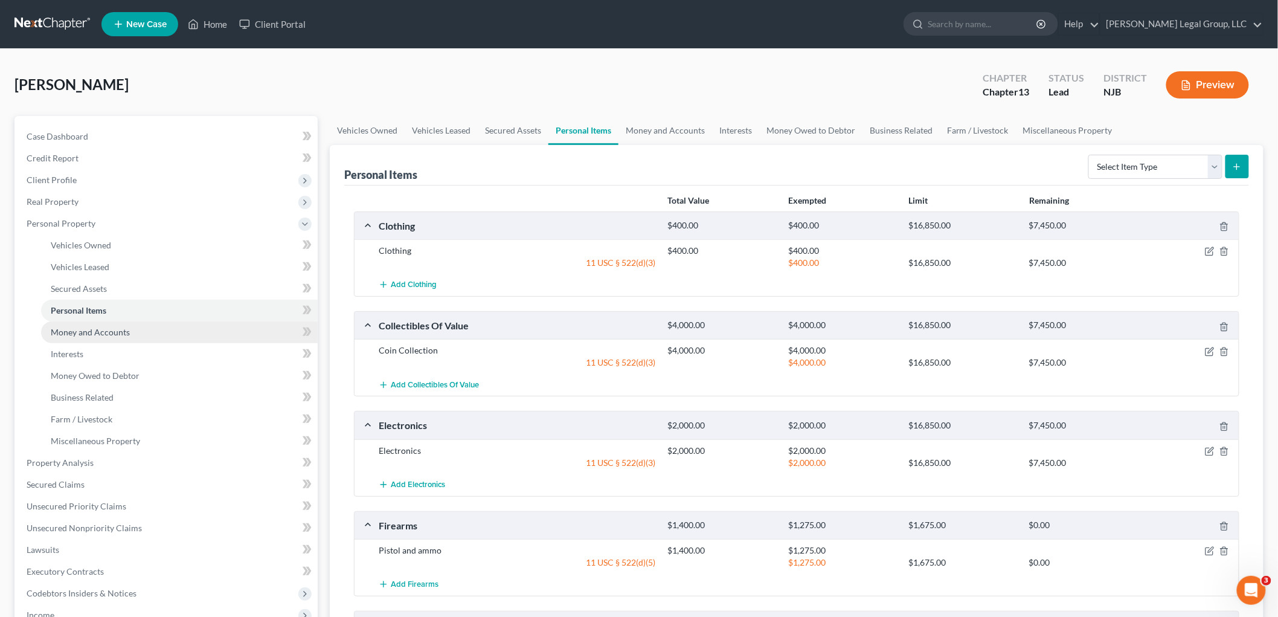
click at [101, 324] on link "Money and Accounts" at bounding box center [179, 332] width 277 height 22
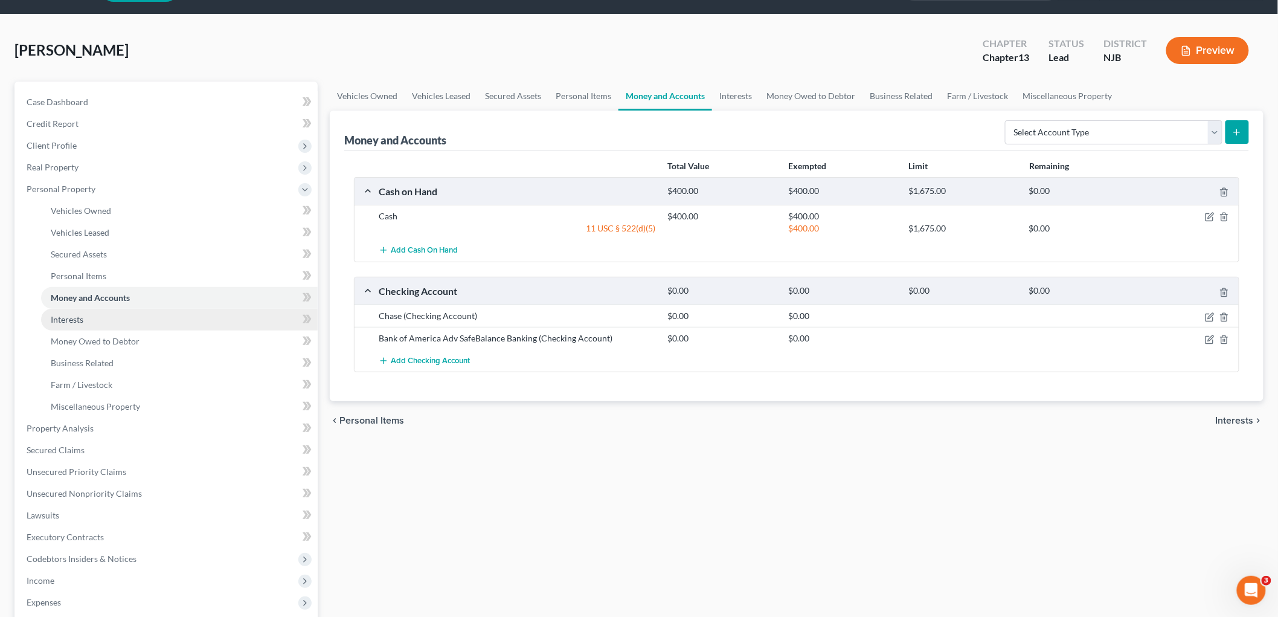
scroll to position [67, 0]
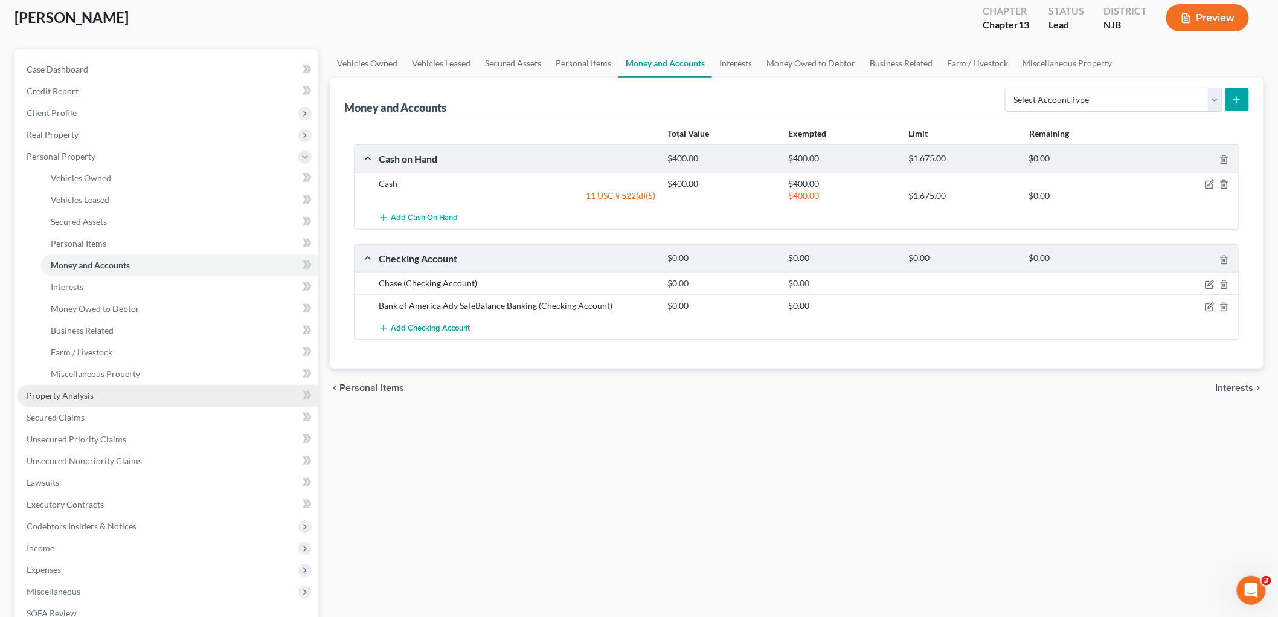
click at [66, 394] on span "Property Analysis" at bounding box center [60, 395] width 67 height 10
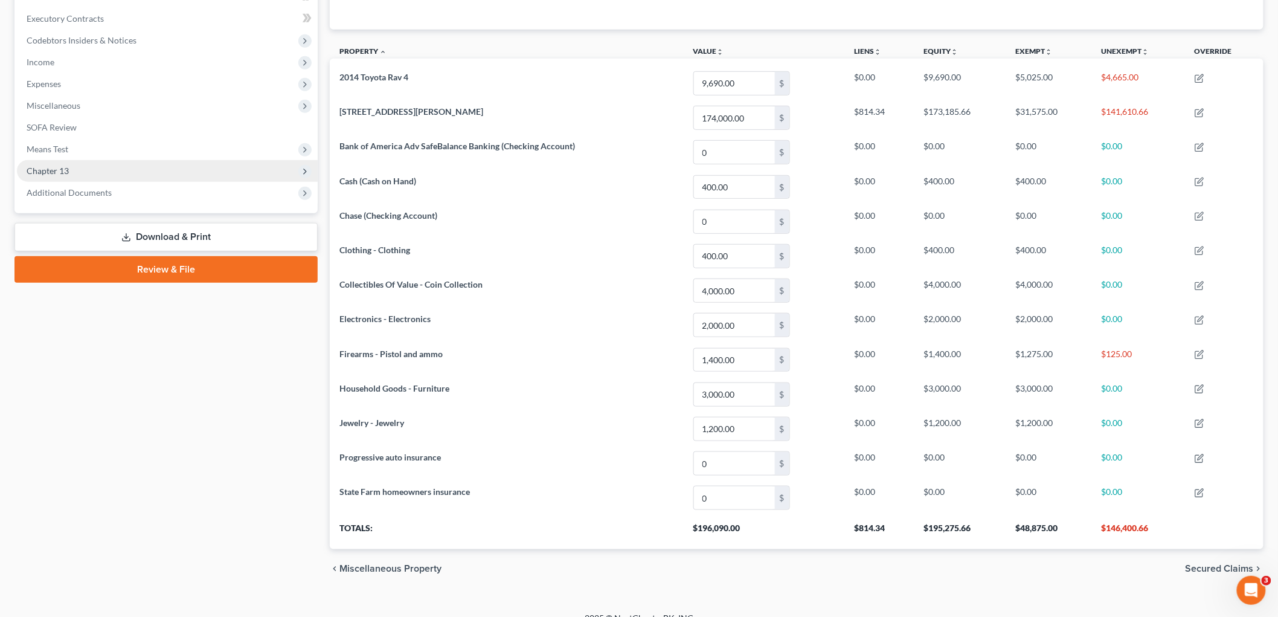
click at [68, 170] on span "Chapter 13" at bounding box center [48, 171] width 42 height 10
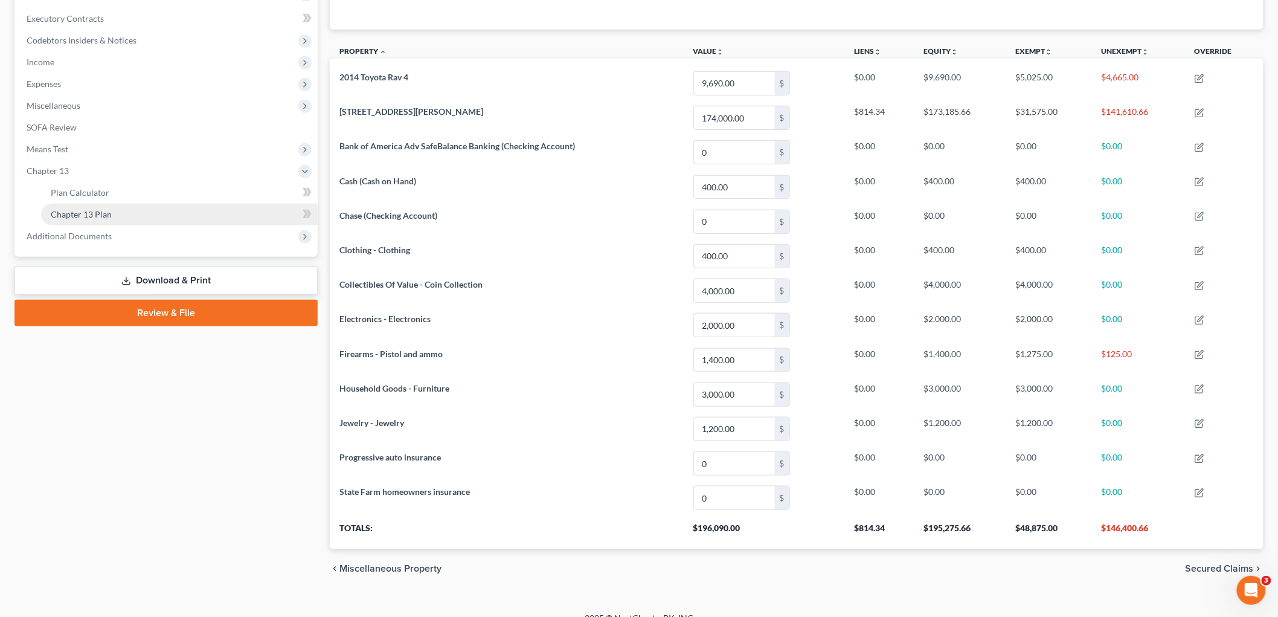
click at [101, 214] on span "Chapter 13 Plan" at bounding box center [81, 214] width 61 height 10
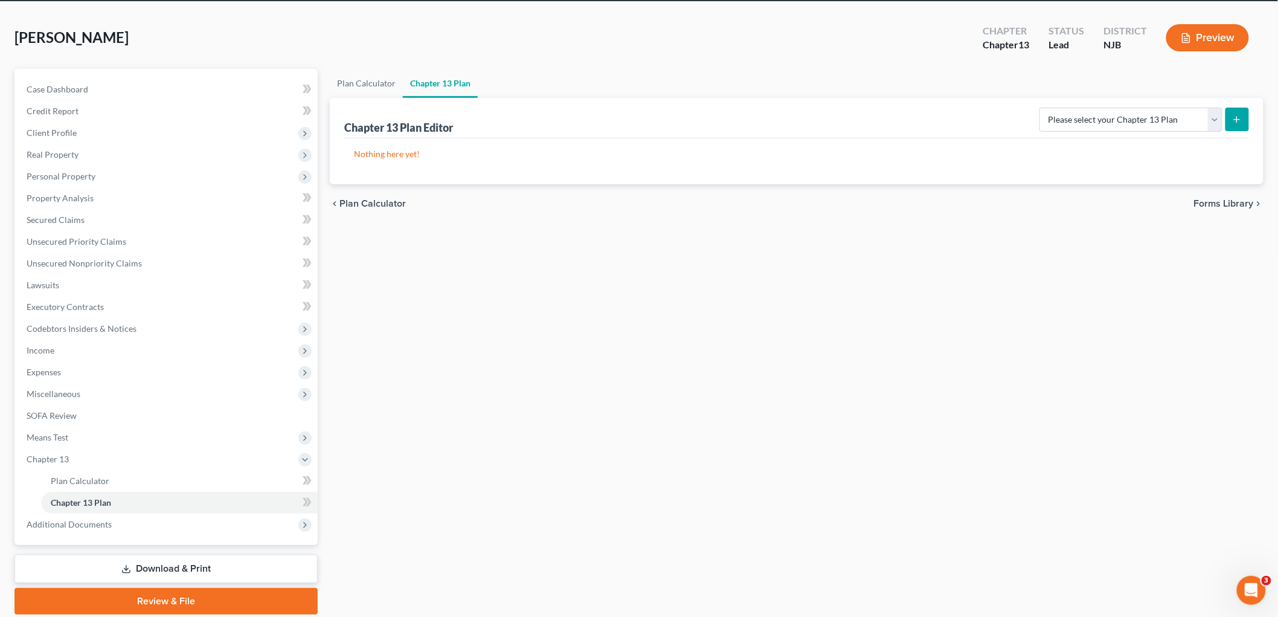
scroll to position [89, 0]
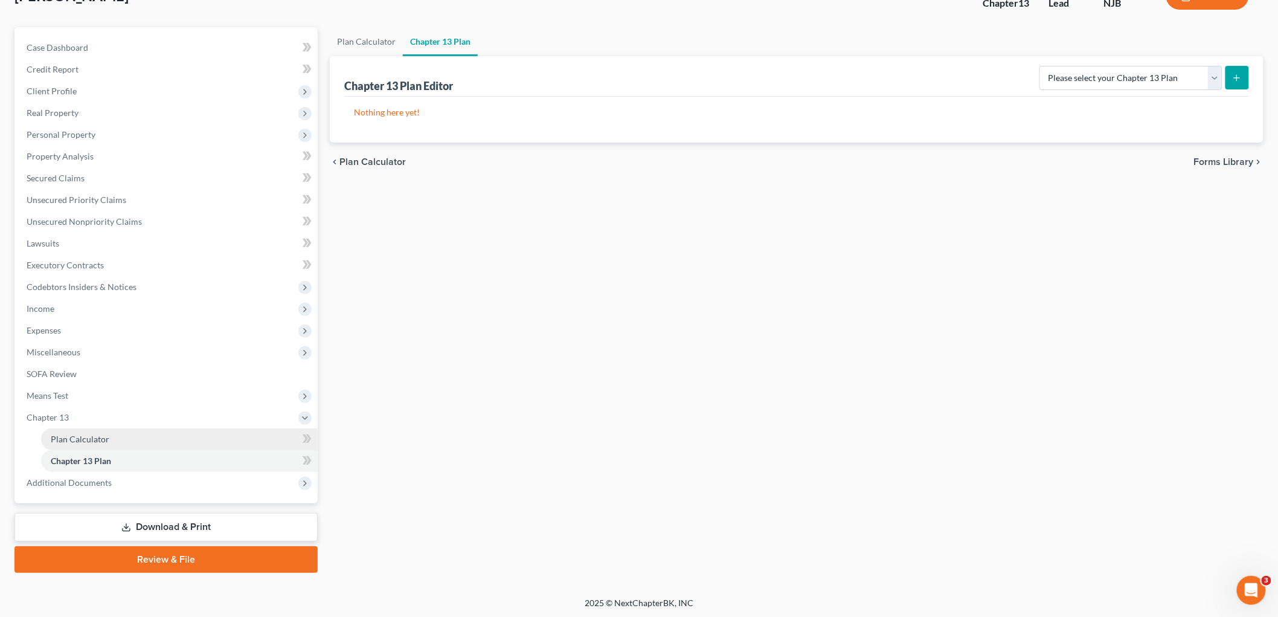
click at [81, 435] on span "Plan Calculator" at bounding box center [80, 439] width 59 height 10
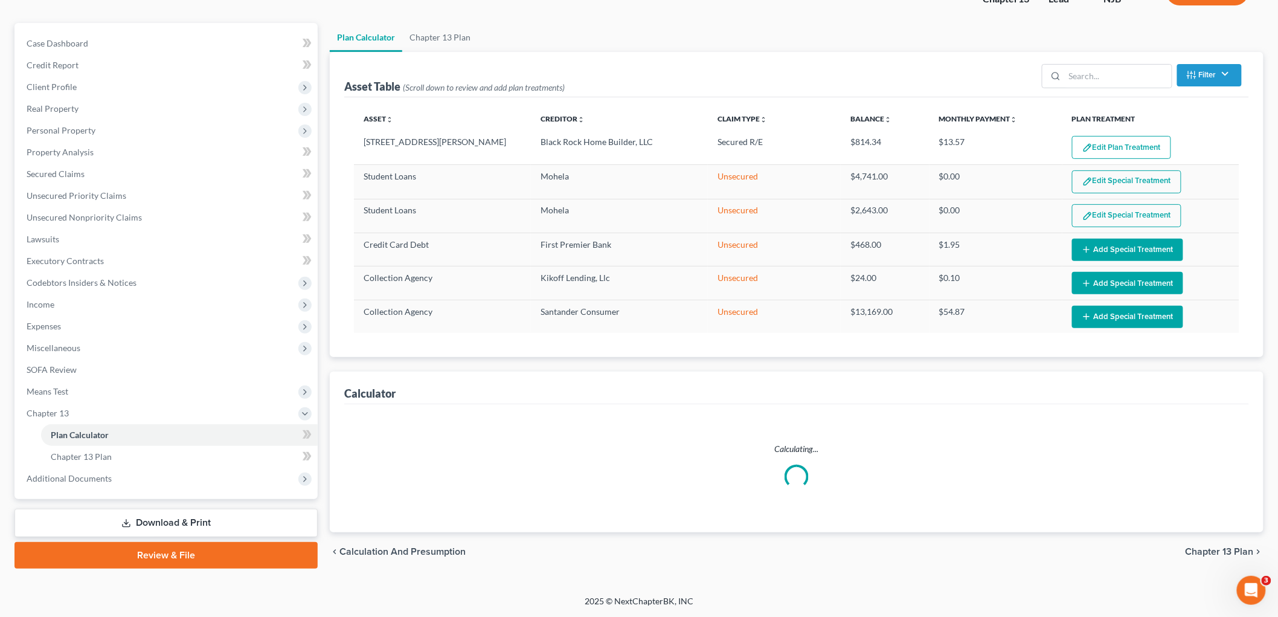
select select "59"
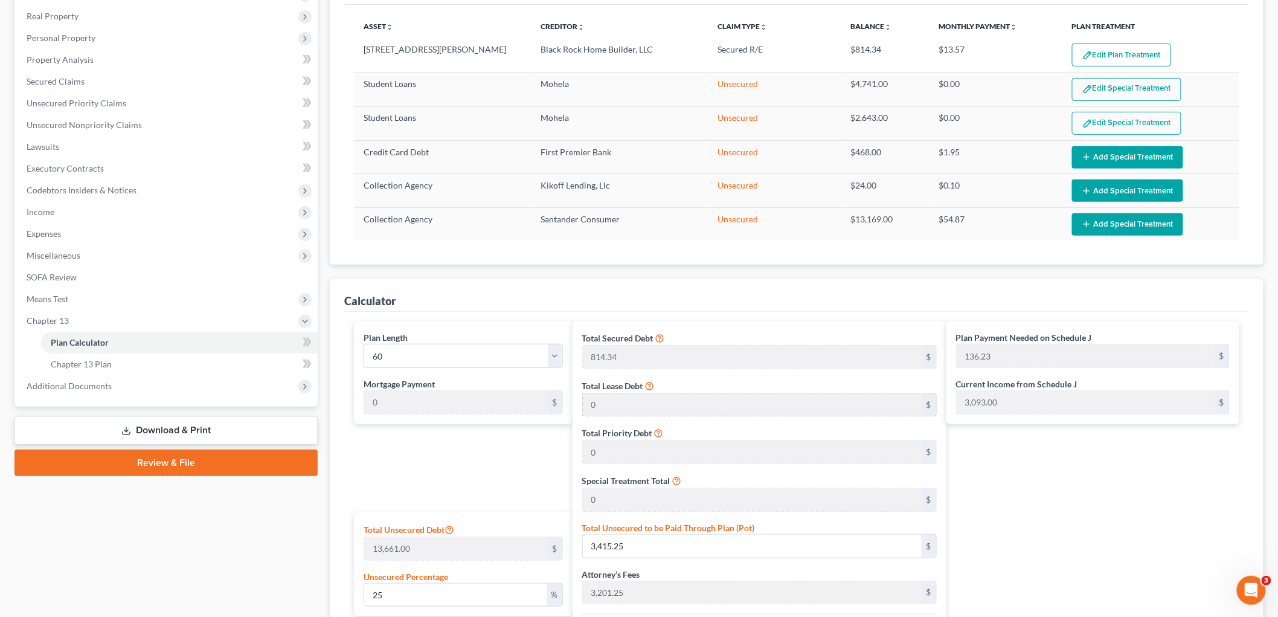
scroll to position [361, 0]
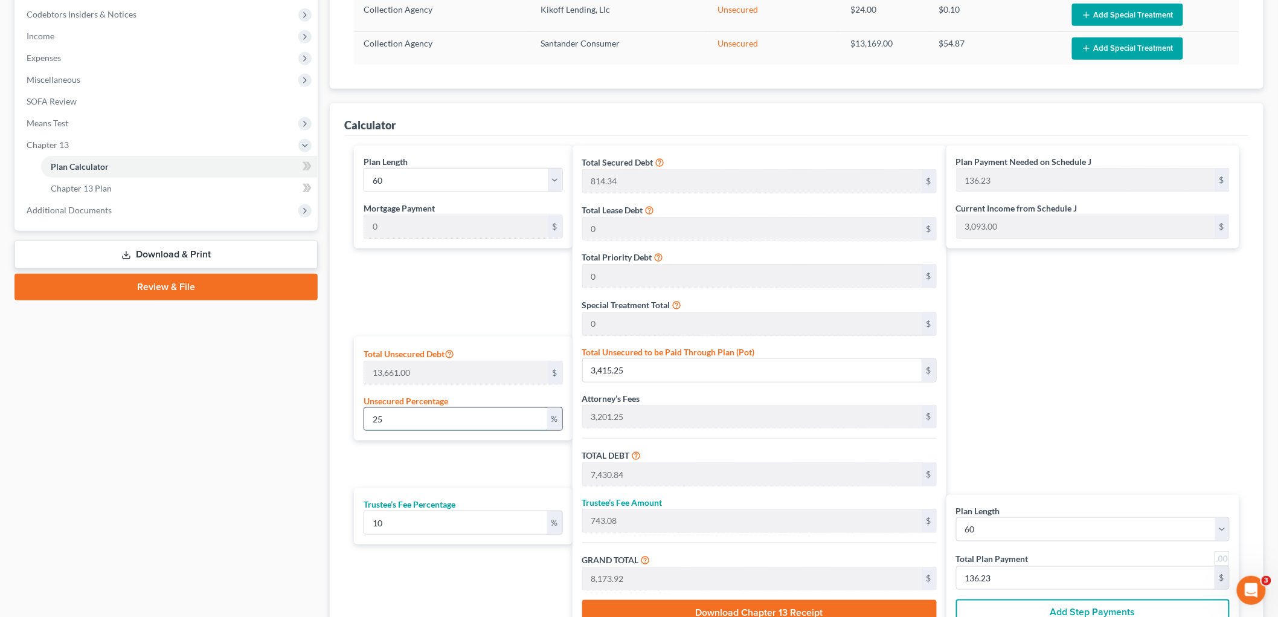
click at [403, 425] on input "25" at bounding box center [455, 419] width 183 height 23
type input "2"
type input "273.22"
type input "4,288.80"
type input "428.88"
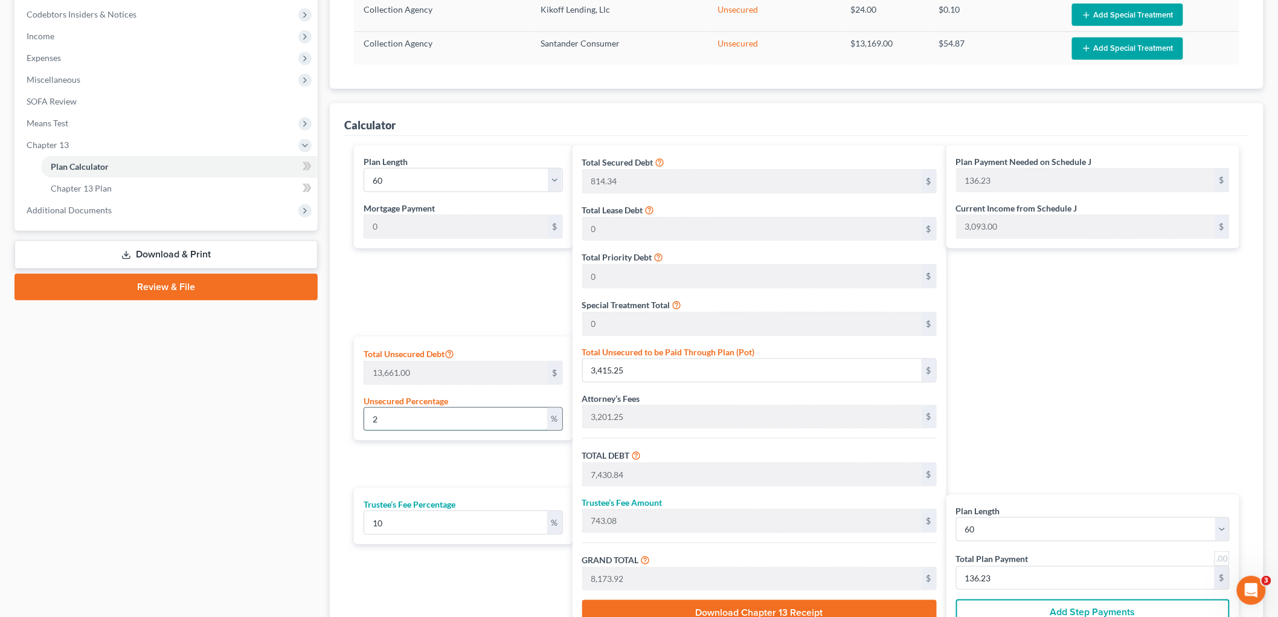
type input "4,717.69"
type input "78.62"
type input "4,015.59"
type input "401.55"
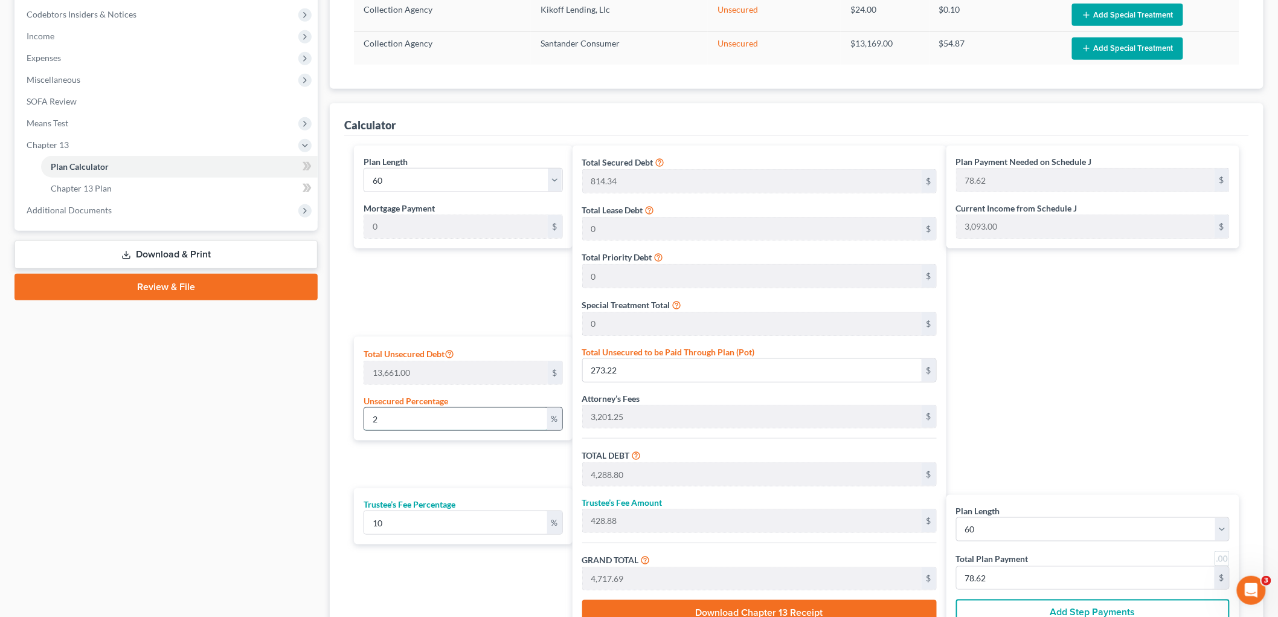
type input "4,417.14"
type input "73.61"
type input "1"
type input "136.61"
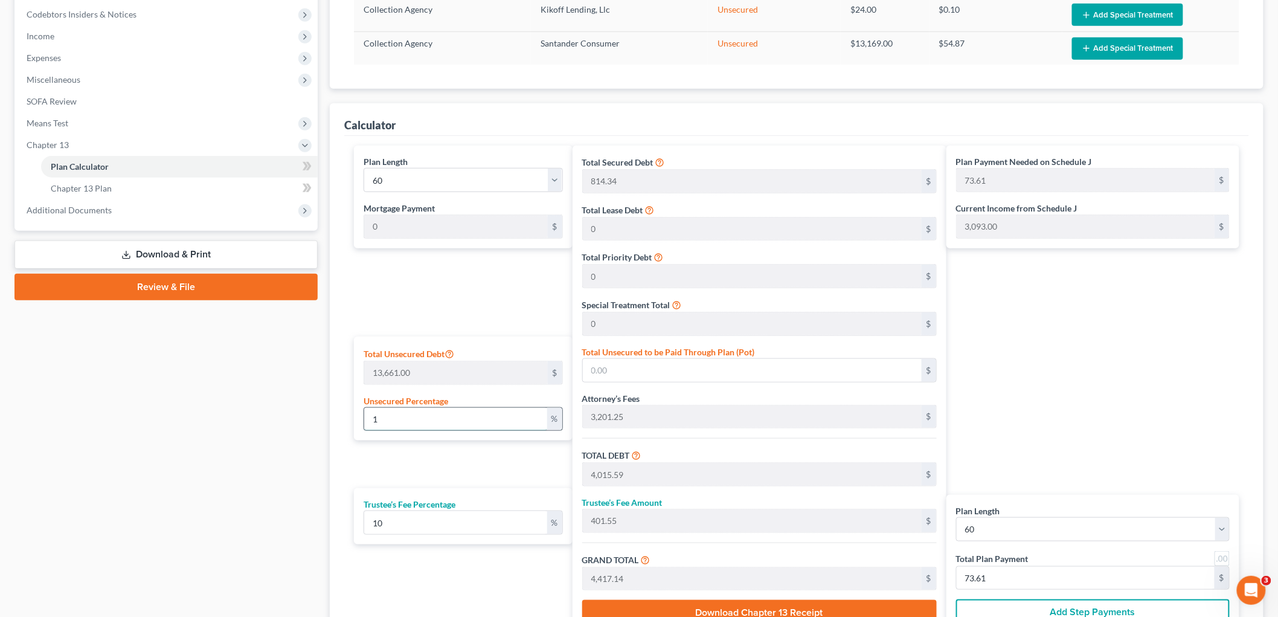
type input "4,152.20"
type input "415.22"
type input "4,567.42"
type input "76.12"
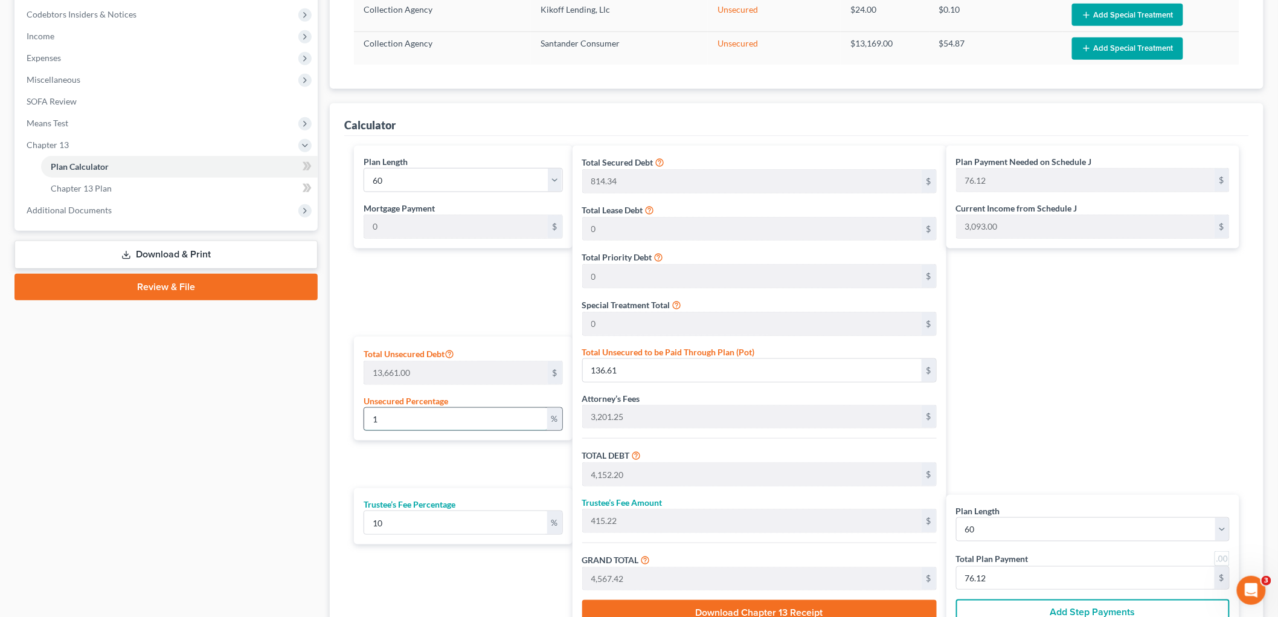
type input "10"
type input "1,366.10"
type input "5,381.69"
type input "538.16"
type input "5,919.85"
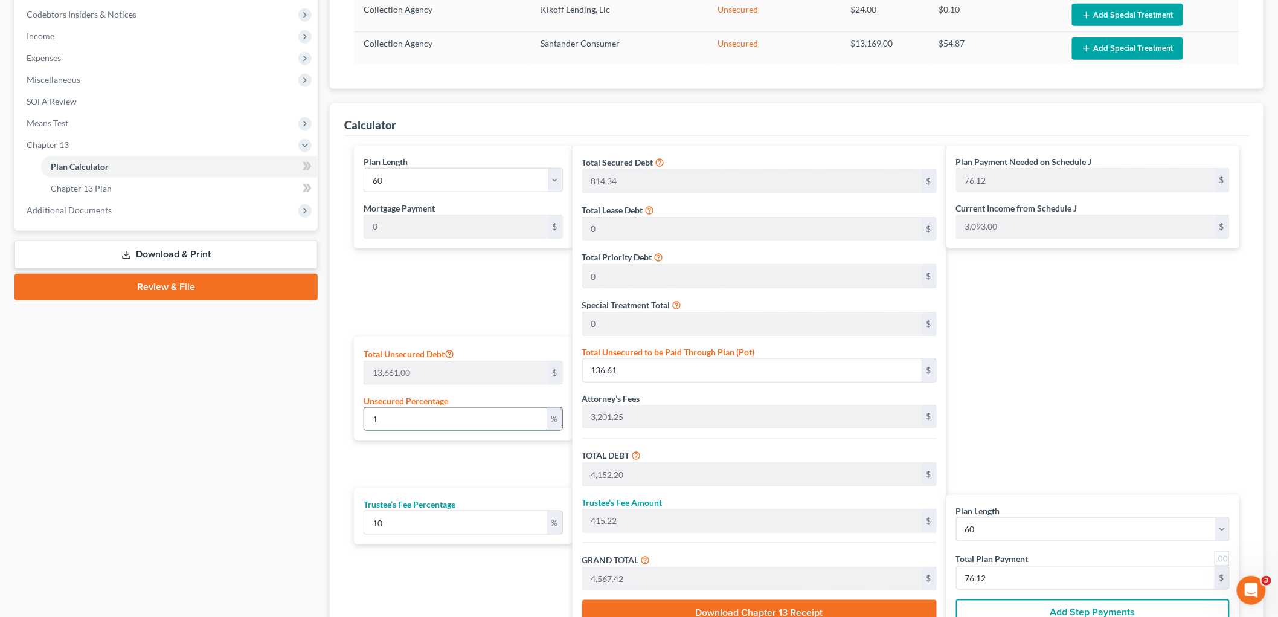
type input "98.66"
type input "100"
type input "13,661.00"
type input "17,676.59"
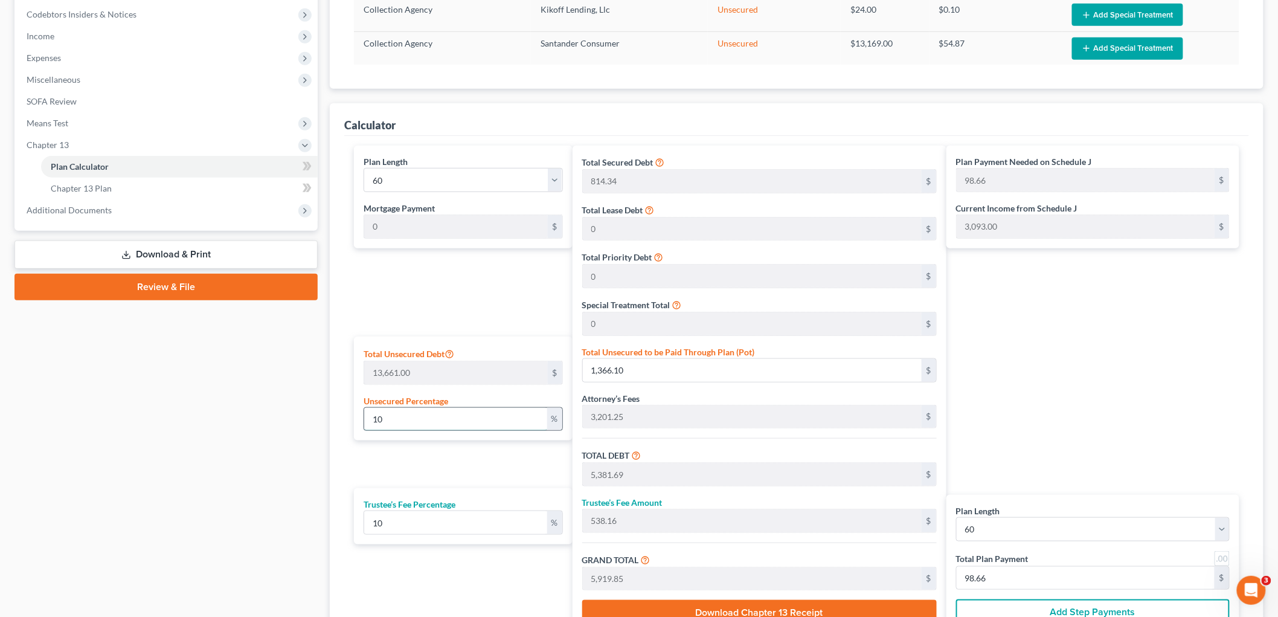
type input "1,767.65"
type input "19,444.24"
type input "324.07"
type input "100"
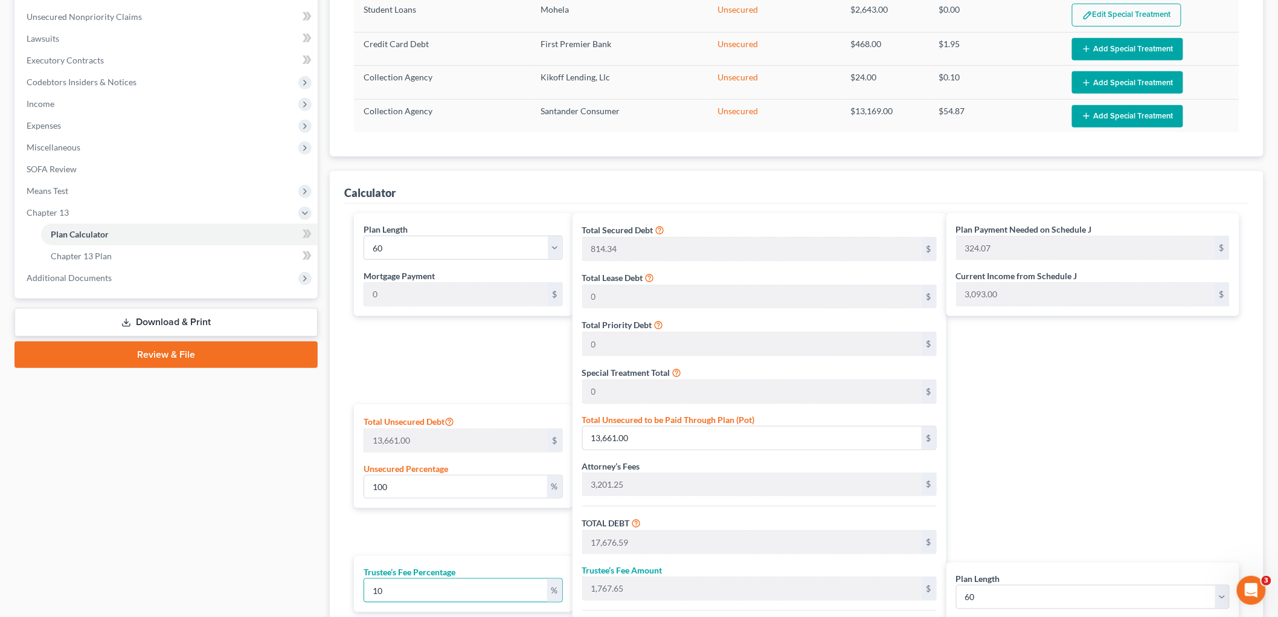
scroll to position [80, 0]
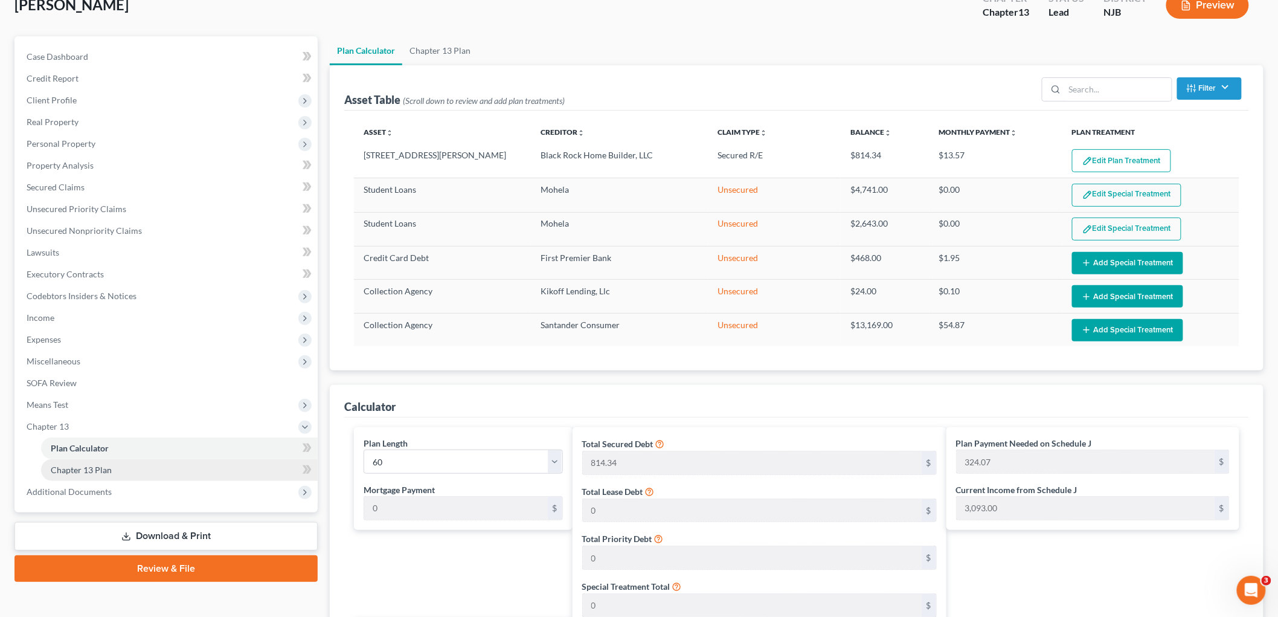
drag, startPoint x: 101, startPoint y: 468, endPoint x: 117, endPoint y: 470, distance: 16.5
click at [101, 467] on span "Chapter 13 Plan" at bounding box center [81, 470] width 61 height 10
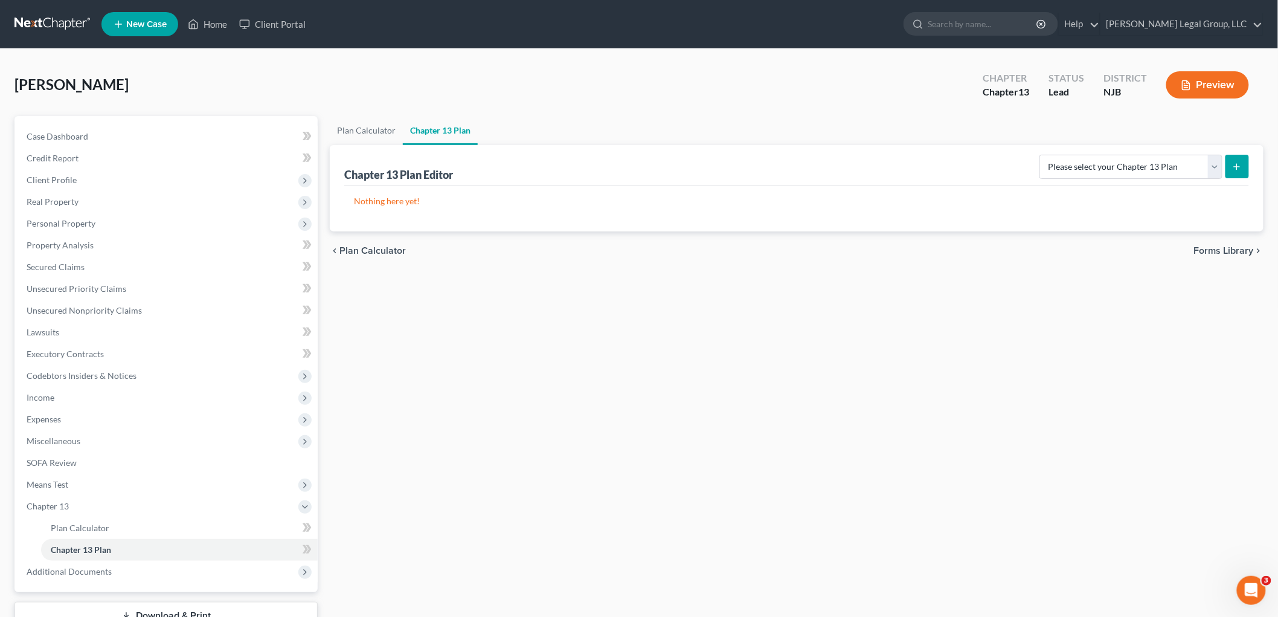
click at [1085, 186] on div "Nothing here yet!" at bounding box center [796, 208] width 905 height 46
click at [1085, 167] on select "Please select your Chapter 13 Plan District of [US_STATE] - Effective [DATE] Di…" at bounding box center [1131, 167] width 183 height 24
select select "0"
click at [1040, 155] on select "Please select your Chapter 13 Plan District of [US_STATE] - Effective [DATE] Di…" at bounding box center [1131, 167] width 183 height 24
click at [1246, 170] on button "submit" at bounding box center [1238, 167] width 24 height 24
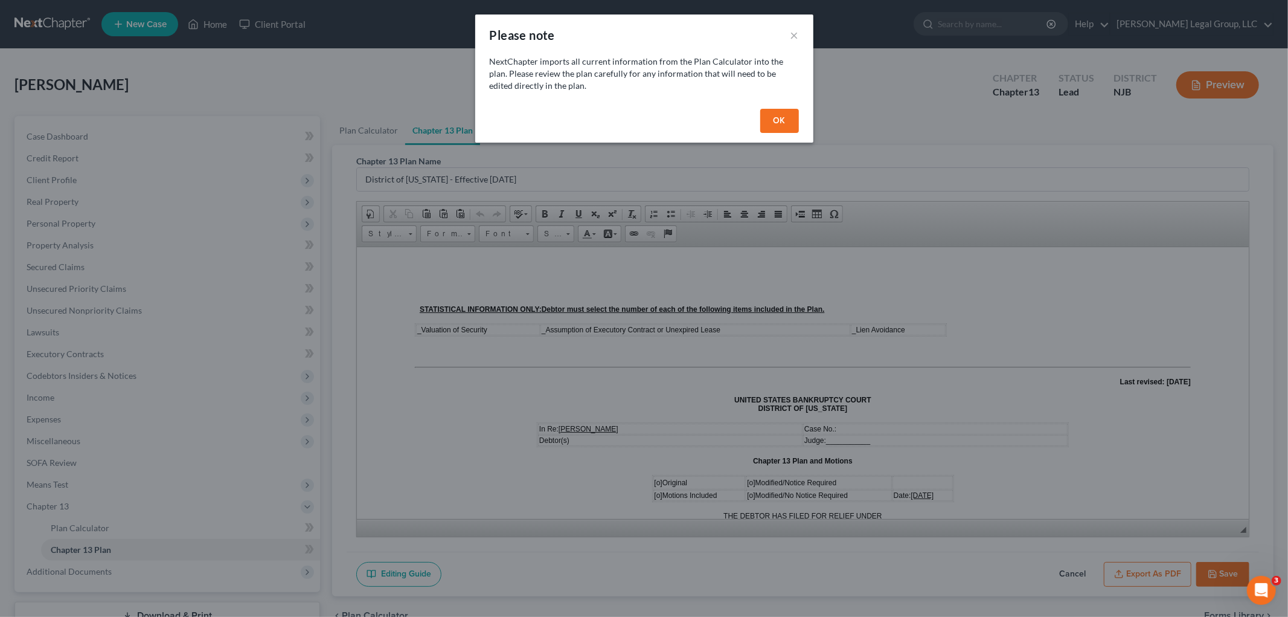
click at [783, 118] on button "OK" at bounding box center [779, 121] width 39 height 24
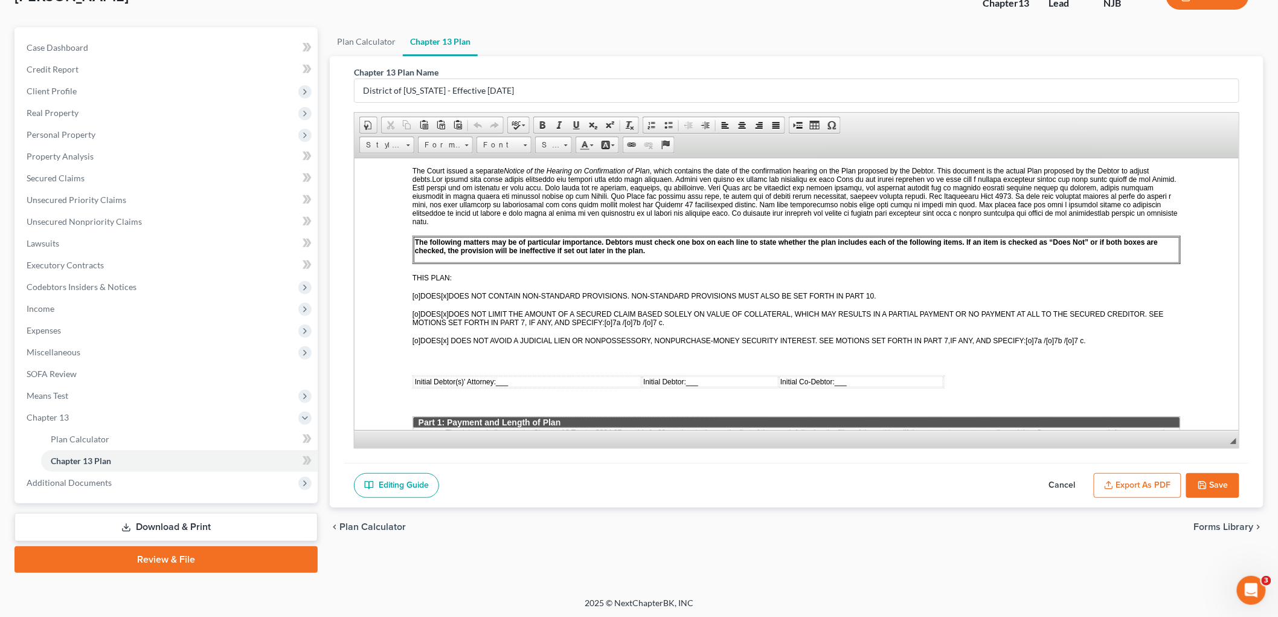
scroll to position [335, 0]
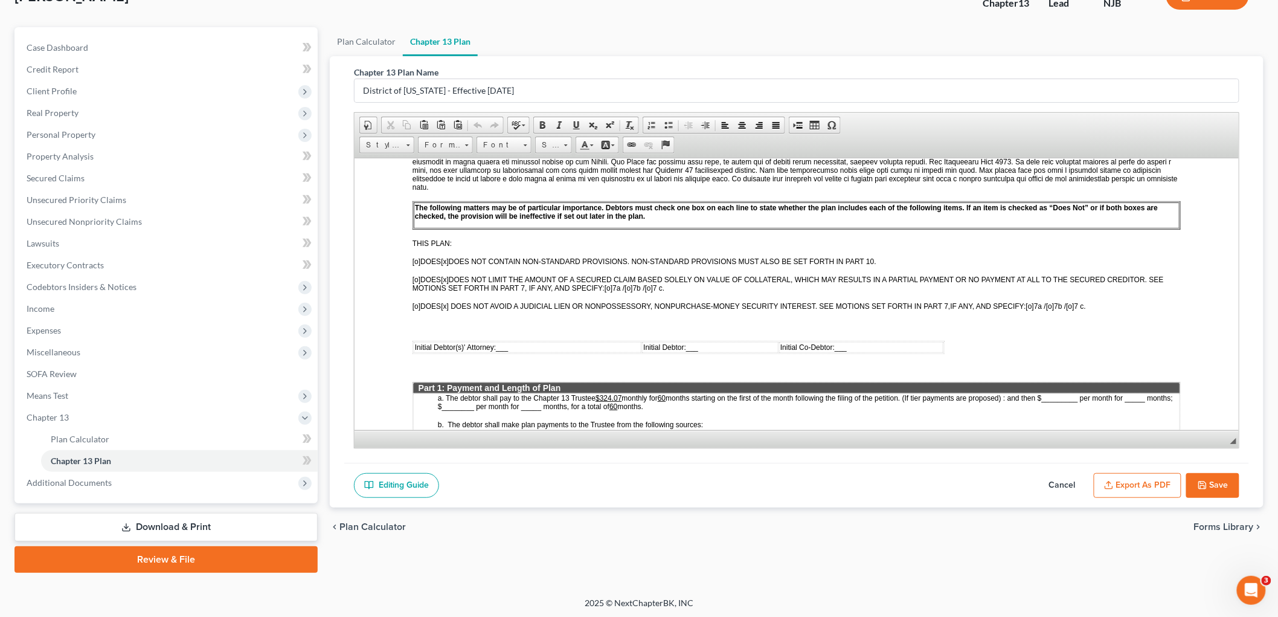
click at [623, 393] on span "monthly for" at bounding box center [640, 397] width 36 height 8
click at [1122, 486] on button "Export as PDF" at bounding box center [1138, 485] width 88 height 25
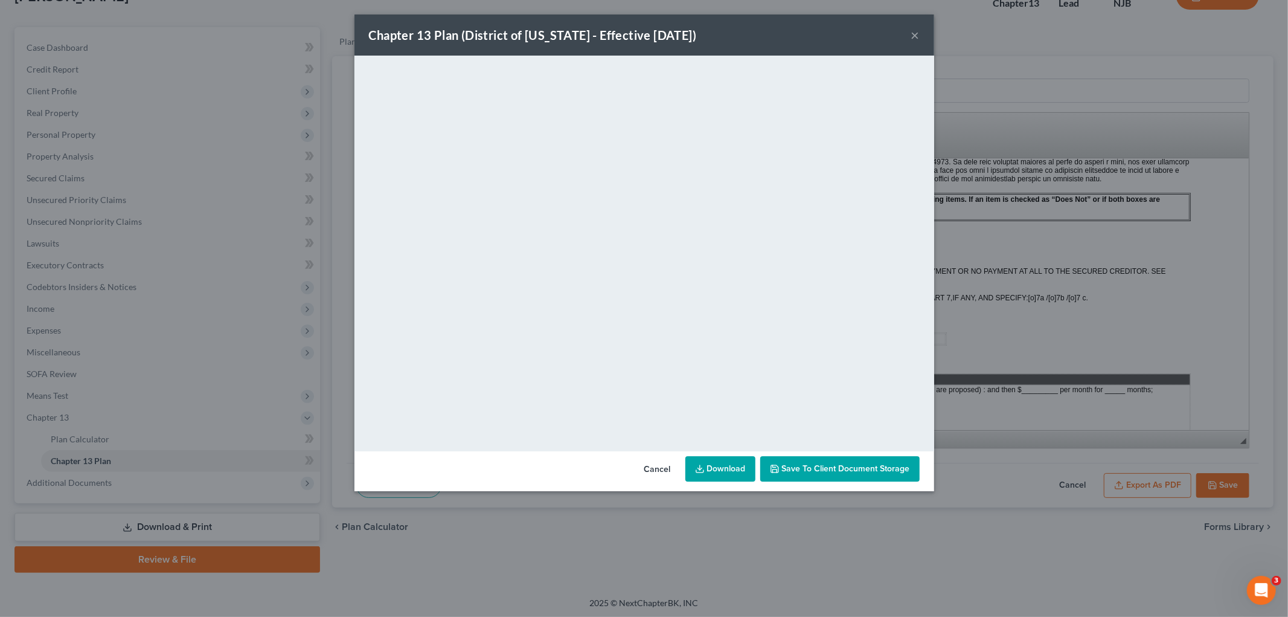
click at [709, 460] on link "Download" at bounding box center [721, 468] width 70 height 25
click at [915, 36] on button "×" at bounding box center [916, 35] width 8 height 14
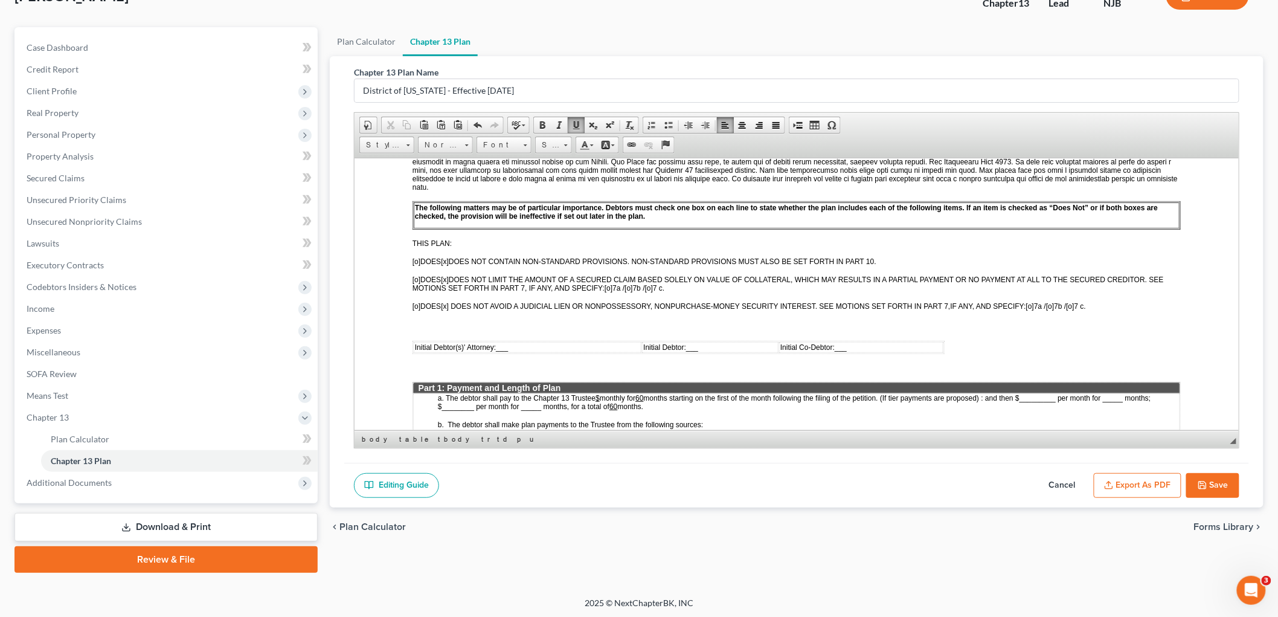
click at [1224, 484] on button "Save" at bounding box center [1212, 485] width 53 height 25
select select "0"
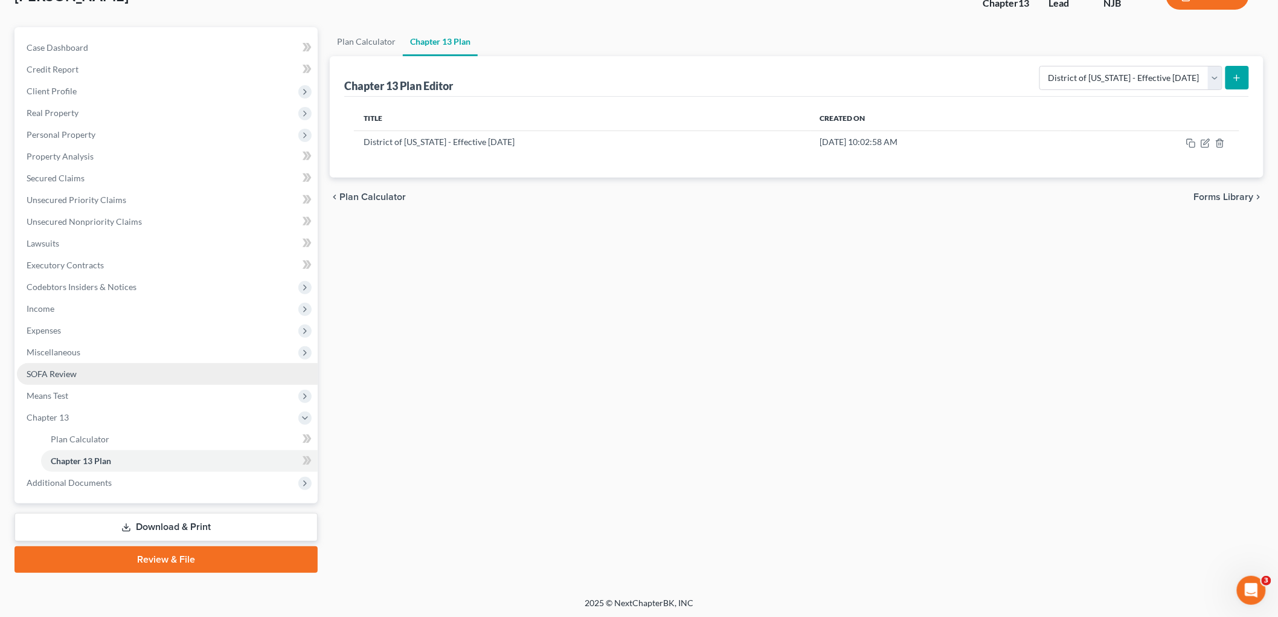
click at [61, 368] on span "SOFA Review" at bounding box center [52, 373] width 50 height 10
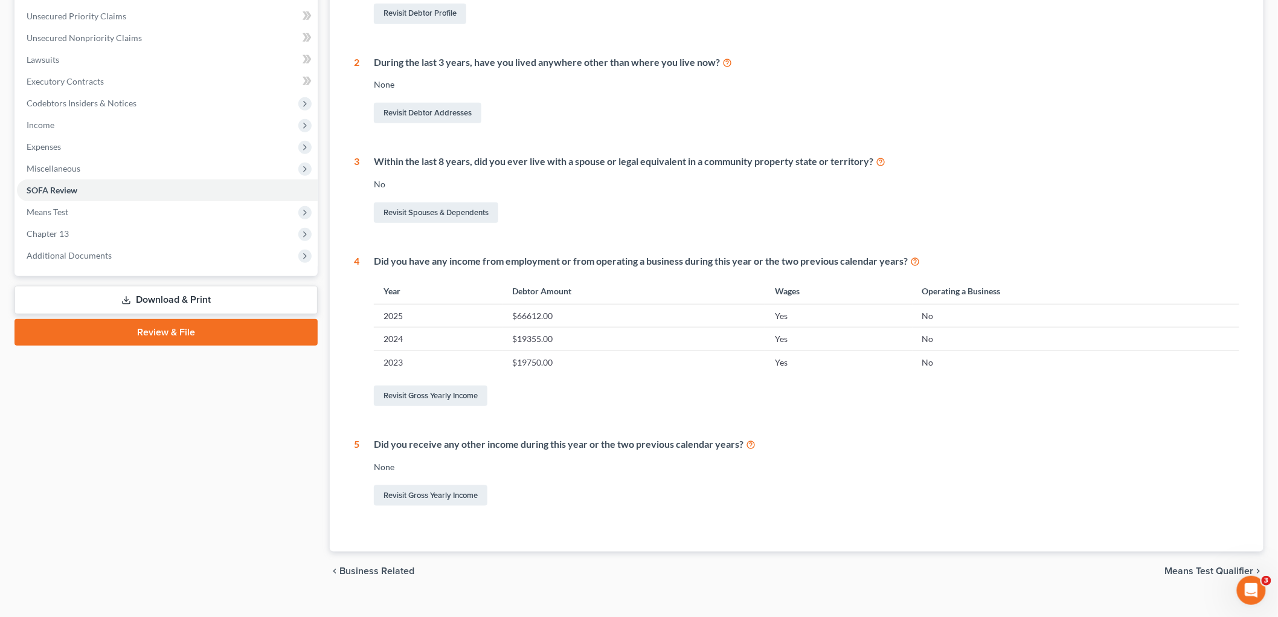
scroll to position [291, 0]
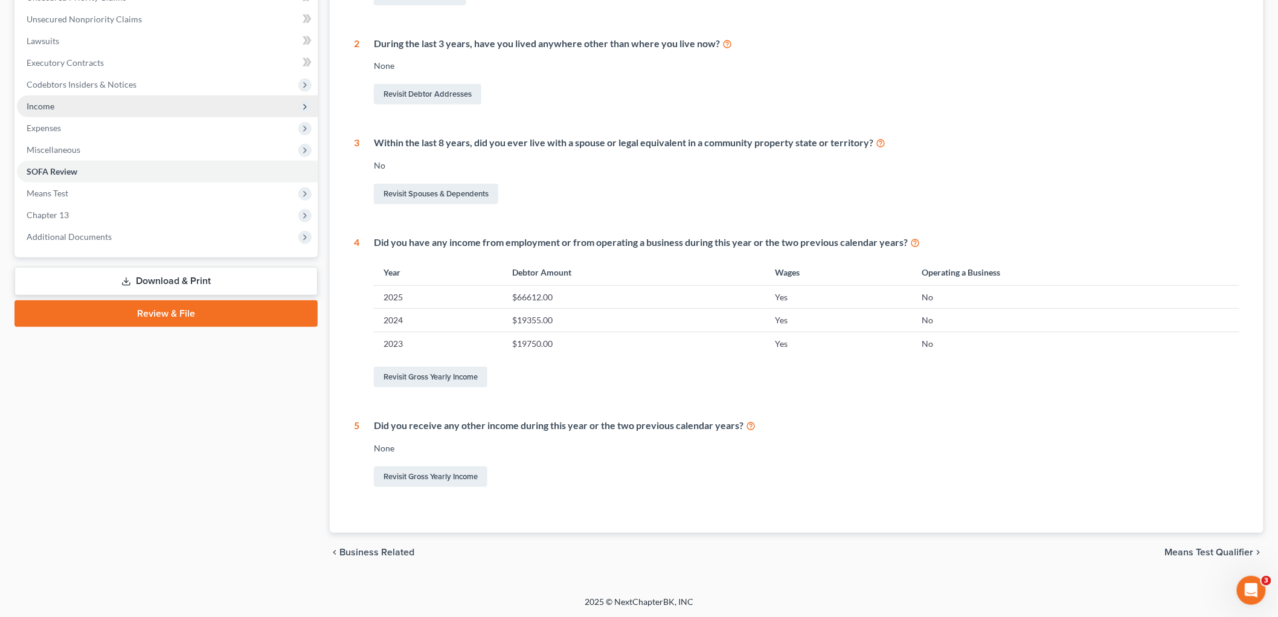
click at [71, 101] on span "Income" at bounding box center [167, 106] width 301 height 22
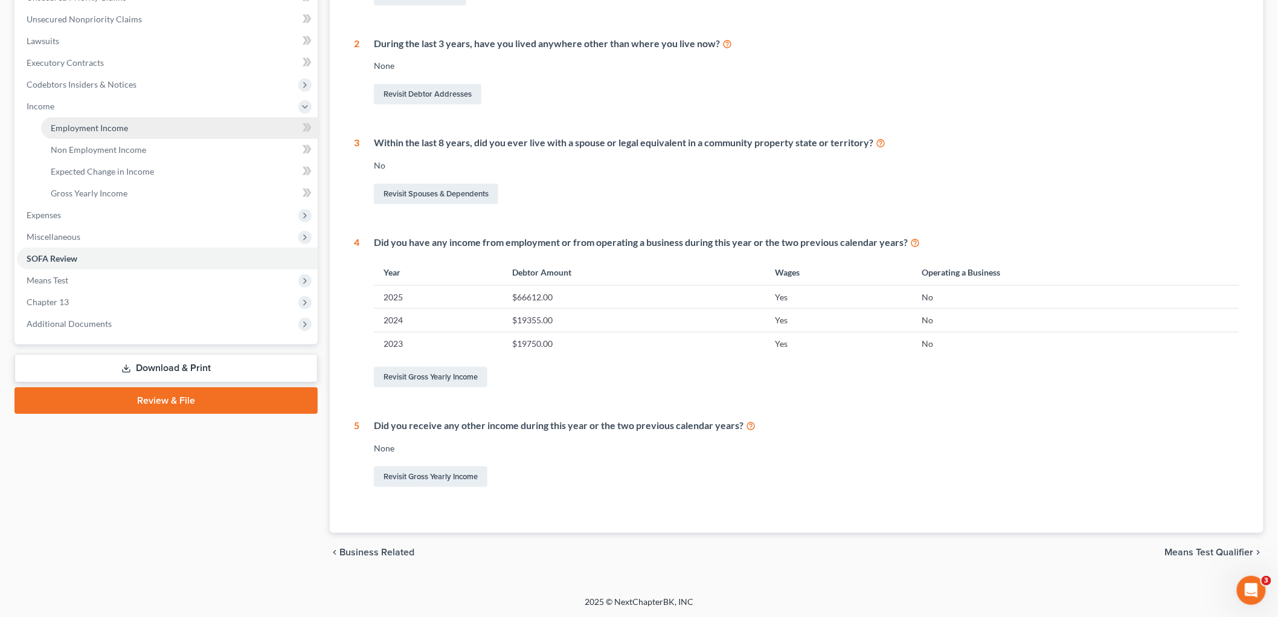
click at [195, 126] on link "Employment Income" at bounding box center [179, 128] width 277 height 22
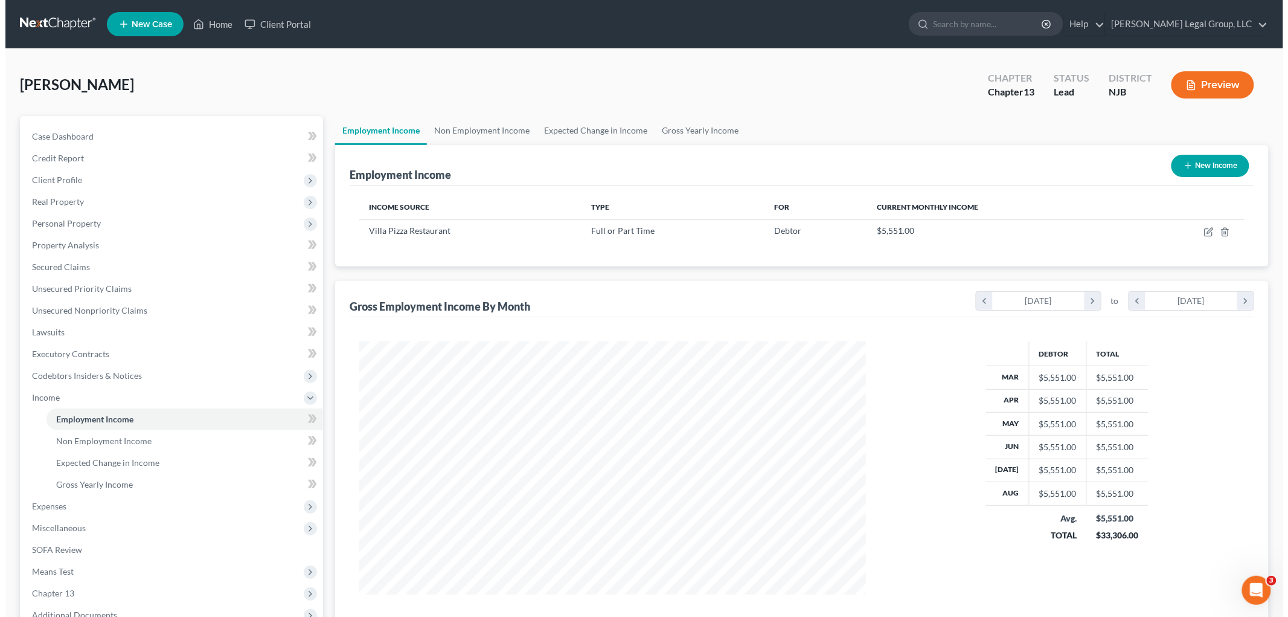
scroll to position [252, 530]
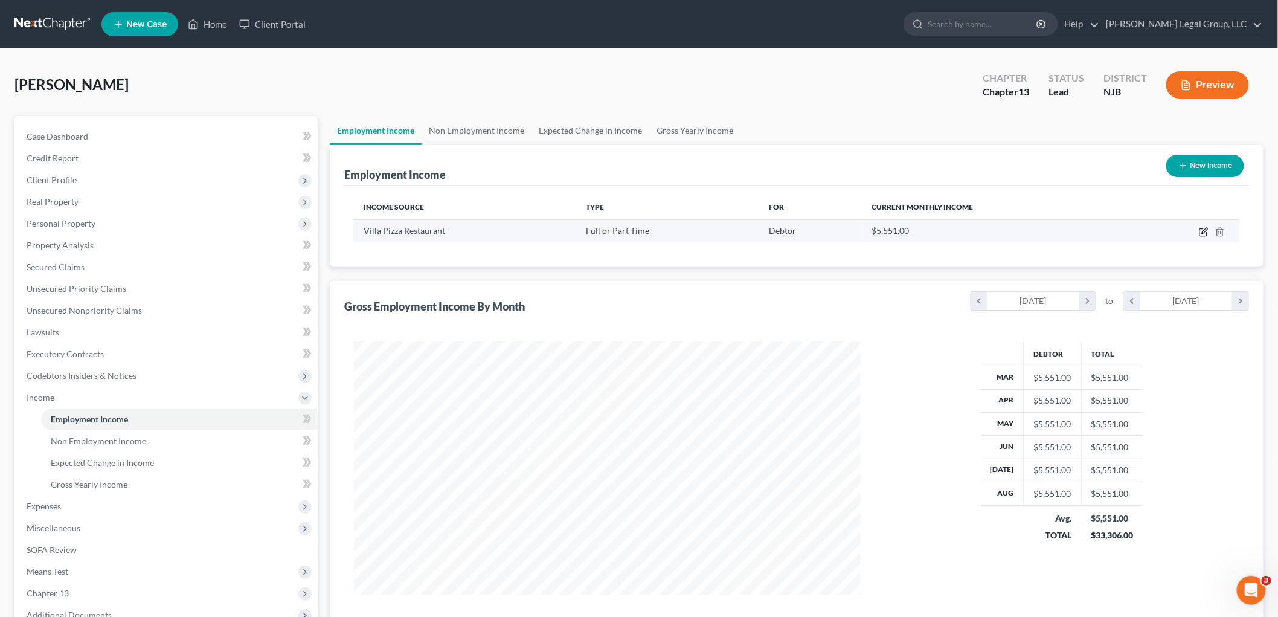
click at [1199, 230] on icon "button" at bounding box center [1204, 232] width 10 height 10
select select "0"
select select "33"
select select "3"
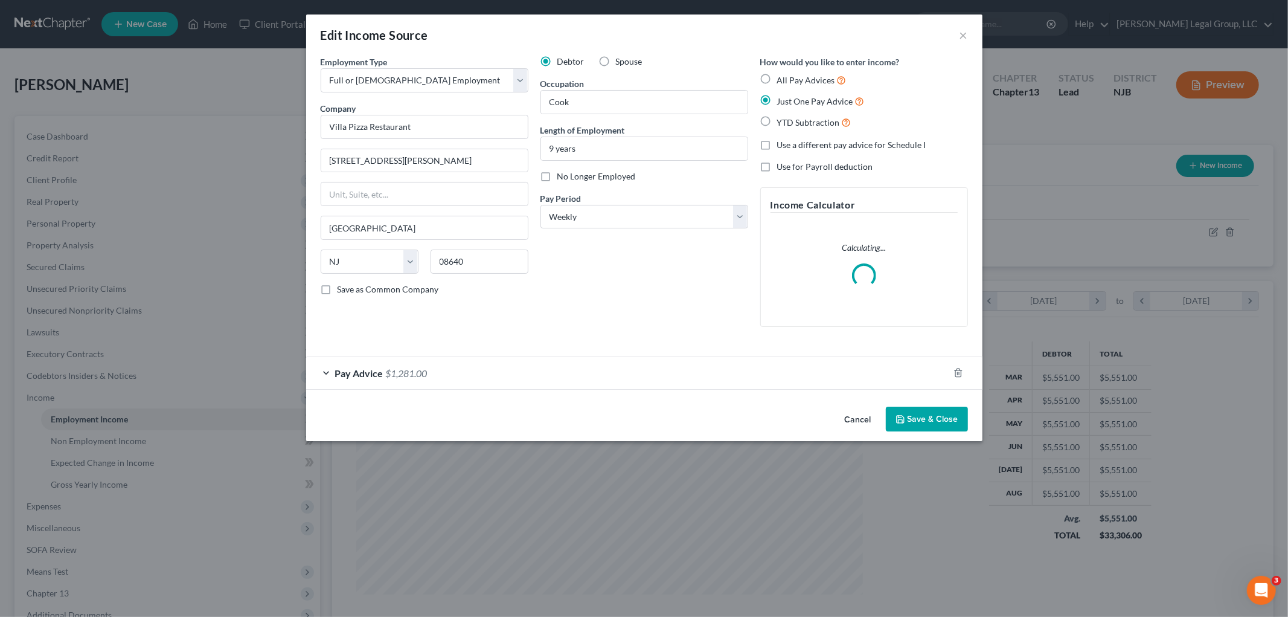
scroll to position [255, 535]
click at [561, 365] on div "Pay Advice $1,281.00" at bounding box center [627, 373] width 643 height 32
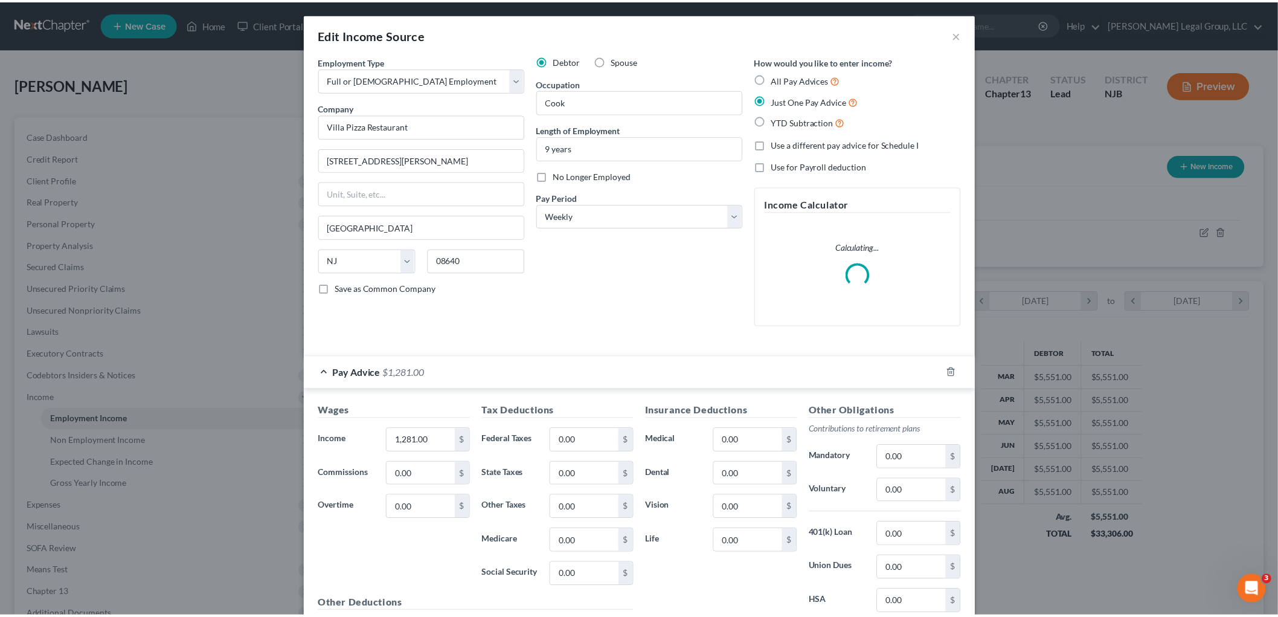
scroll to position [0, 0]
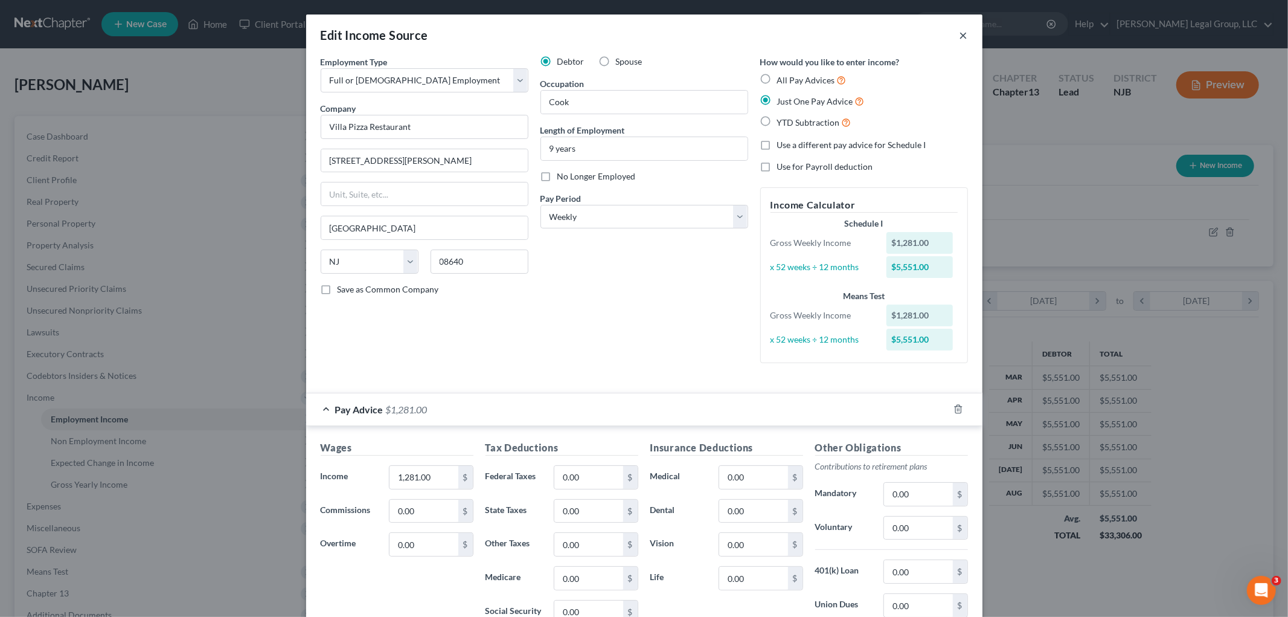
click at [960, 31] on button "×" at bounding box center [964, 35] width 8 height 14
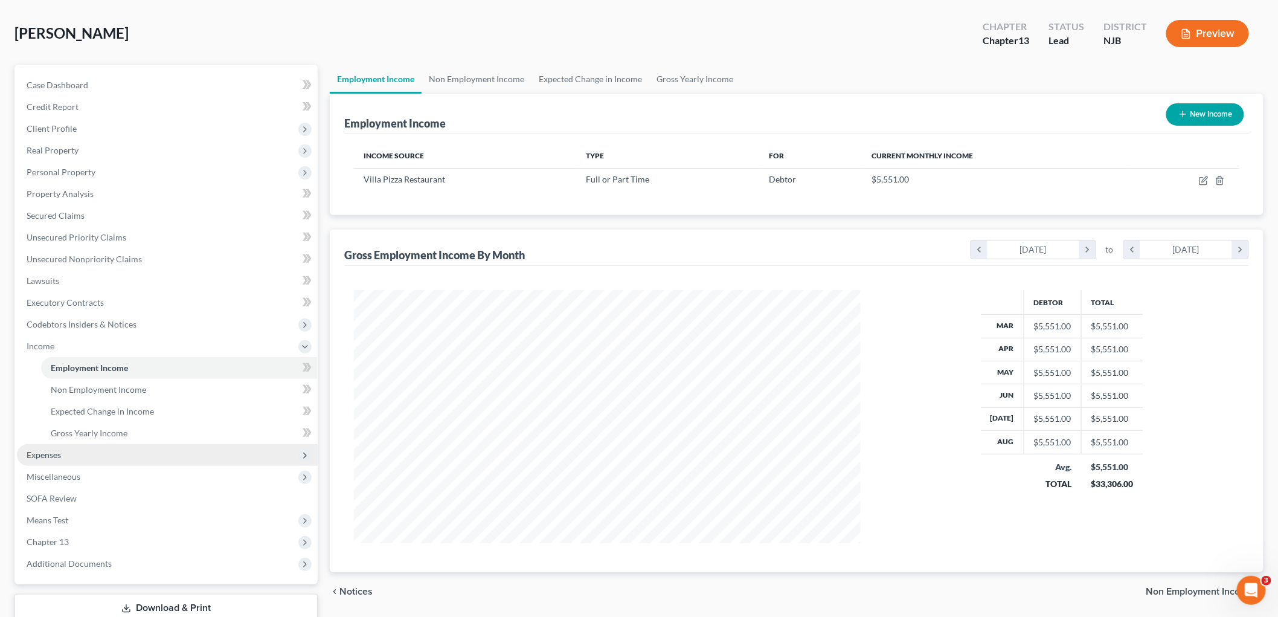
scroll to position [133, 0]
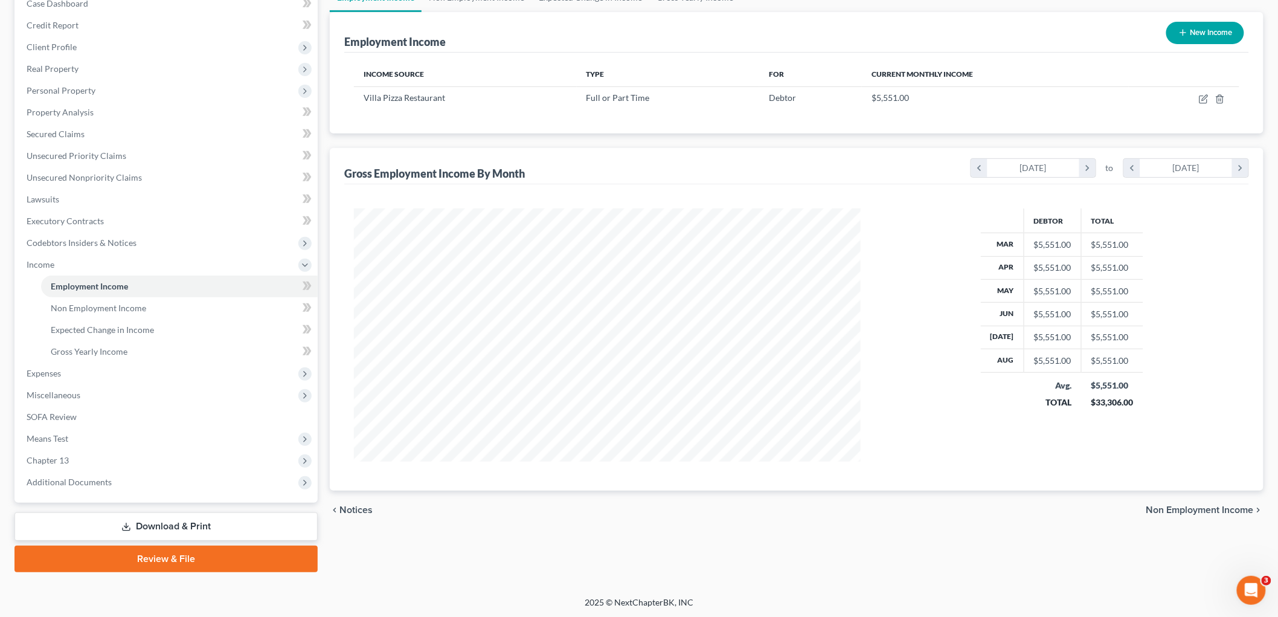
click at [187, 527] on link "Download & Print" at bounding box center [165, 526] width 303 height 28
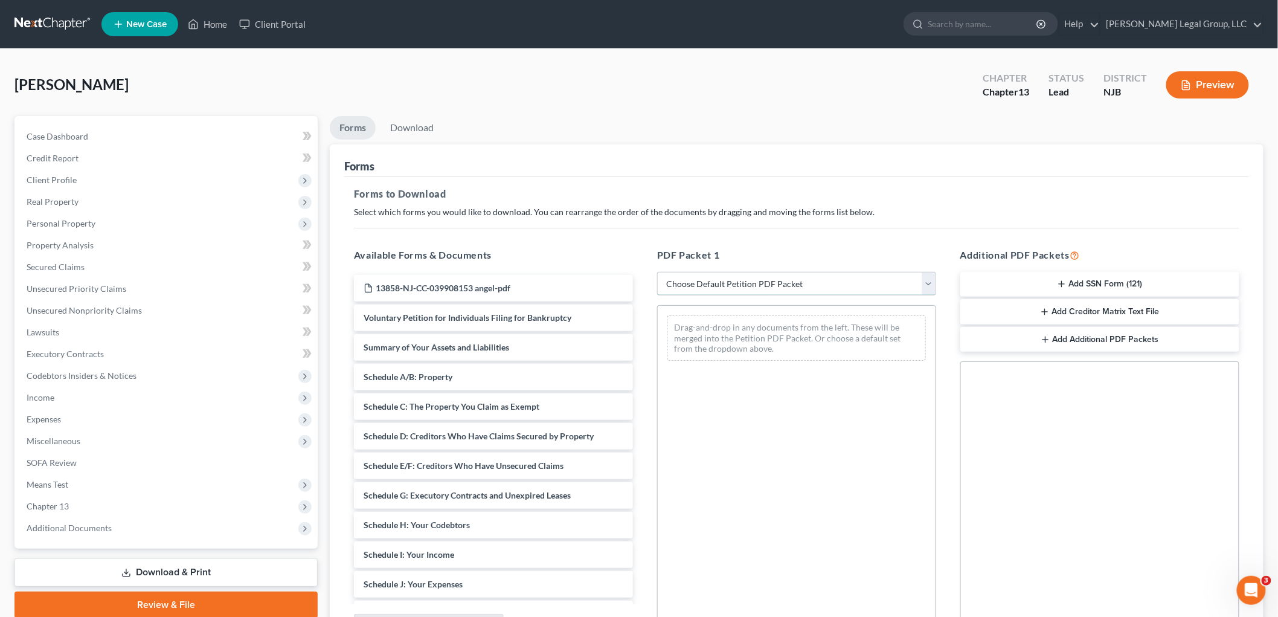
drag, startPoint x: 735, startPoint y: 280, endPoint x: 736, endPoint y: 290, distance: 10.3
click at [735, 280] on select "Choose Default Petition PDF Packet Complete Bankruptcy Petition (all forms and …" at bounding box center [796, 284] width 279 height 24
select select "0"
click at [657, 272] on select "Choose Default Petition PDF Packet Complete Bankruptcy Petition (all forms and …" at bounding box center [796, 284] width 279 height 24
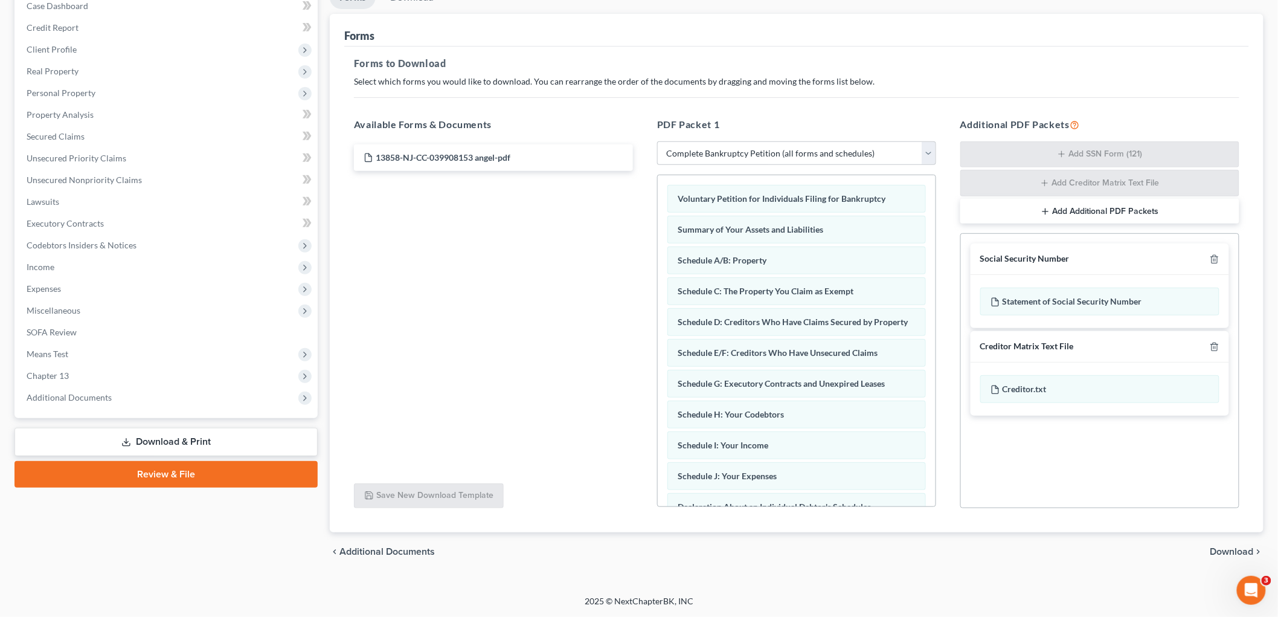
click at [1247, 547] on span "Download" at bounding box center [1232, 552] width 43 height 10
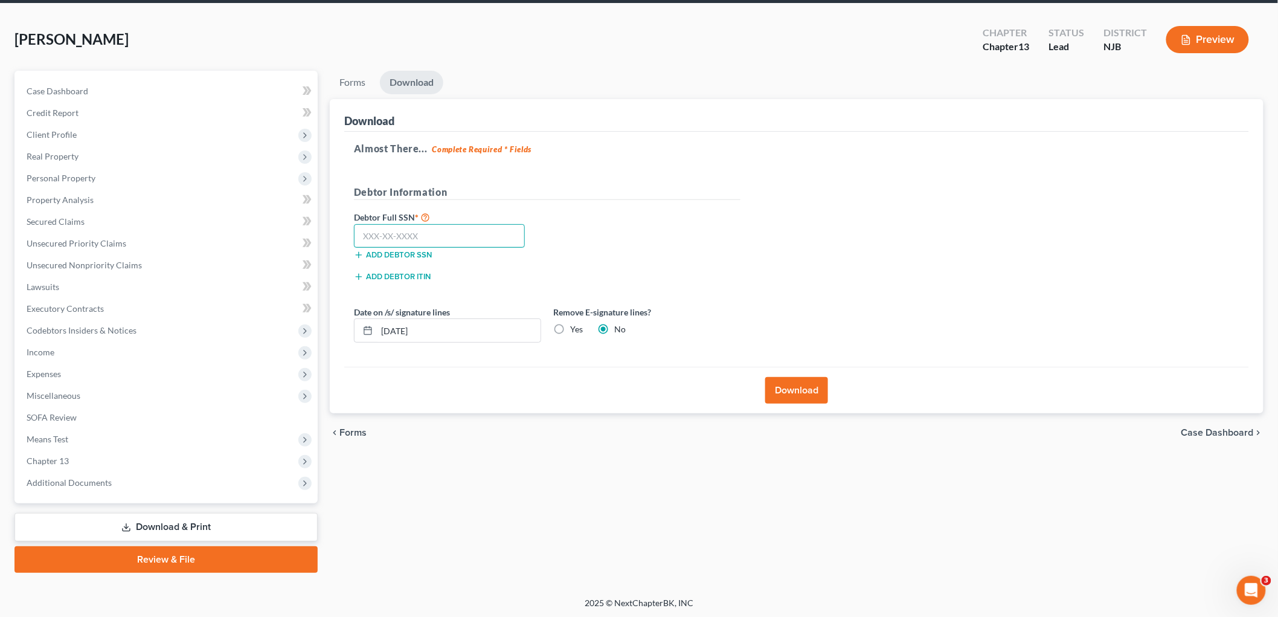
click at [446, 237] on input "text" at bounding box center [439, 236] width 171 height 24
type input "148-78-3693"
click at [570, 330] on label "Yes" at bounding box center [576, 329] width 13 height 12
click at [575, 330] on input "Yes" at bounding box center [579, 327] width 8 height 8
radio input "true"
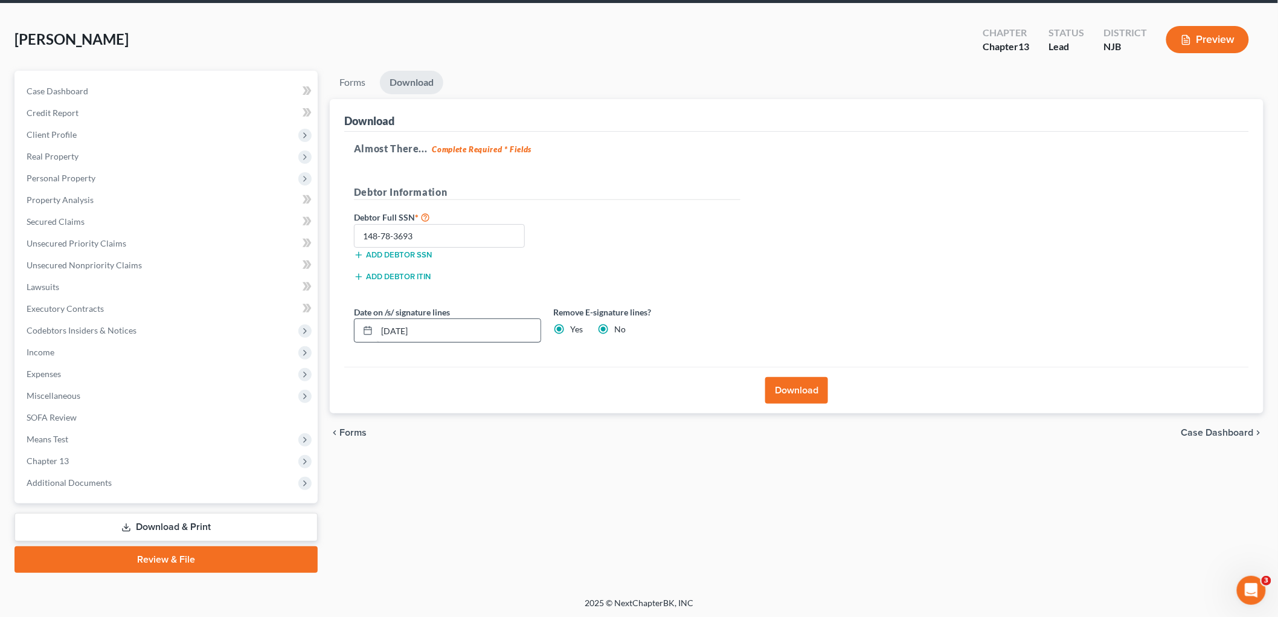
radio input "false"
click at [402, 333] on input "[DATE]" at bounding box center [459, 330] width 164 height 23
drag, startPoint x: 448, startPoint y: 326, endPoint x: 272, endPoint y: 327, distance: 175.8
click at [272, 327] on div "Petition Navigation Case Dashboard Payments Invoices Payments Payments Credit R…" at bounding box center [638, 322] width 1261 height 502
type input "[DATE]"
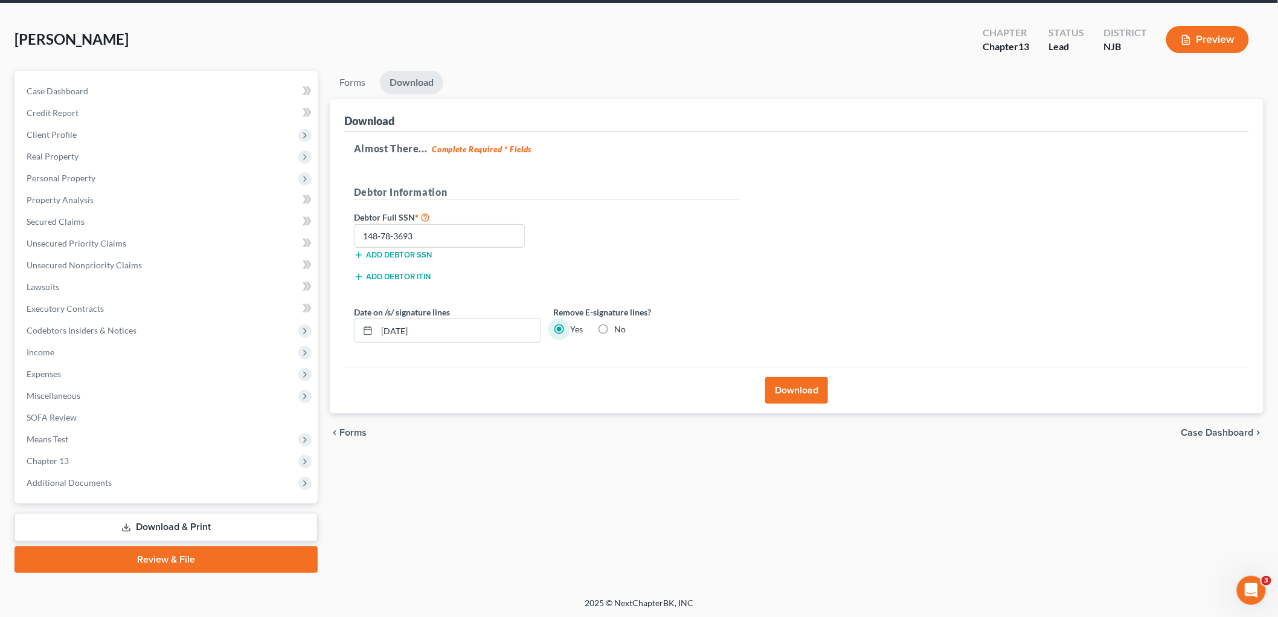
click at [792, 394] on button "Download" at bounding box center [796, 390] width 63 height 27
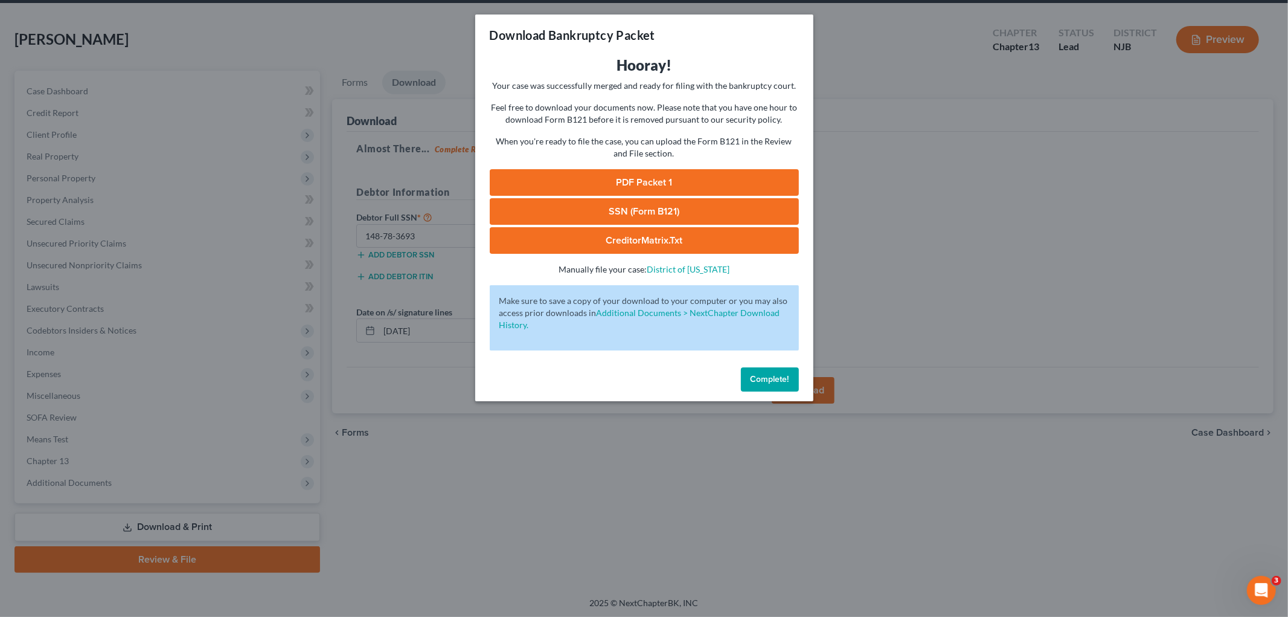
click at [629, 180] on link "PDF Packet 1" at bounding box center [644, 182] width 309 height 27
click at [687, 201] on link "SSN (Form B121)" at bounding box center [644, 211] width 309 height 27
click at [752, 382] on span "Complete!" at bounding box center [770, 379] width 39 height 10
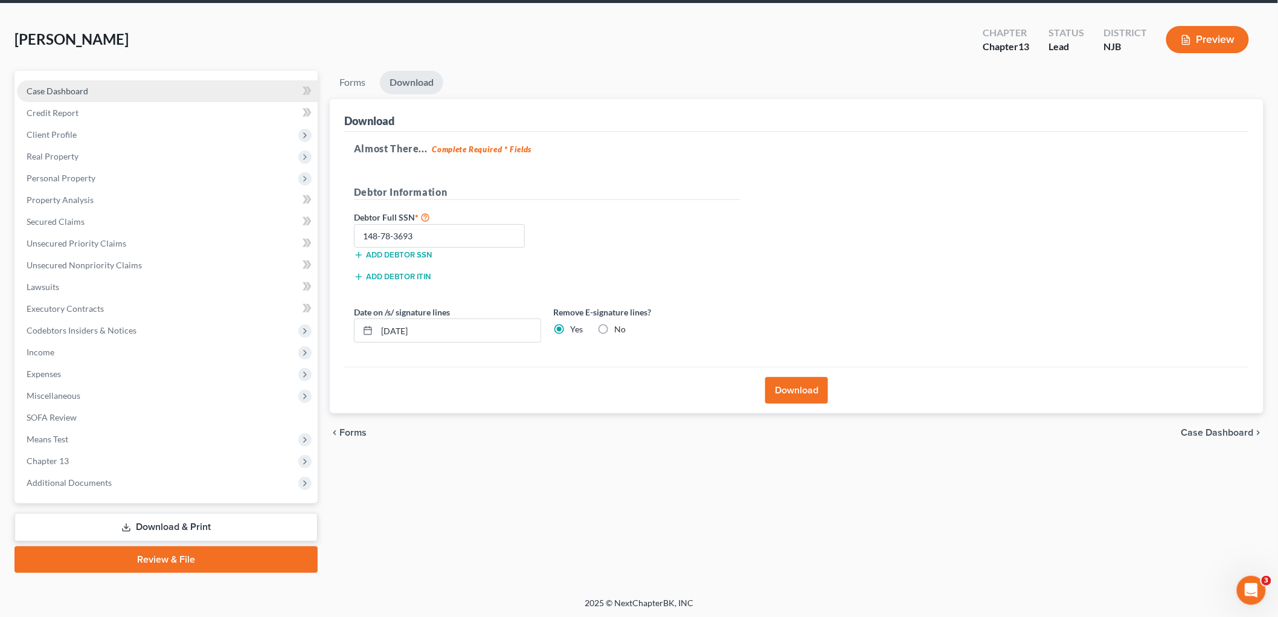
click at [83, 92] on span "Case Dashboard" at bounding box center [58, 91] width 62 height 10
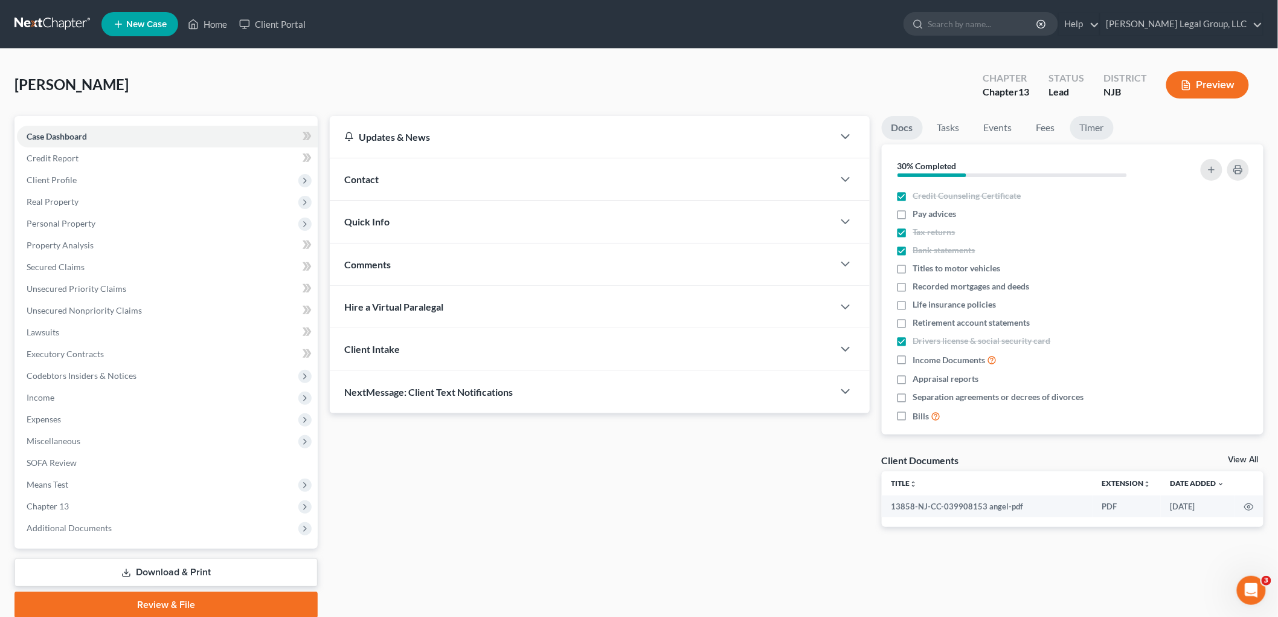
click at [1093, 126] on link "Timer" at bounding box center [1091, 128] width 43 height 24
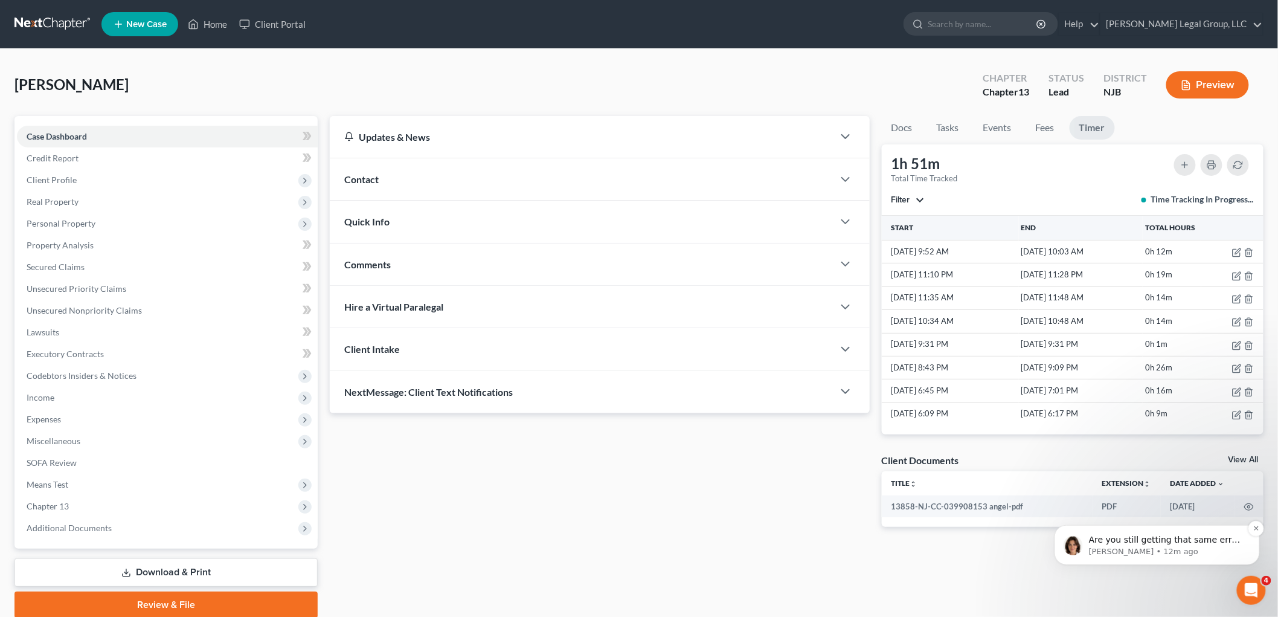
click at [1145, 551] on p "[PERSON_NAME] • 12m ago" at bounding box center [1166, 550] width 156 height 11
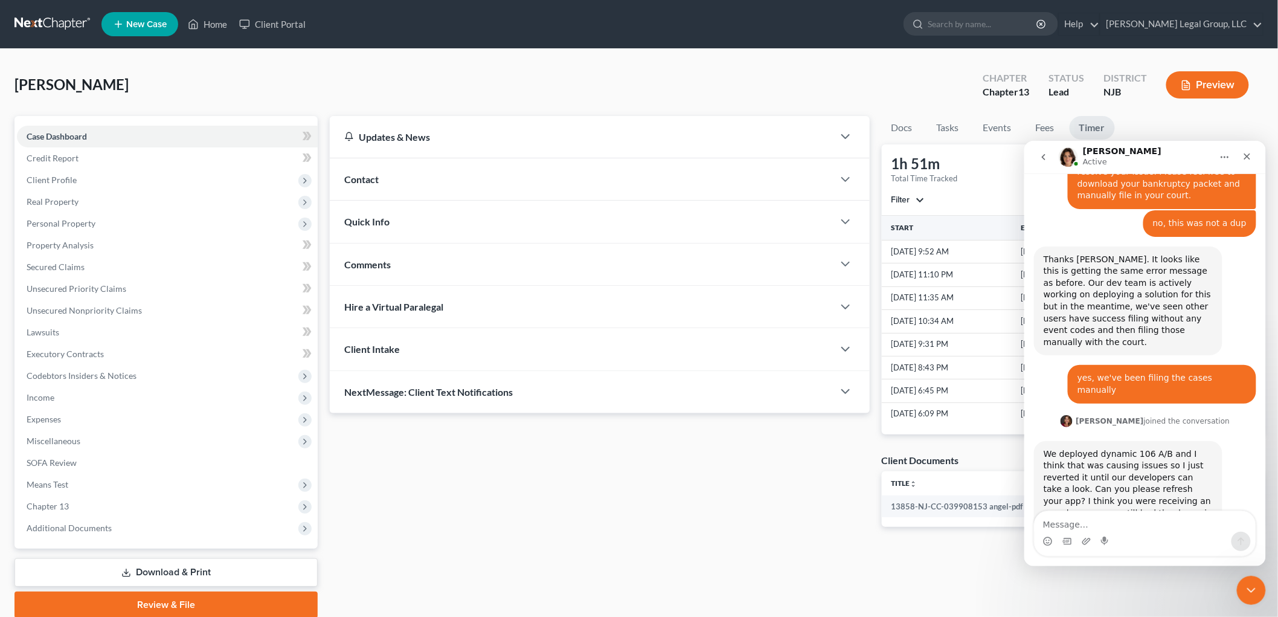
scroll to position [1293, 0]
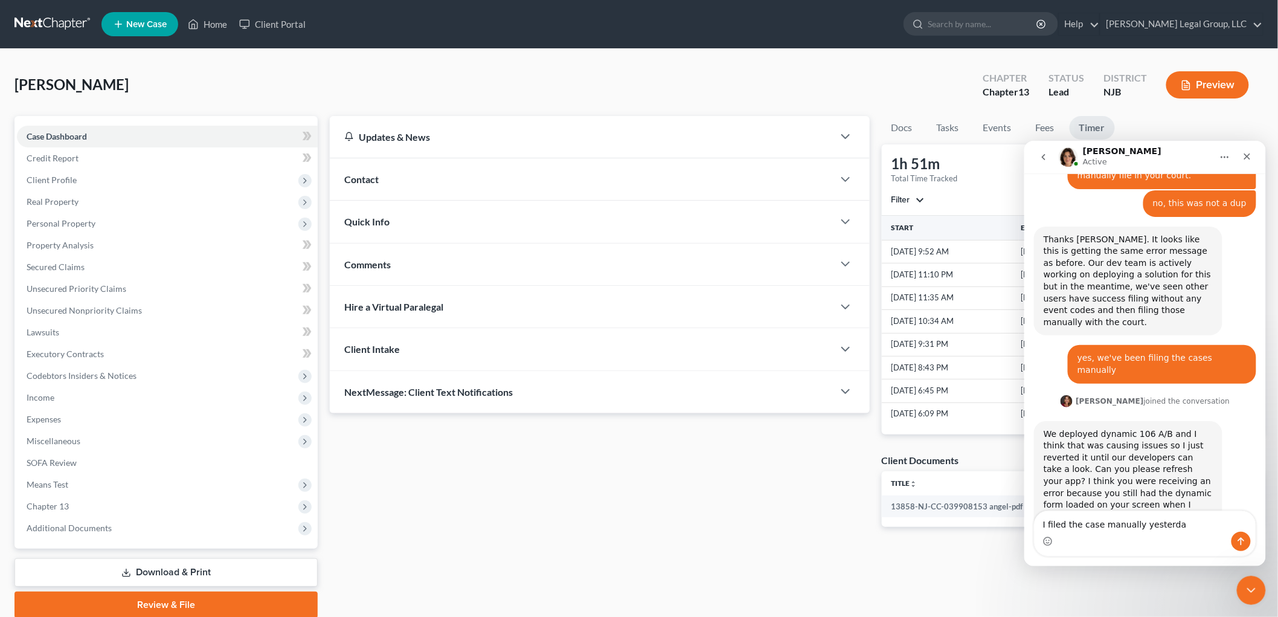
type textarea "I filed the case manually [DATE]"
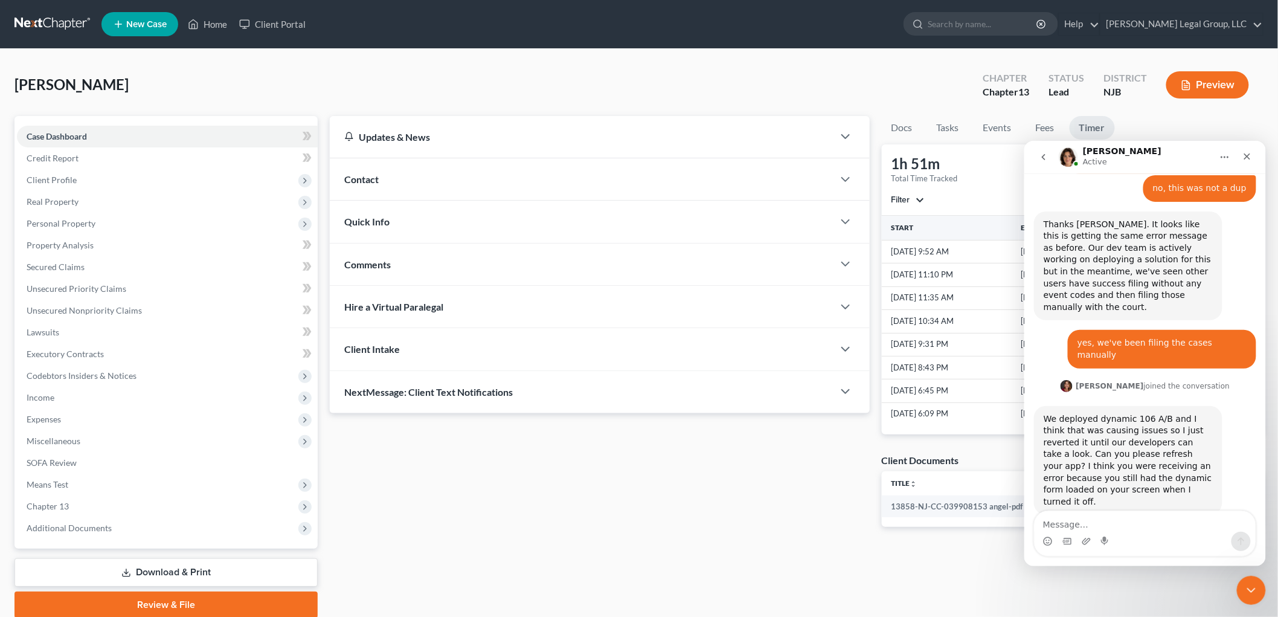
scroll to position [1308, 0]
click at [1246, 152] on icon "Close" at bounding box center [1247, 156] width 10 height 10
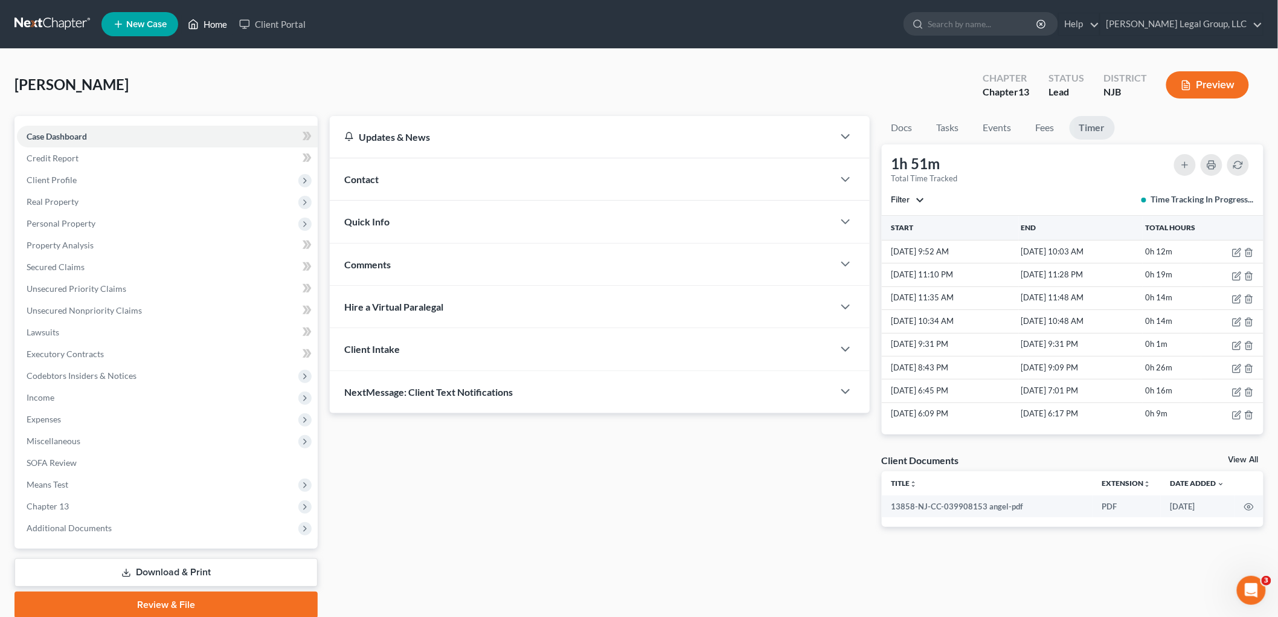
click at [200, 19] on link "Home" at bounding box center [207, 24] width 51 height 22
